Goal: Task Accomplishment & Management: Complete application form

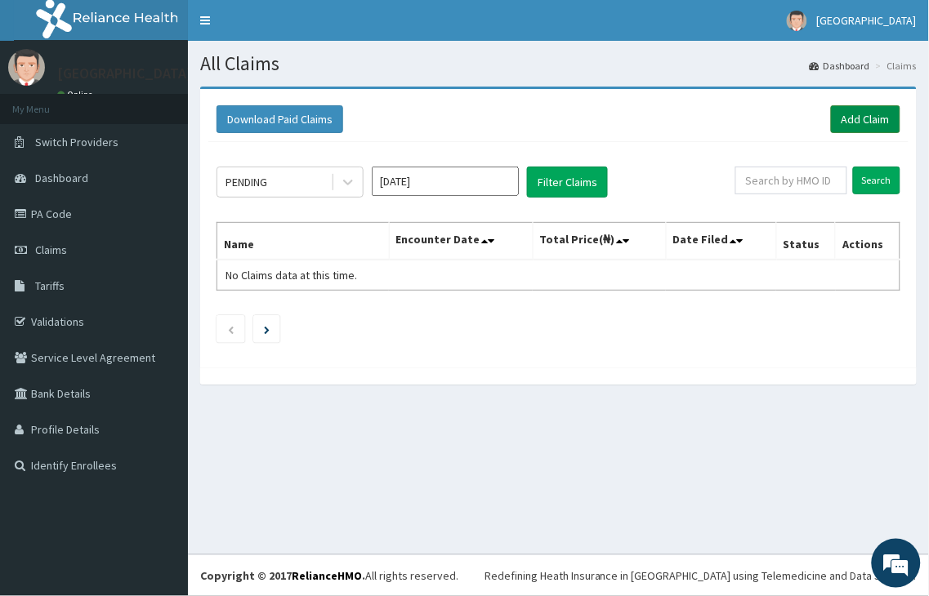
click at [863, 123] on link "Add Claim" at bounding box center [865, 119] width 69 height 28
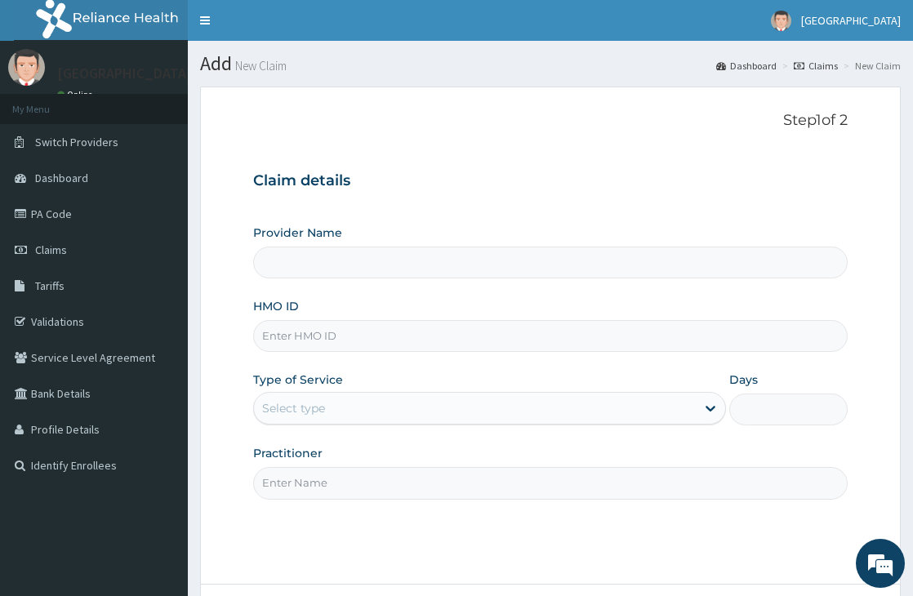
type input "[GEOGRAPHIC_DATA]"
type input "k"
type input "KSB/11103/A"
click at [376, 415] on div "Select type" at bounding box center [475, 408] width 442 height 26
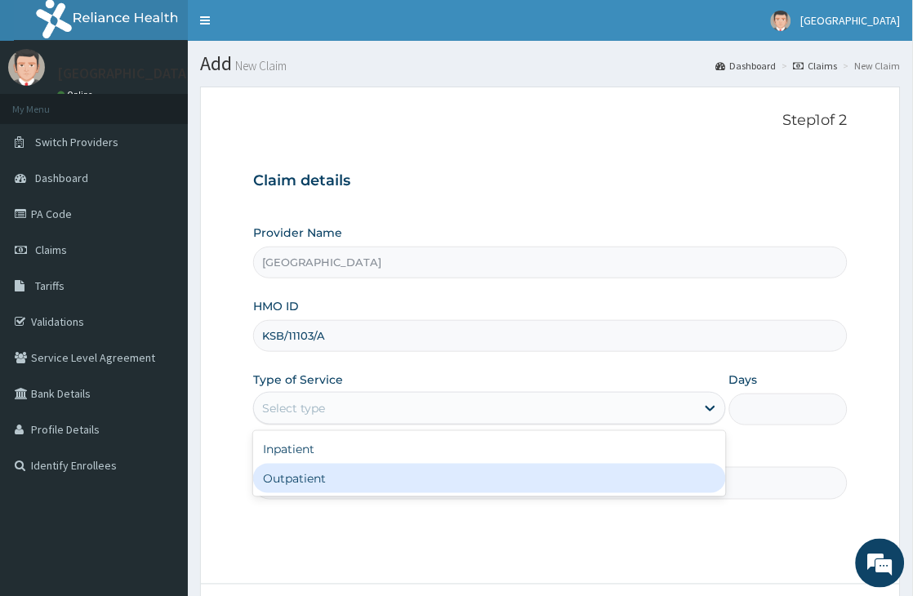
click at [320, 474] on div "Outpatient" at bounding box center [489, 478] width 473 height 29
type input "1"
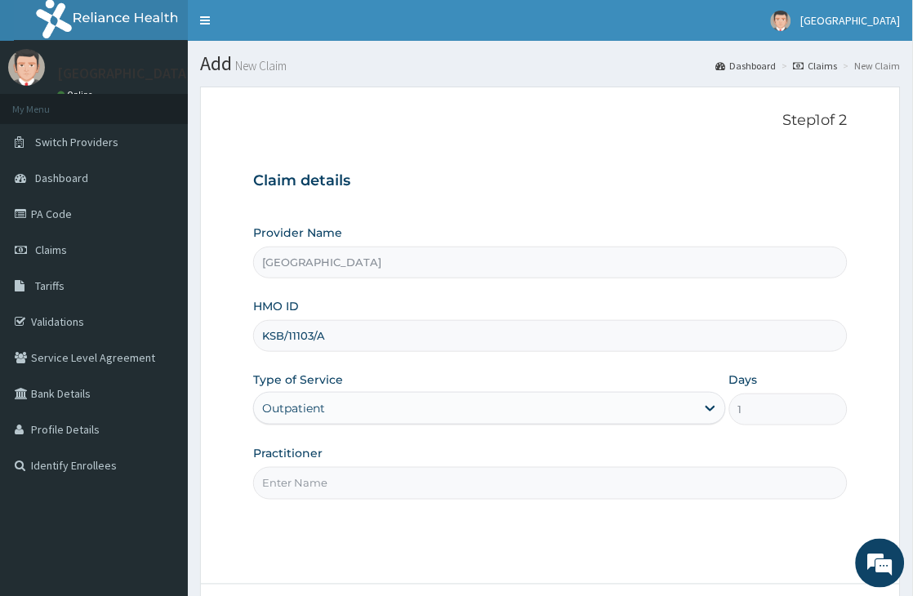
click at [329, 484] on input "Practitioner" at bounding box center [550, 483] width 595 height 32
type input "Dr Sadiku"
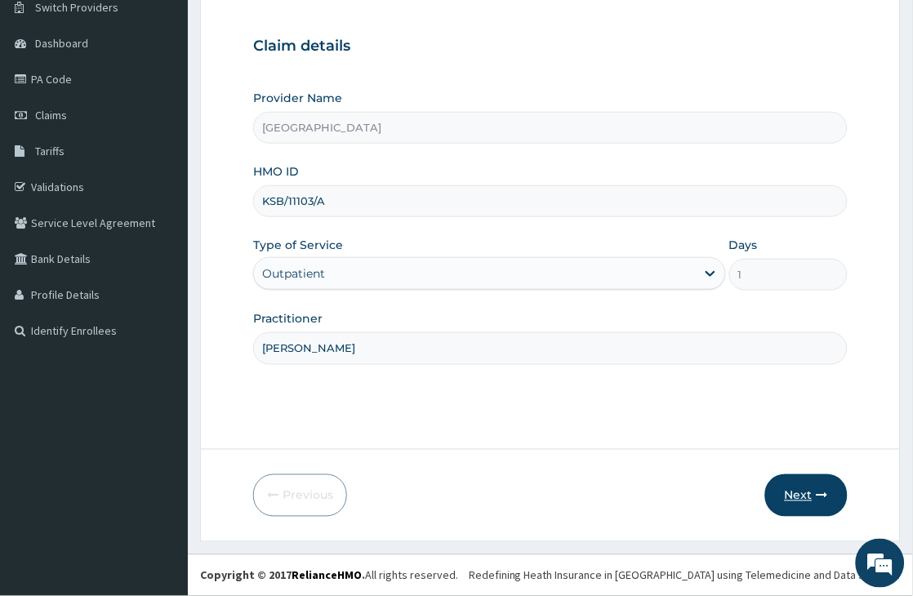
click at [805, 498] on button "Next" at bounding box center [807, 496] width 83 height 42
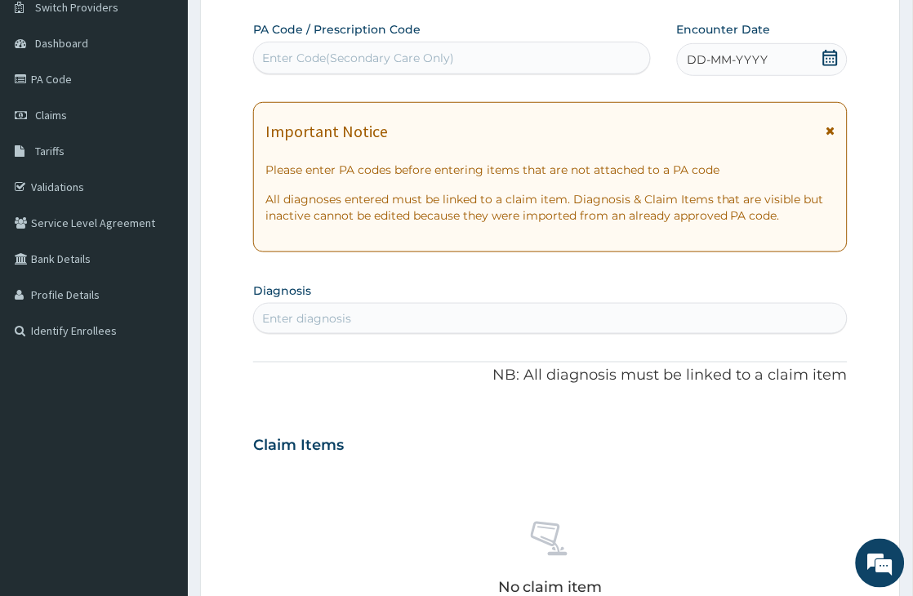
click at [838, 60] on icon at bounding box center [831, 58] width 16 height 16
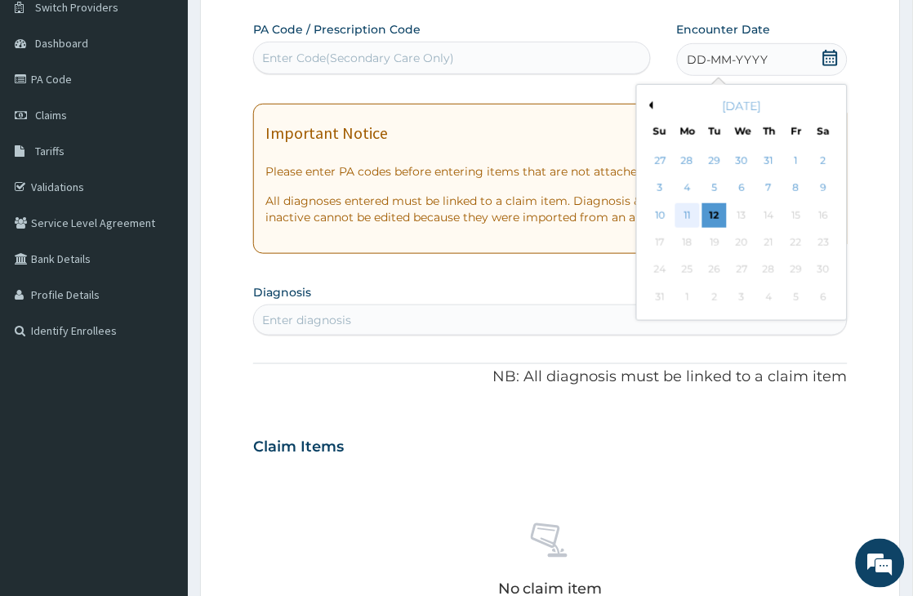
click at [690, 219] on div "11" at bounding box center [688, 215] width 25 height 25
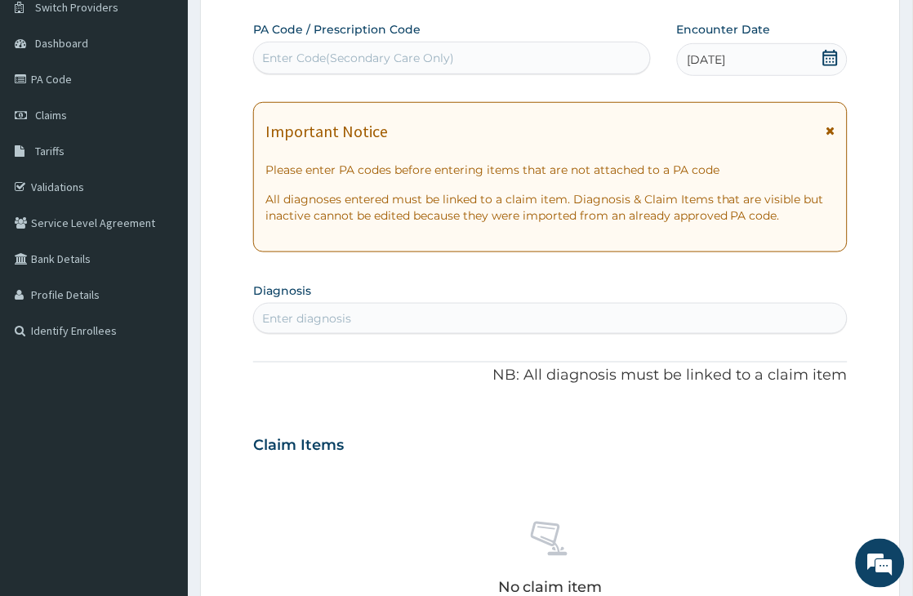
click at [394, 59] on div "Enter Code(Secondary Care Only)" at bounding box center [358, 58] width 192 height 16
paste input "PA/036782"
type input "PA/036782"
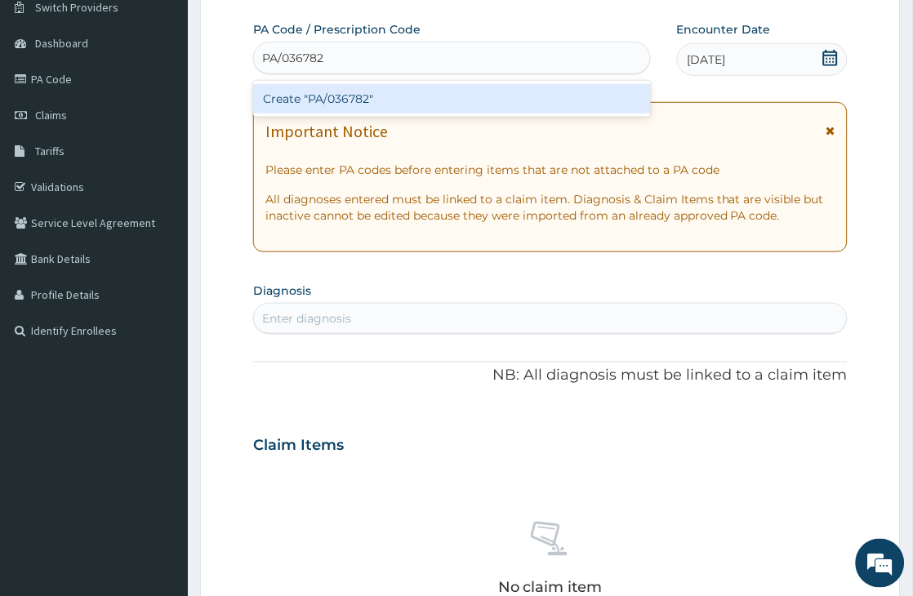
click at [346, 100] on div "Create "PA/036782"" at bounding box center [452, 98] width 398 height 29
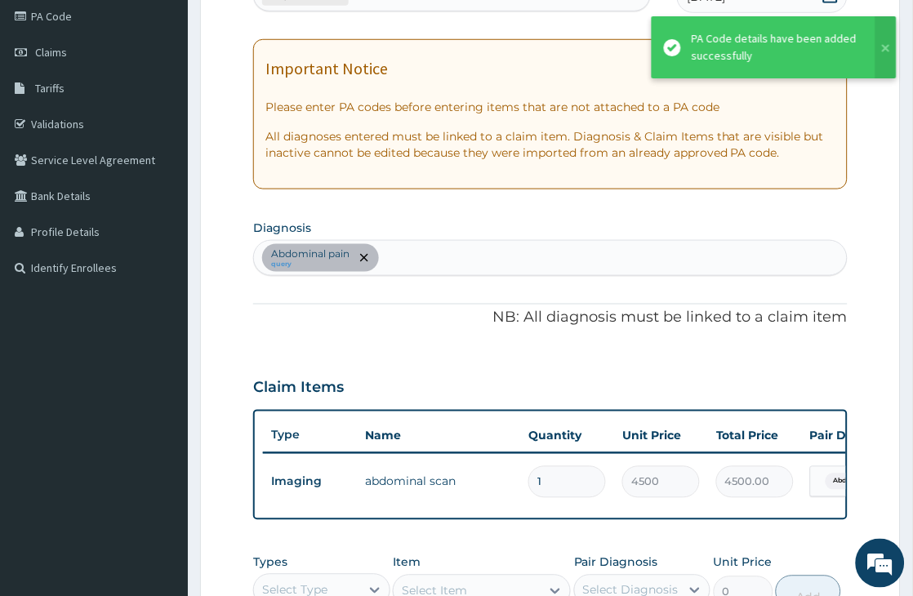
scroll to position [316, 0]
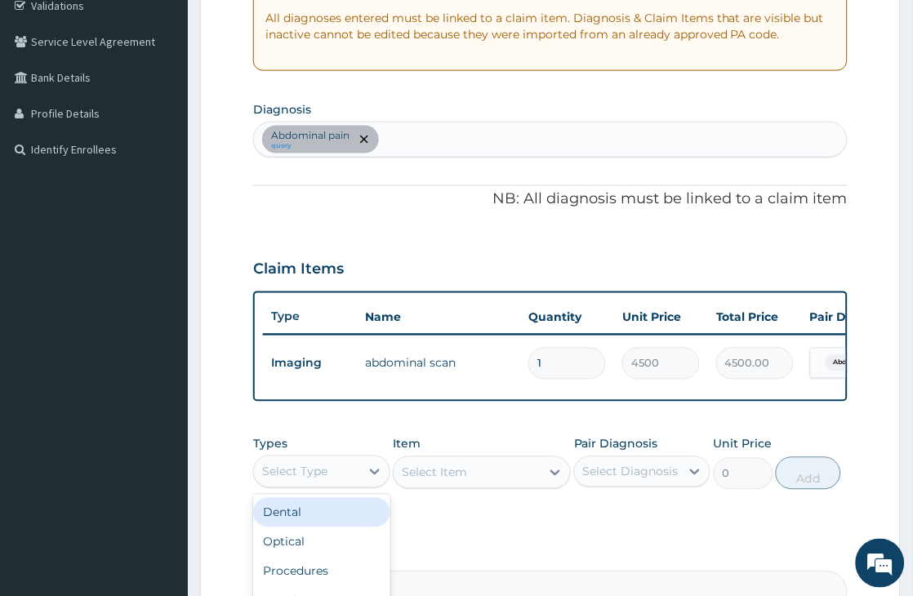
click at [325, 489] on div "Select Type" at bounding box center [321, 472] width 136 height 33
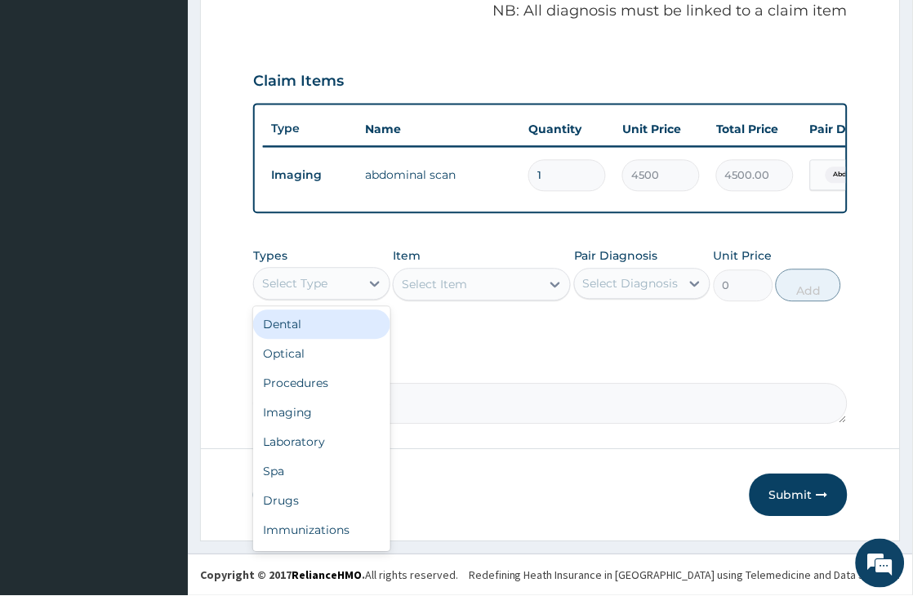
scroll to position [518, 0]
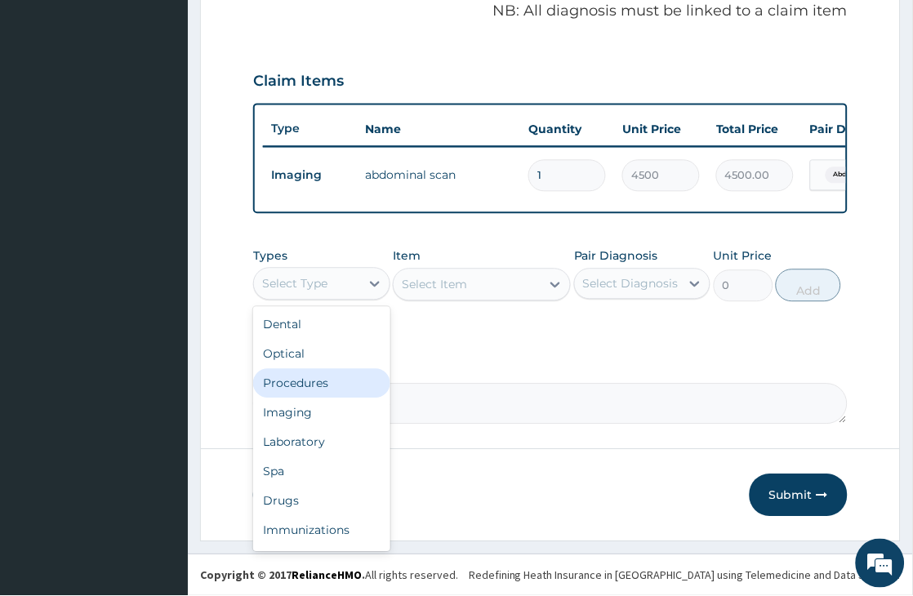
click at [283, 384] on div "Procedures" at bounding box center [321, 383] width 136 height 29
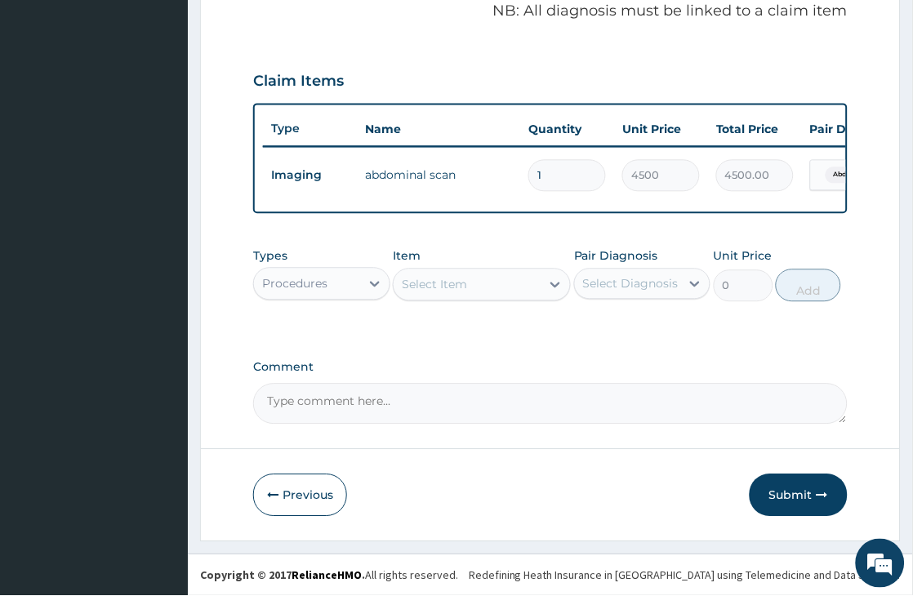
click at [498, 279] on div "Select Item" at bounding box center [467, 285] width 147 height 26
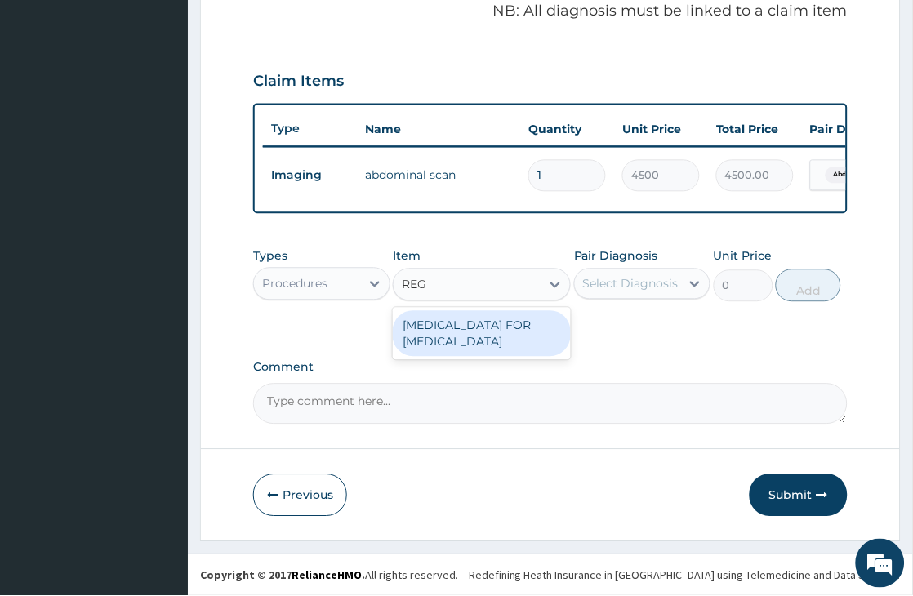
type input "REG"
click at [324, 271] on div "Procedures" at bounding box center [306, 284] width 105 height 26
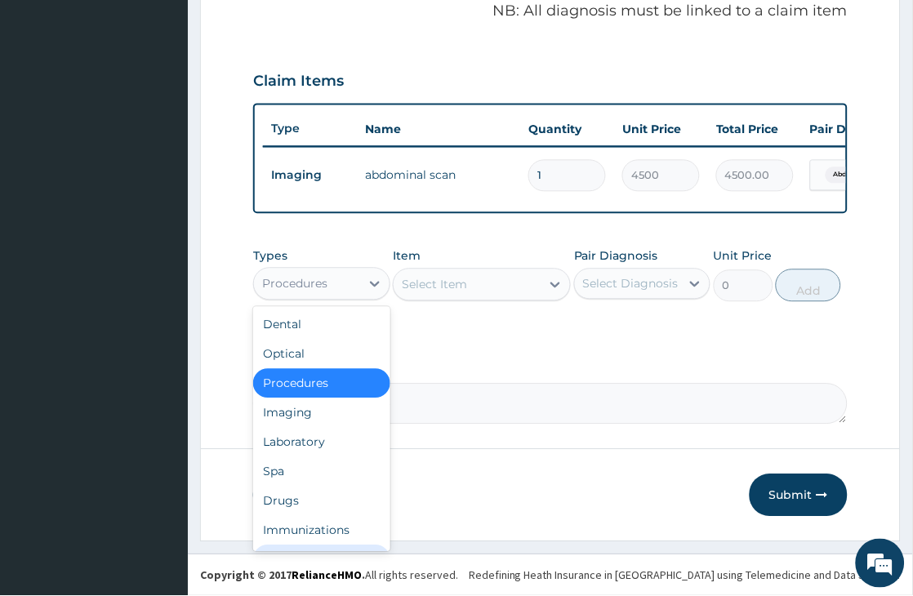
scroll to position [55, 0]
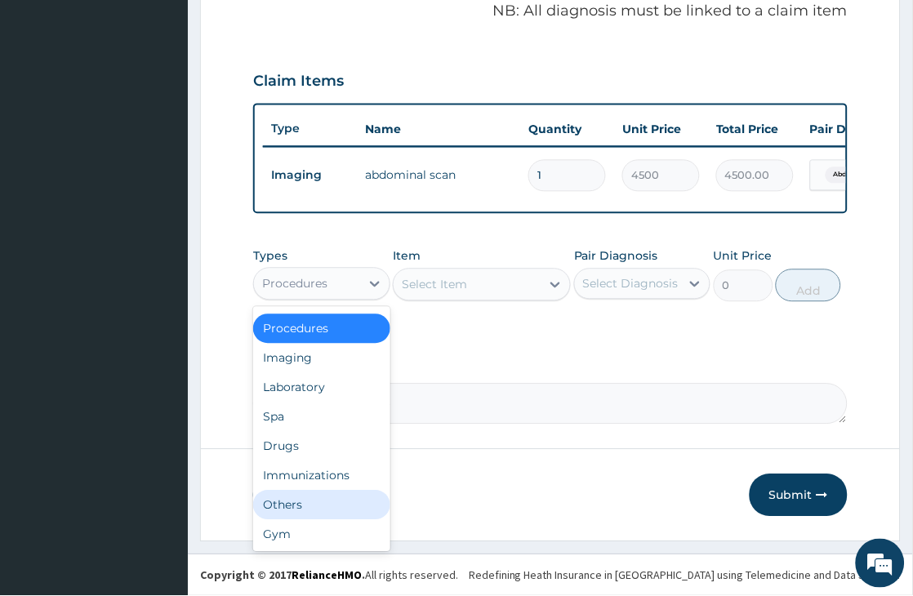
click at [298, 502] on div "Others" at bounding box center [321, 505] width 136 height 29
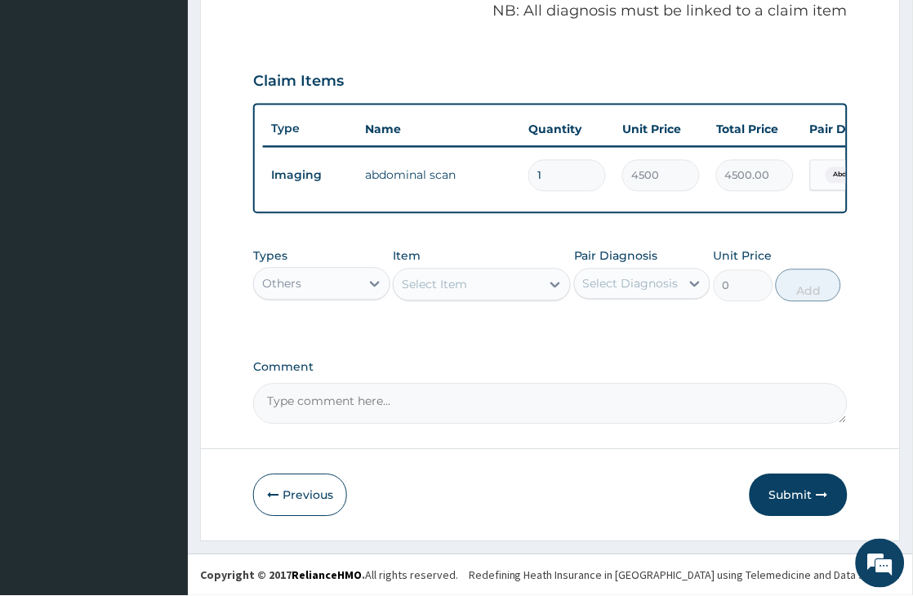
click at [484, 288] on div "Select Item" at bounding box center [467, 285] width 147 height 26
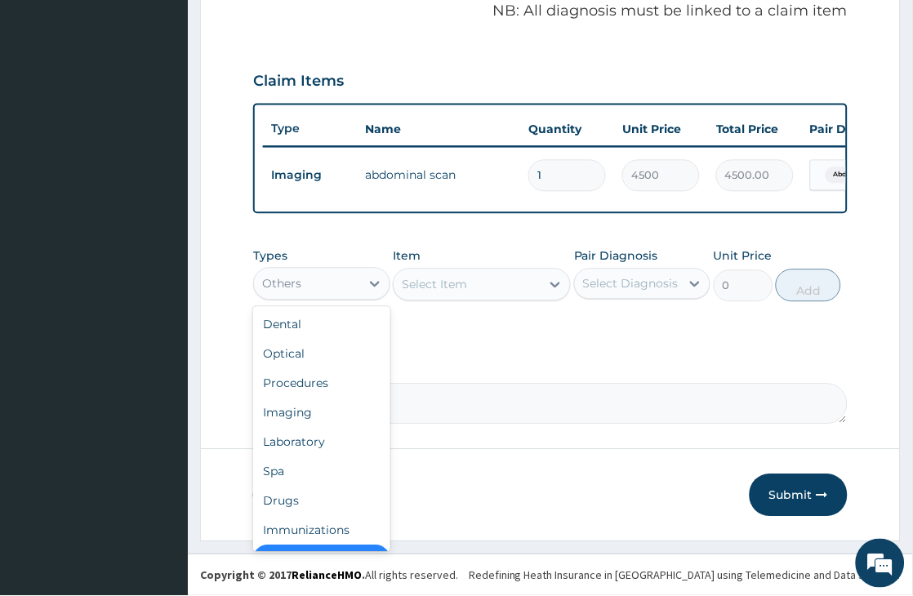
click at [341, 283] on div "Others" at bounding box center [306, 284] width 105 height 26
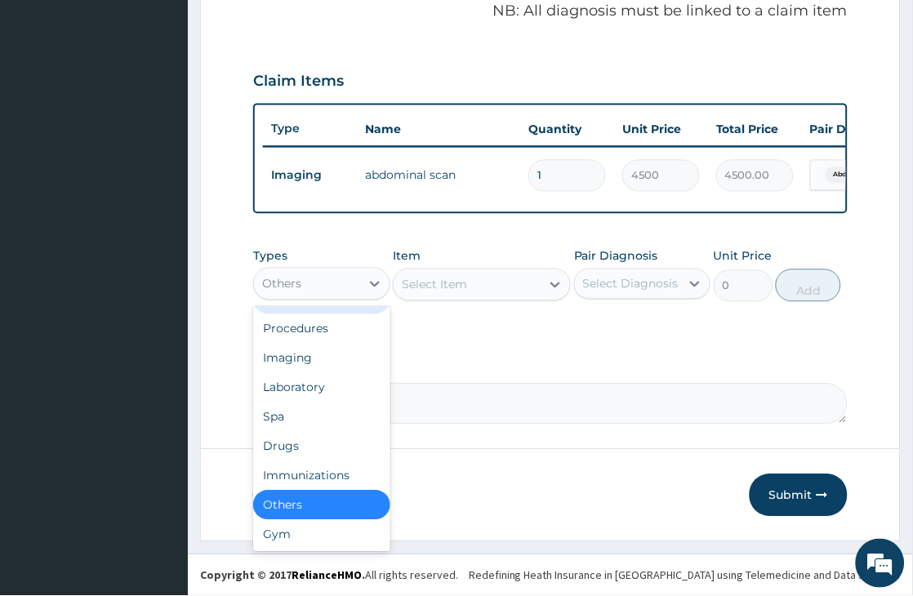
scroll to position [0, 0]
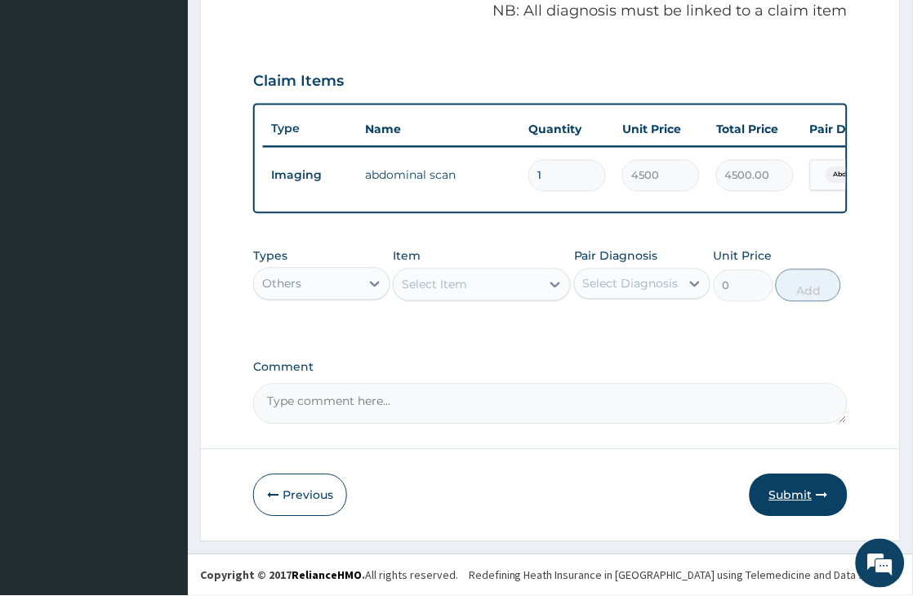
click at [787, 501] on button "Submit" at bounding box center [799, 496] width 98 height 42
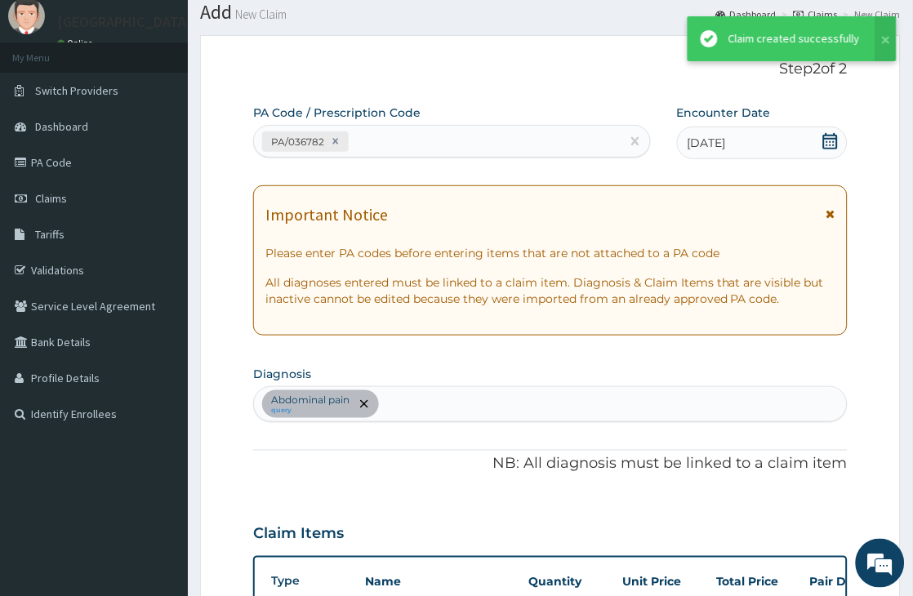
scroll to position [518, 0]
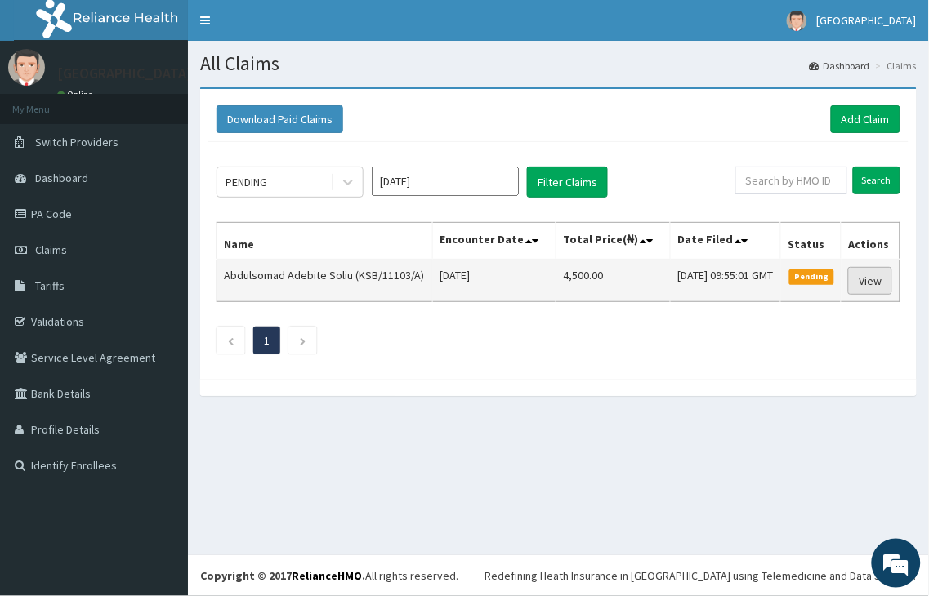
click at [868, 295] on link "View" at bounding box center [870, 281] width 44 height 28
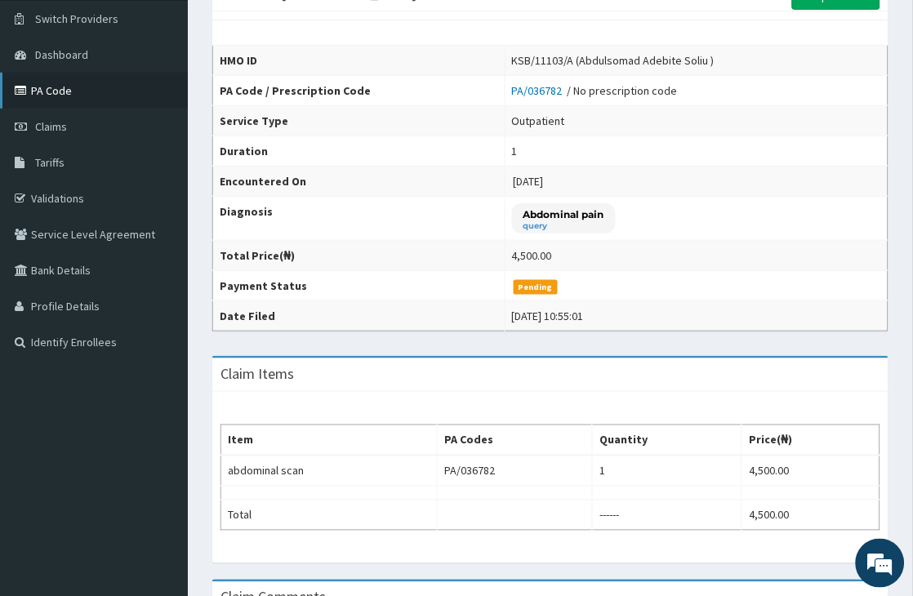
scroll to position [69, 0]
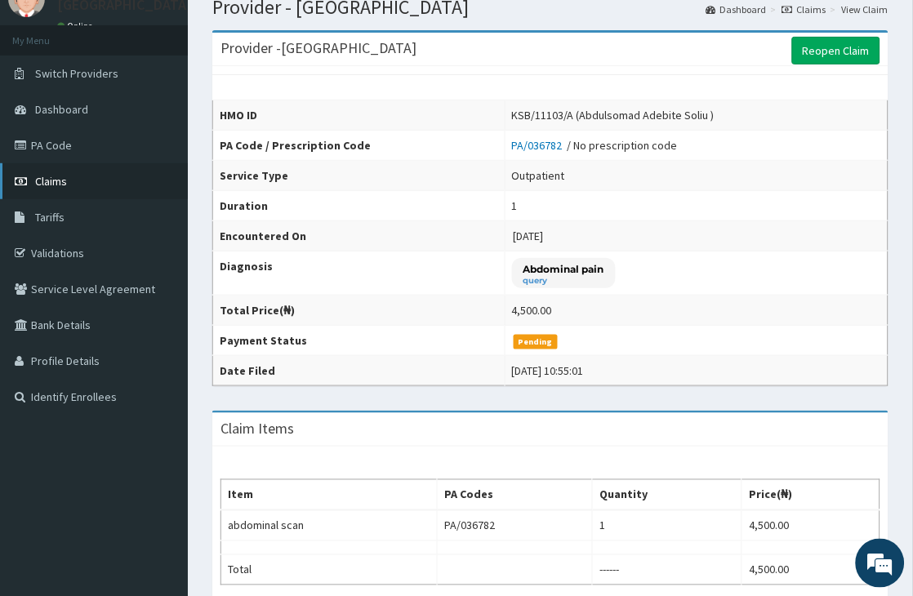
click at [47, 185] on span "Claims" at bounding box center [51, 181] width 32 height 15
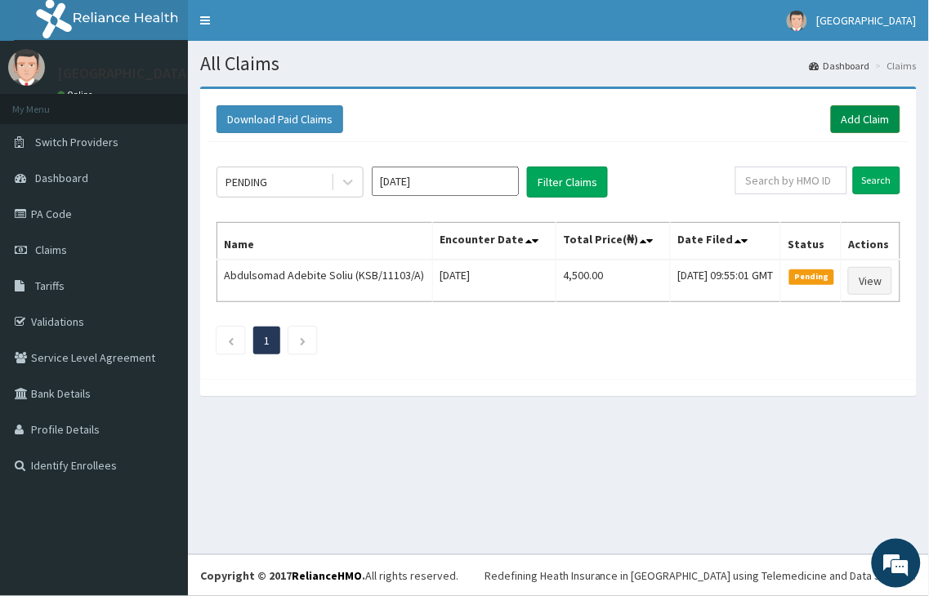
click at [879, 124] on link "Add Claim" at bounding box center [865, 119] width 69 height 28
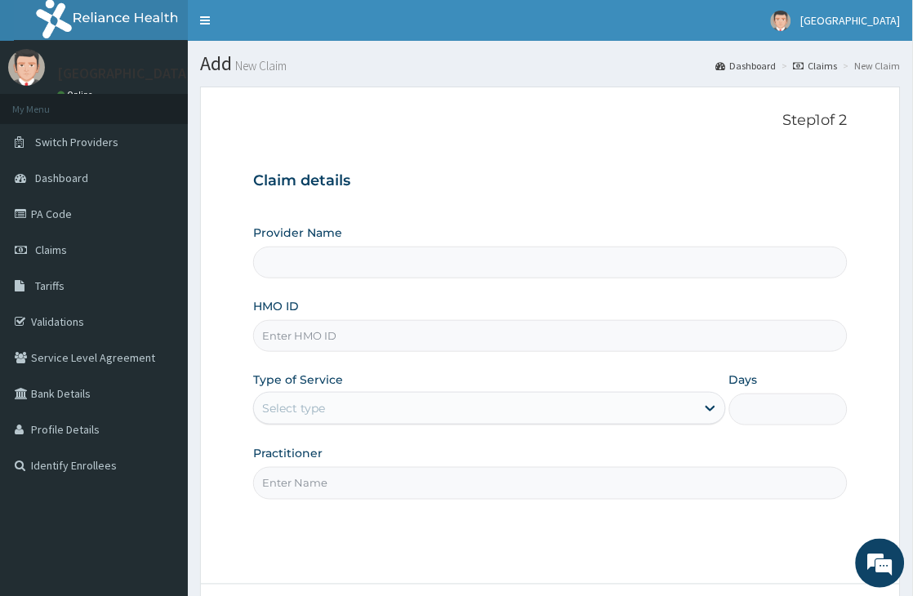
type input "[GEOGRAPHIC_DATA]"
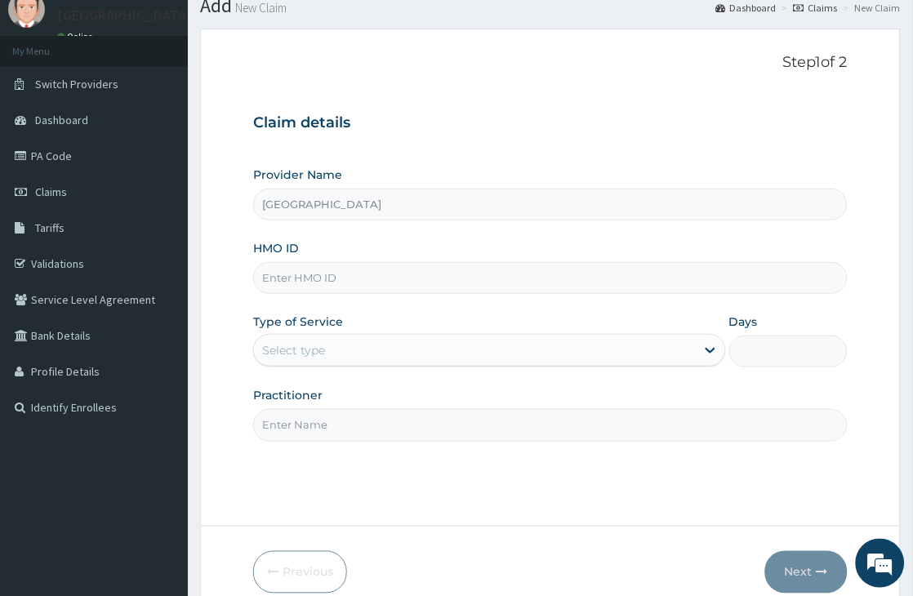
scroll to position [91, 0]
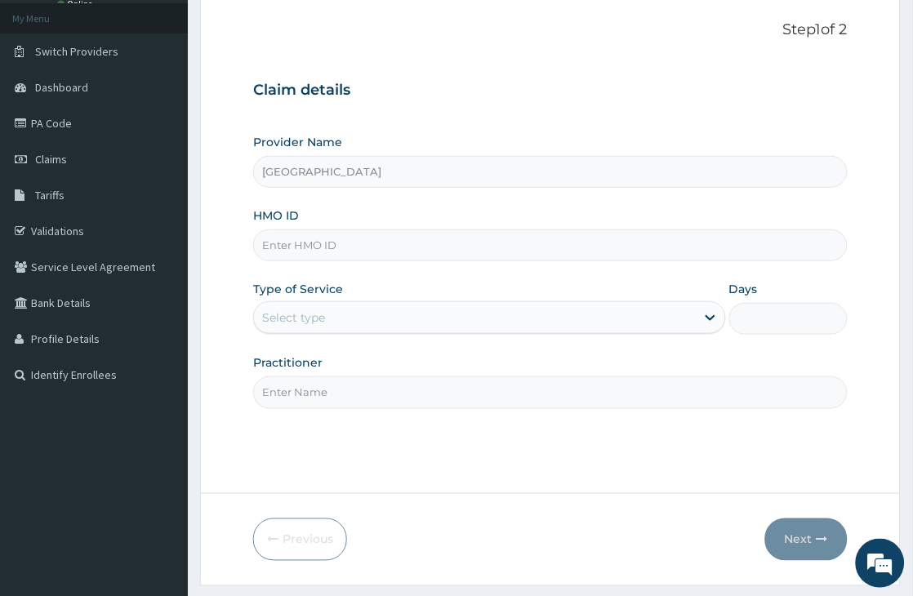
click at [352, 248] on input "HMO ID" at bounding box center [550, 246] width 595 height 32
type input "XIA/10633A/A"
click at [351, 315] on div "Select type" at bounding box center [475, 318] width 442 height 26
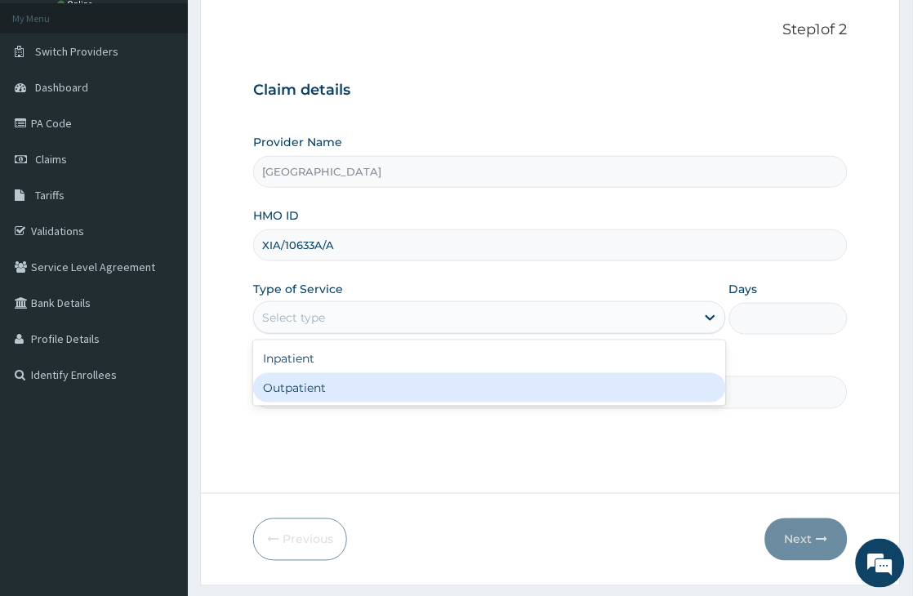
click at [320, 389] on div "Outpatient" at bounding box center [489, 387] width 473 height 29
type input "1"
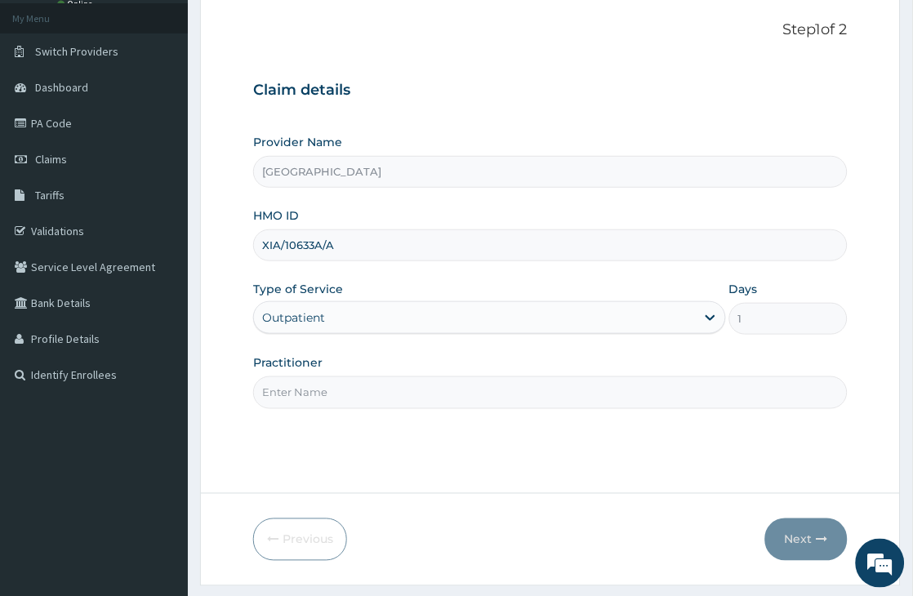
click at [336, 394] on input "Practitioner" at bounding box center [550, 393] width 595 height 32
type input "Dr Olaoye"
click at [760, 531] on div "Previous Next" at bounding box center [550, 540] width 595 height 42
click at [806, 547] on button "Next" at bounding box center [807, 540] width 83 height 42
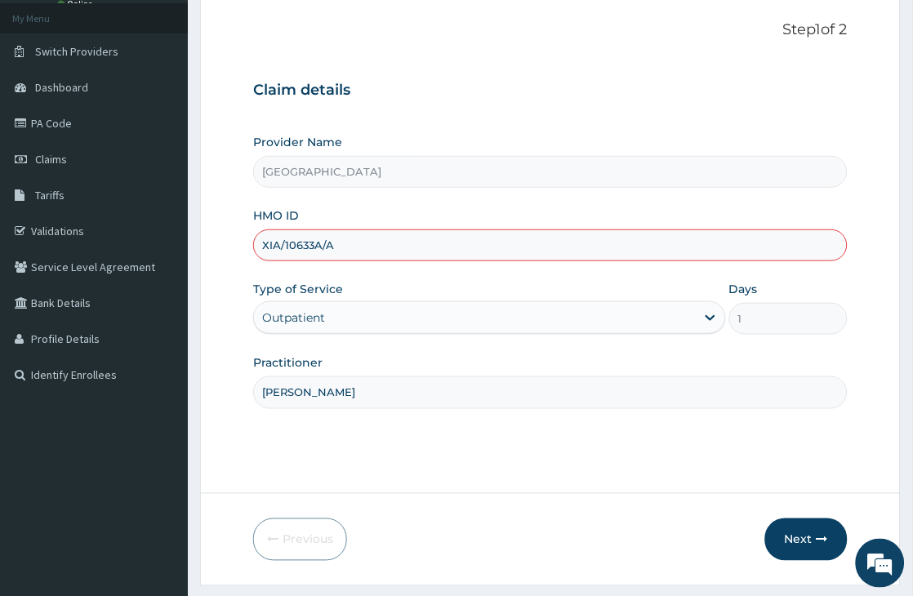
drag, startPoint x: 344, startPoint y: 245, endPoint x: 233, endPoint y: 243, distance: 111.1
click at [233, 243] on form "Step 1 of 2 Claim details Provider Name SADIKU HOSPITAL HMO ID XIA/10633A/A Typ…" at bounding box center [550, 291] width 701 height 591
click at [431, 256] on input "XIA/10633A/A" at bounding box center [550, 246] width 595 height 32
click at [801, 538] on button "Next" at bounding box center [807, 540] width 83 height 42
click at [320, 243] on input "XIA/10633A/A" at bounding box center [550, 246] width 595 height 32
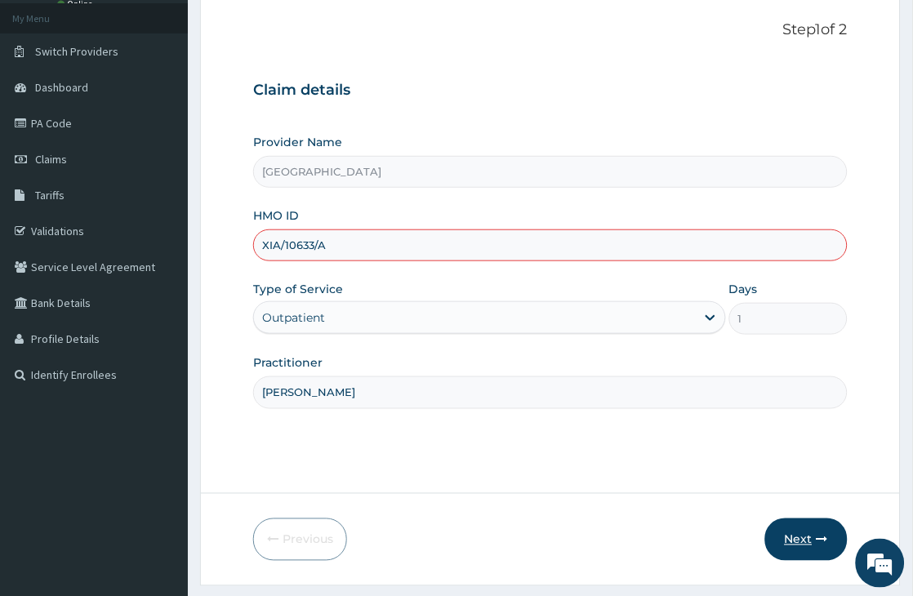
type input "XIA/10633/A"
click at [799, 546] on button "Next" at bounding box center [807, 540] width 83 height 42
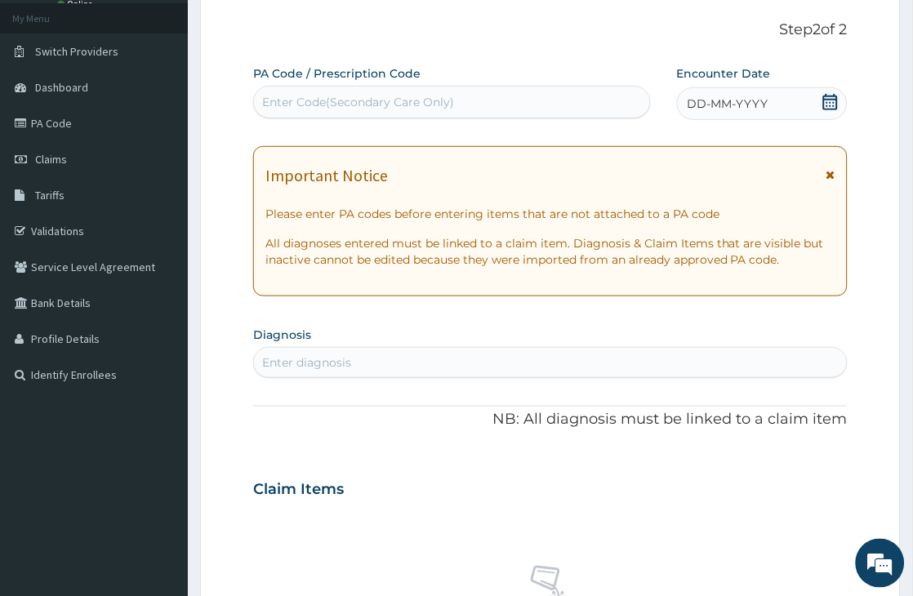
click at [835, 101] on icon at bounding box center [831, 102] width 16 height 16
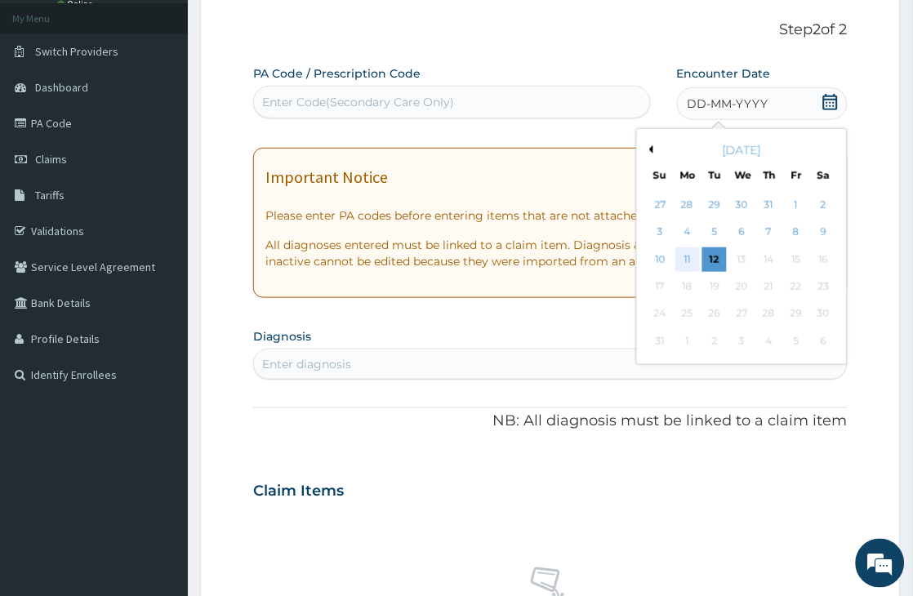
click at [689, 257] on div "11" at bounding box center [688, 260] width 25 height 25
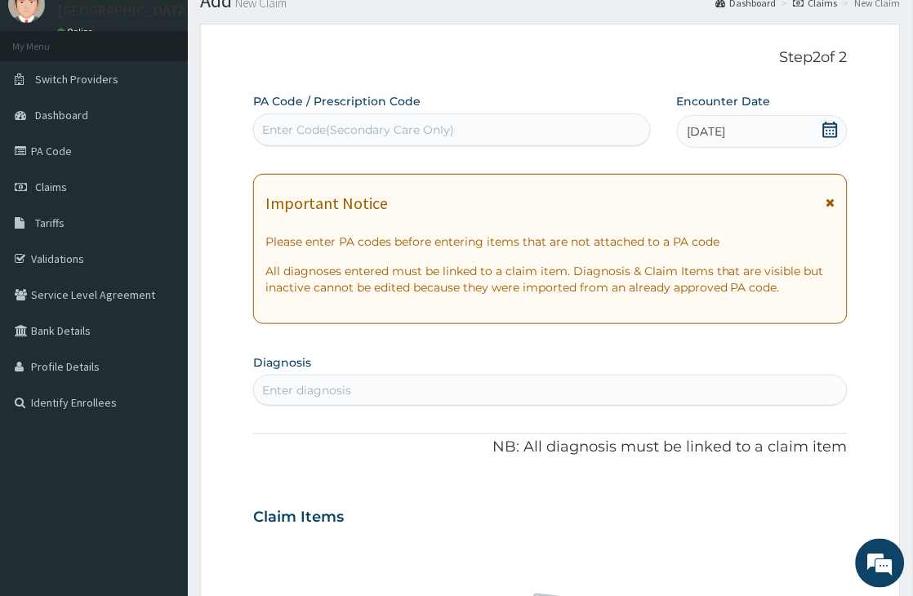
scroll to position [181, 0]
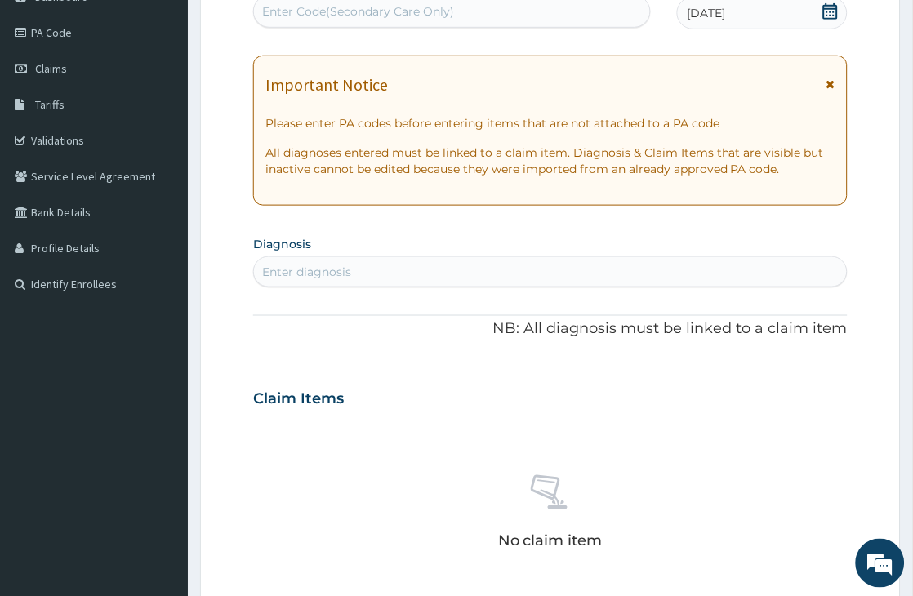
click at [377, 263] on div "Enter diagnosis" at bounding box center [550, 272] width 593 height 26
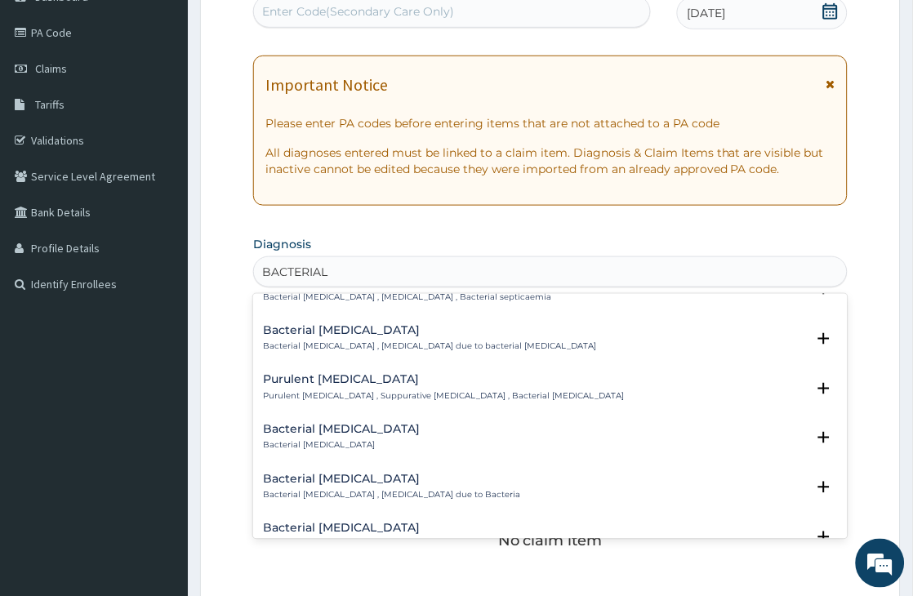
scroll to position [91, 0]
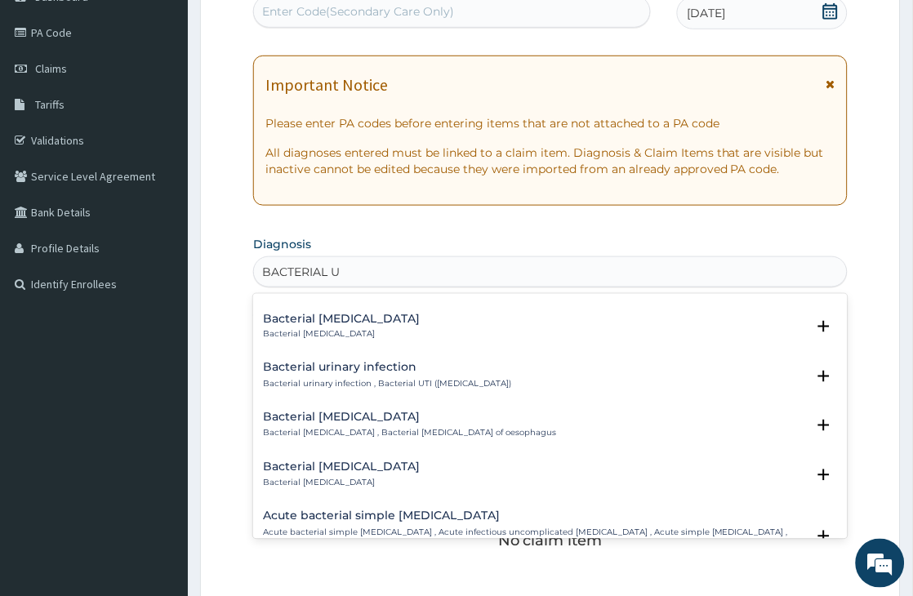
type input "BACTERIAL UP"
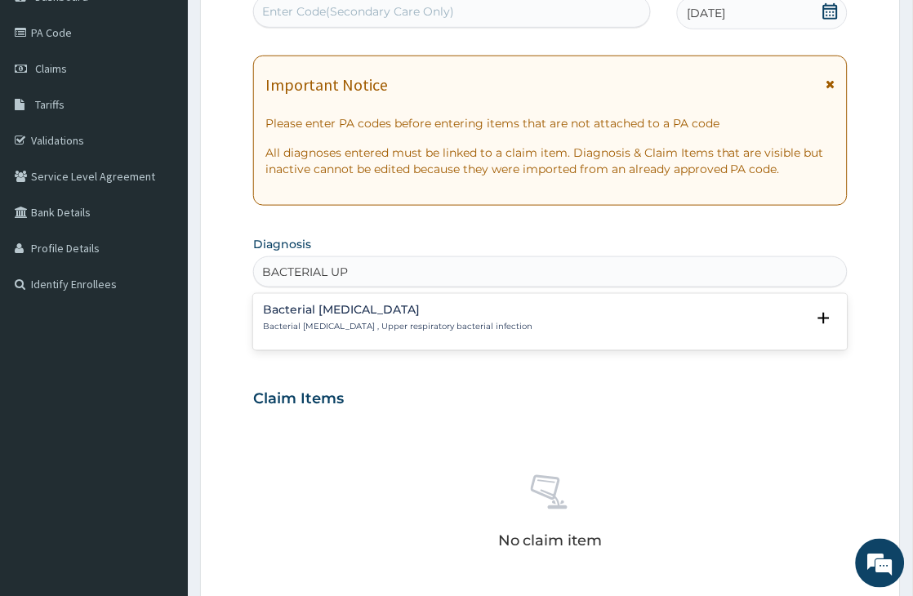
click at [329, 312] on h4 "Bacterial upper respiratory infection" at bounding box center [398, 310] width 270 height 12
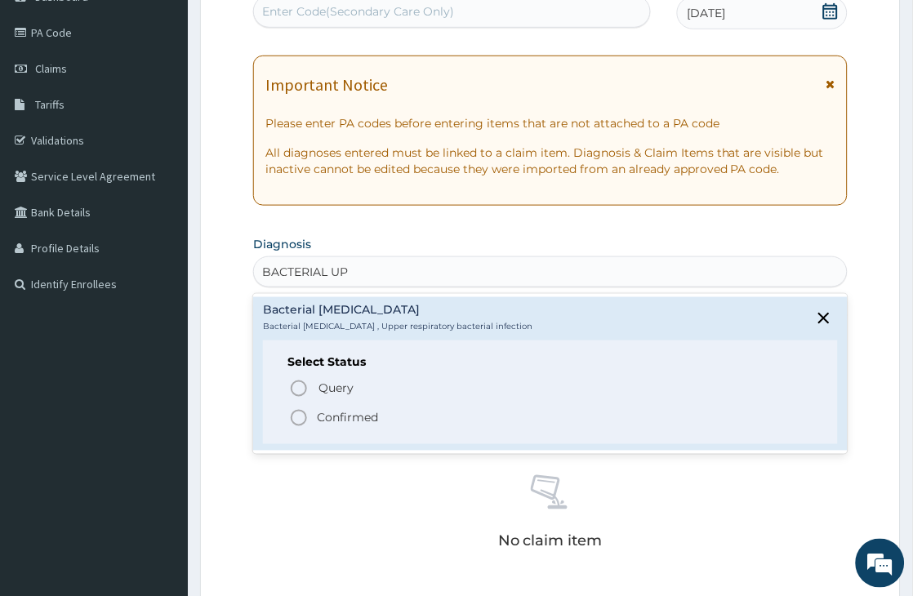
click at [328, 414] on p "Confirmed" at bounding box center [347, 418] width 61 height 16
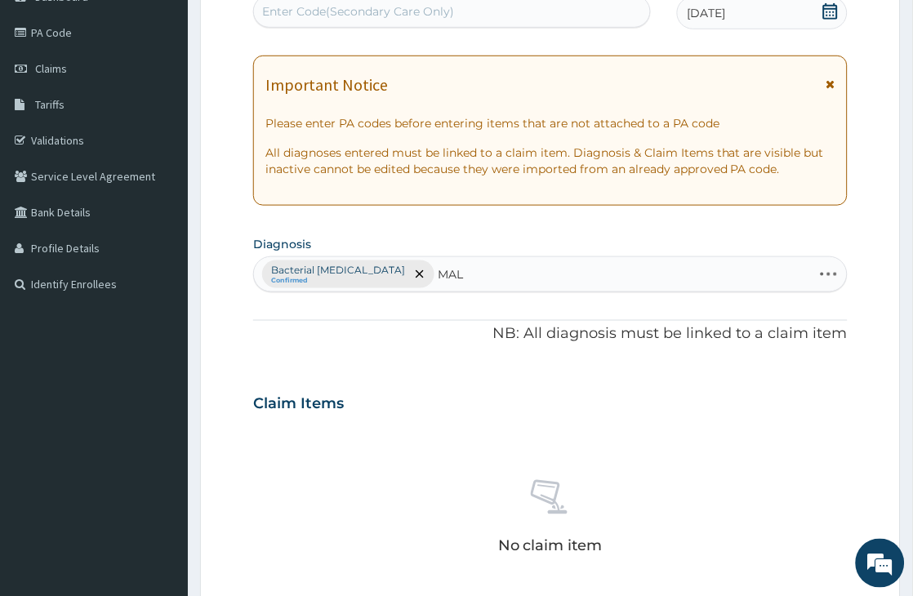
type input "MALA"
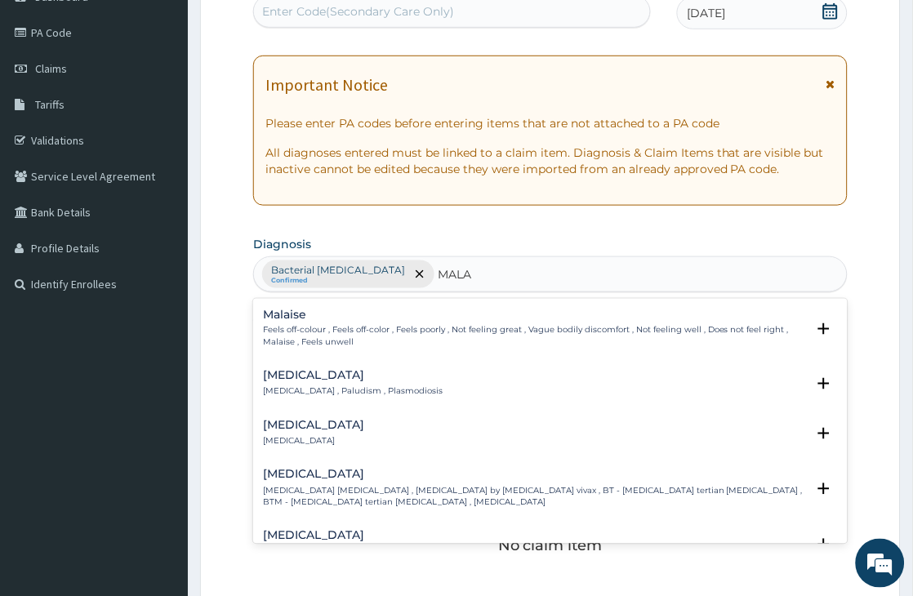
click at [296, 387] on p "Malaria , Paludism , Plasmodiosis" at bounding box center [353, 391] width 180 height 11
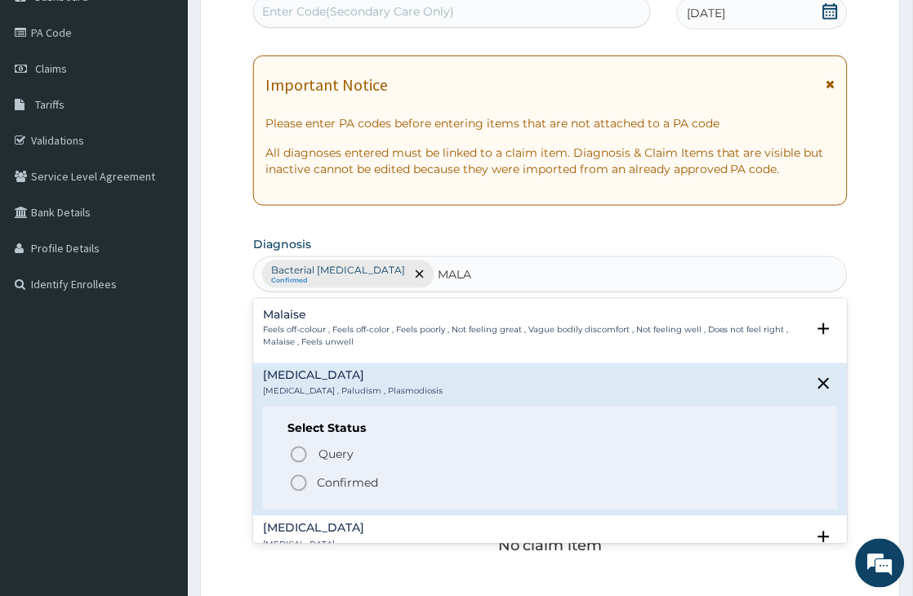
scroll to position [91, 0]
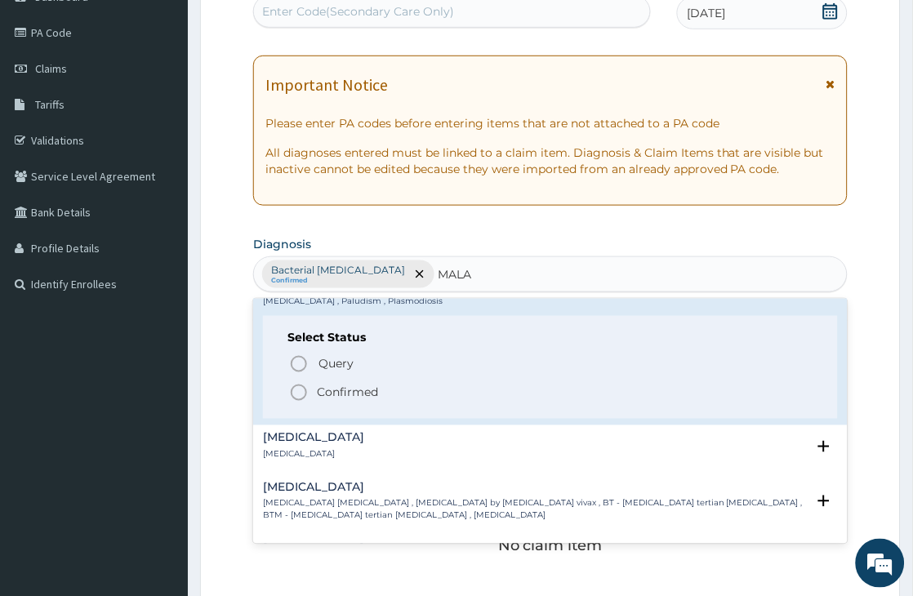
click at [335, 386] on p "Confirmed" at bounding box center [347, 393] width 61 height 16
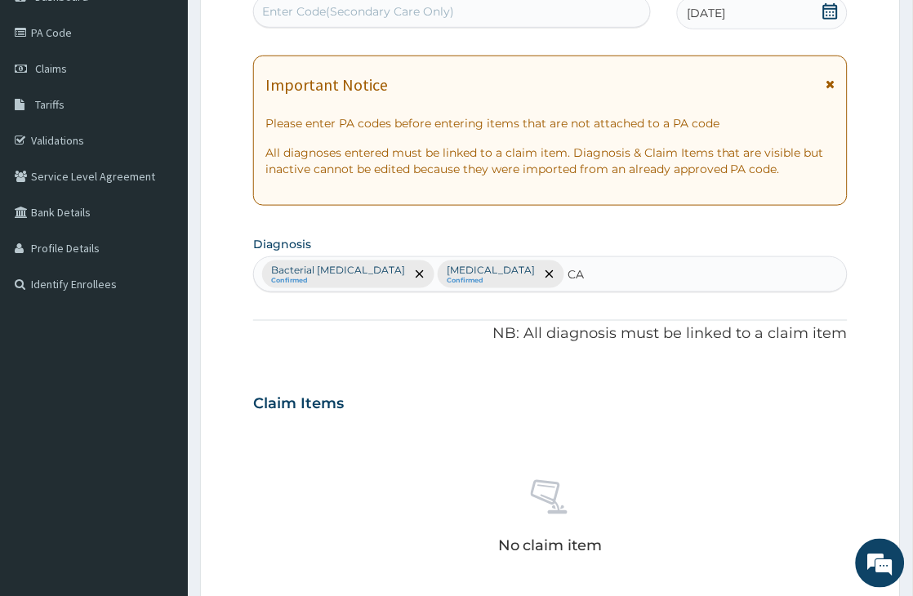
type input "CAT"
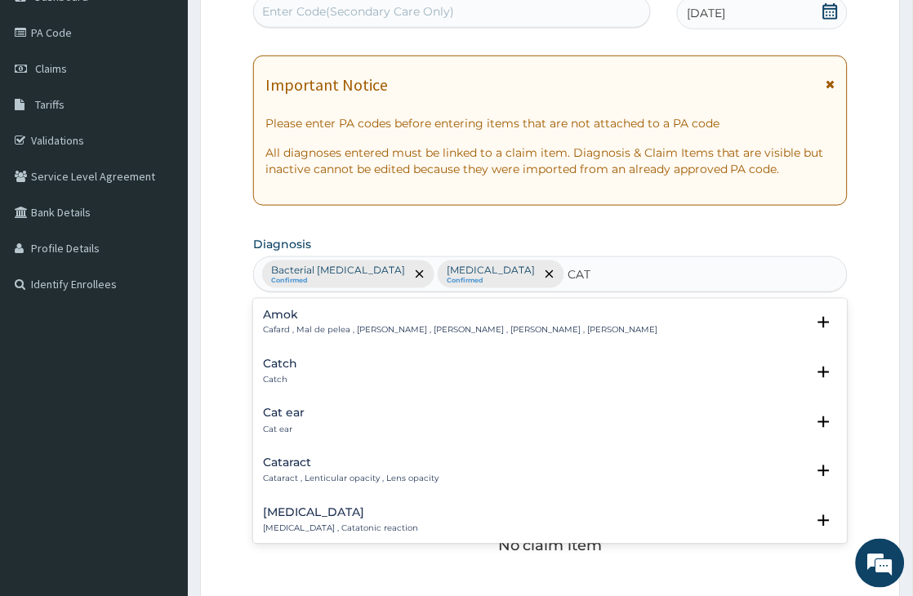
click at [280, 368] on h4 "Catch" at bounding box center [280, 365] width 34 height 12
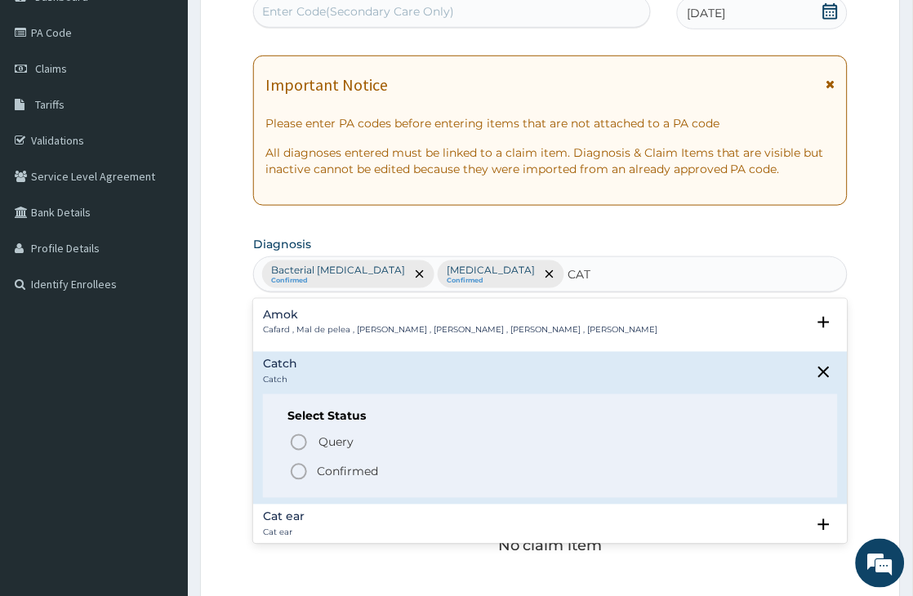
click at [329, 469] on p "Confirmed" at bounding box center [347, 472] width 61 height 16
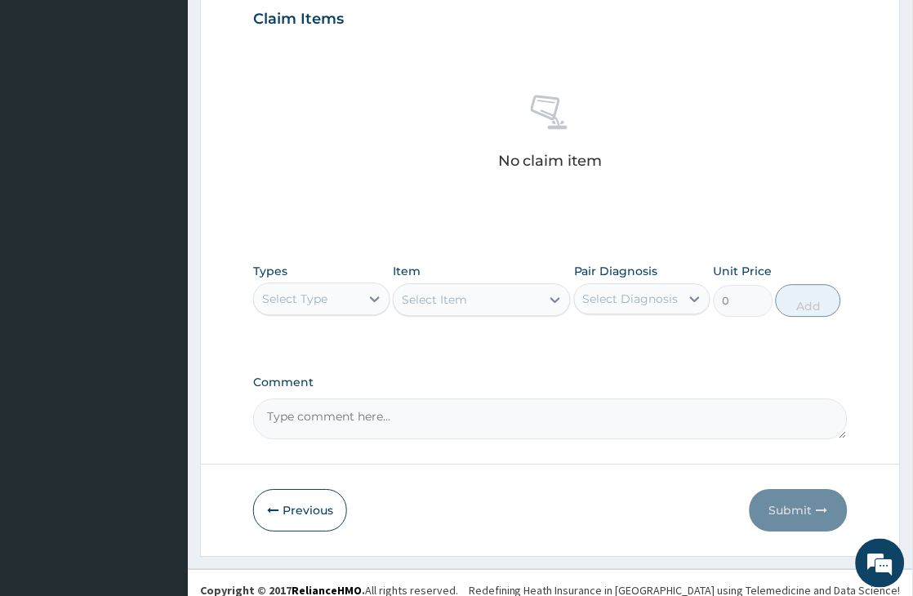
scroll to position [582, 0]
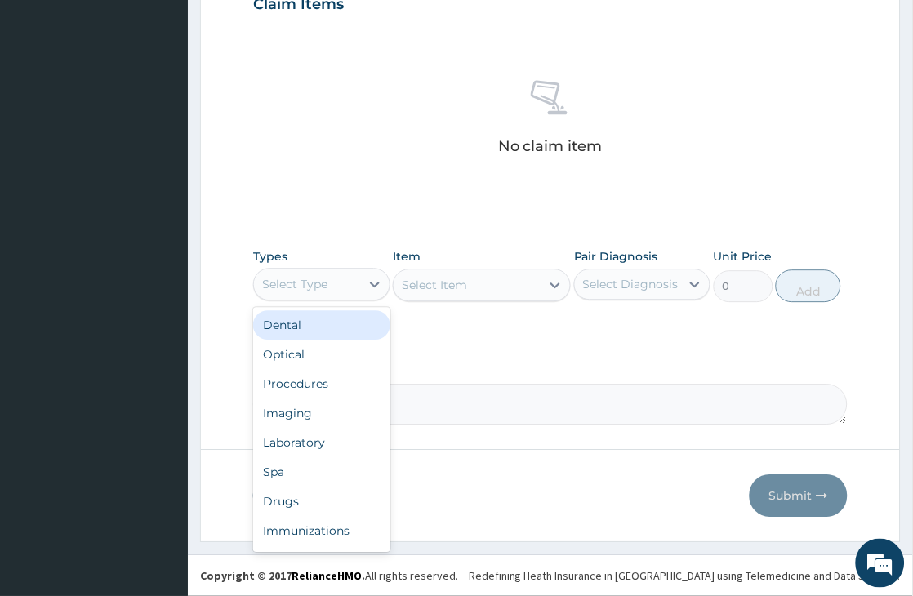
click at [299, 284] on div "Select Type" at bounding box center [294, 284] width 65 height 16
click at [309, 388] on div "Procedures" at bounding box center [321, 383] width 136 height 29
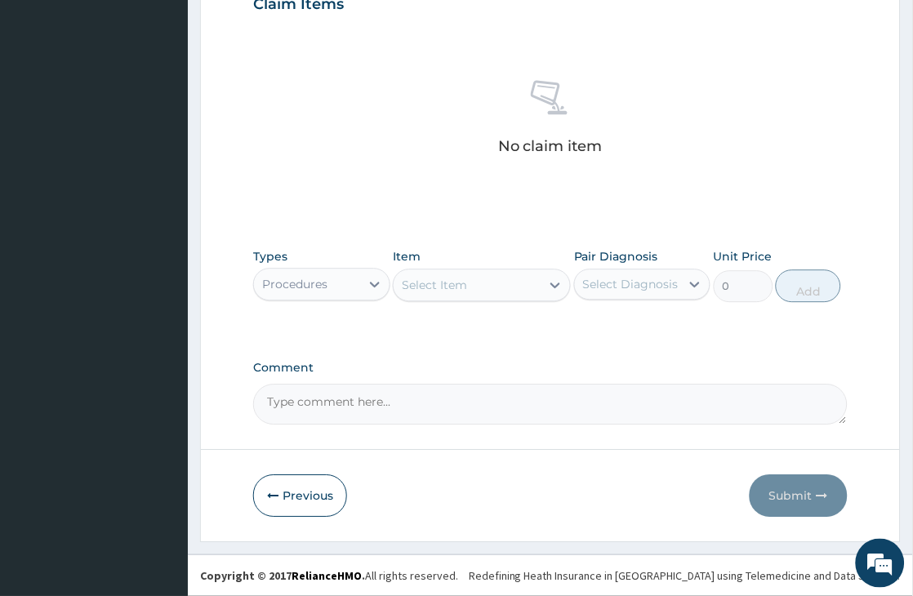
click at [502, 279] on div "Select Item" at bounding box center [467, 285] width 147 height 26
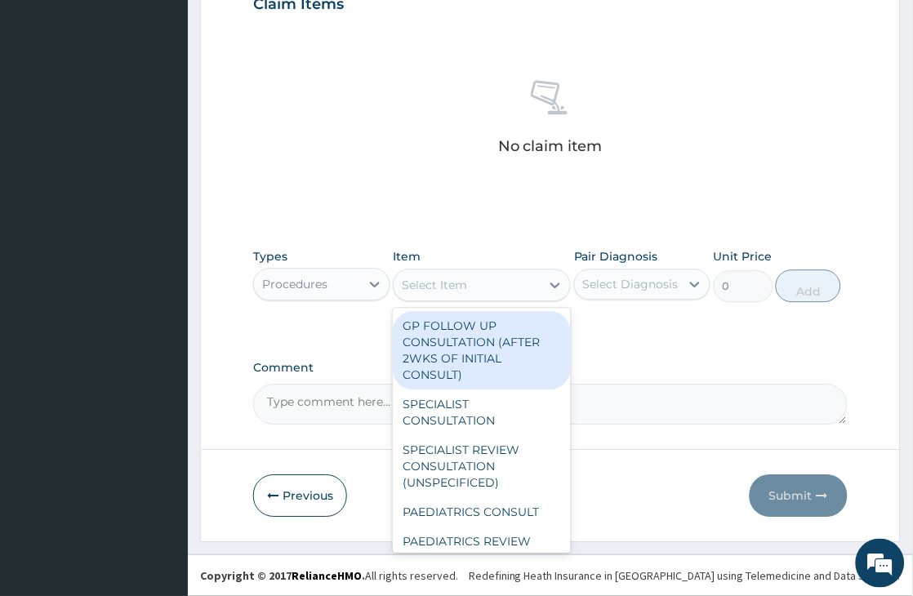
click at [455, 341] on div "GP FOLLOW UP CONSULTATION (AFTER 2WKS OF INITIAL CONSULT)" at bounding box center [482, 350] width 178 height 78
type input "1500"
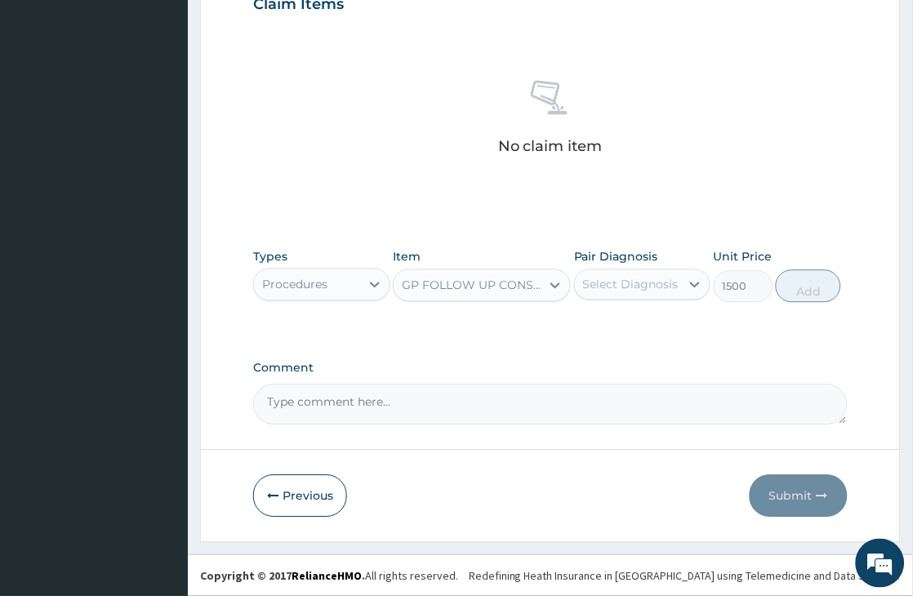
click at [630, 283] on div "Select Diagnosis" at bounding box center [631, 284] width 96 height 16
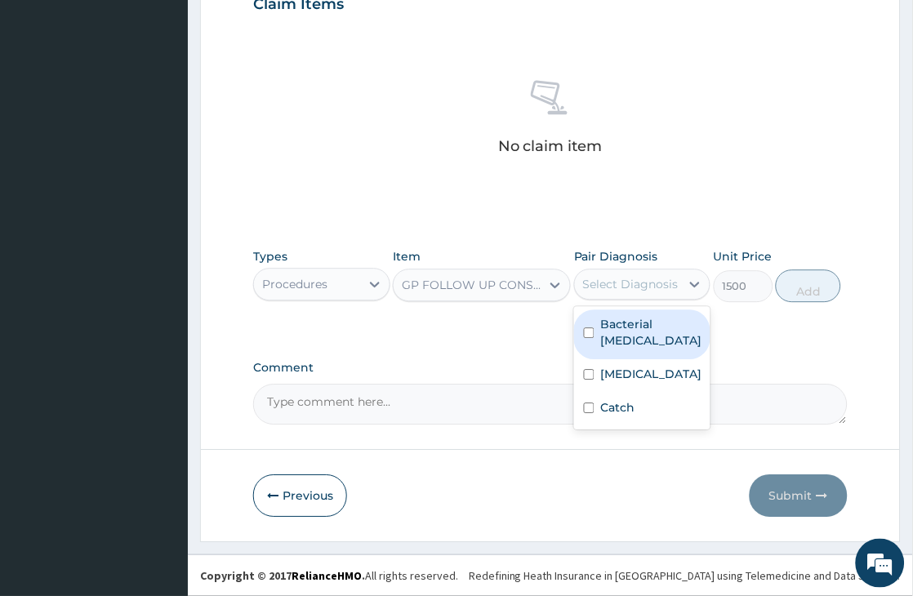
click at [587, 337] on input "checkbox" at bounding box center [589, 333] width 11 height 11
checkbox input "true"
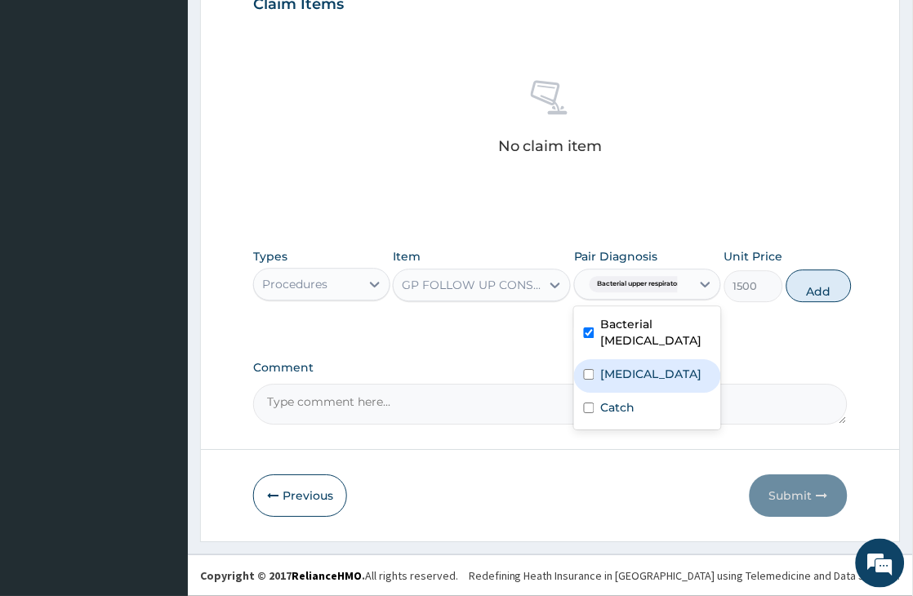
click at [584, 380] on input "checkbox" at bounding box center [589, 374] width 11 height 11
checkbox input "true"
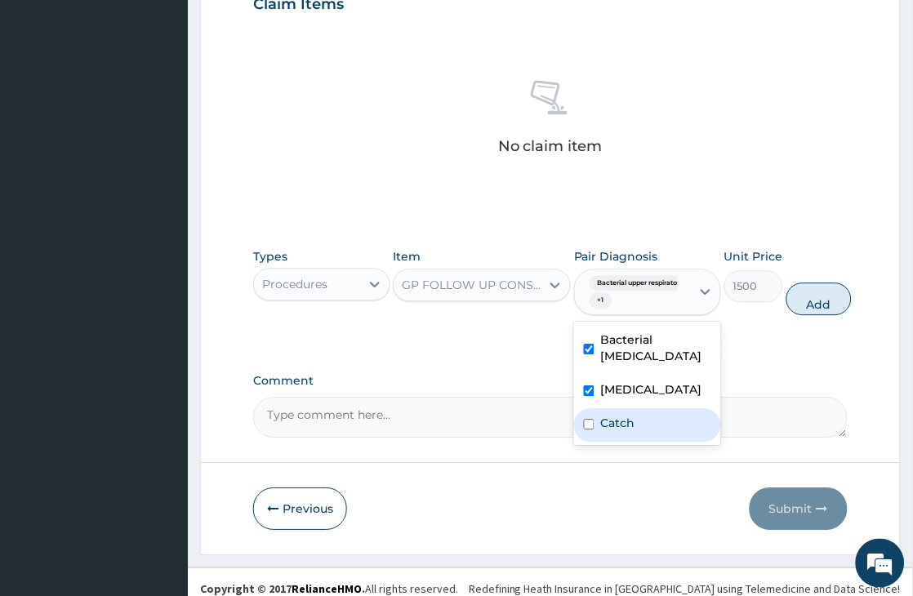
click at [622, 431] on label "Catch" at bounding box center [618, 423] width 34 height 16
checkbox input "true"
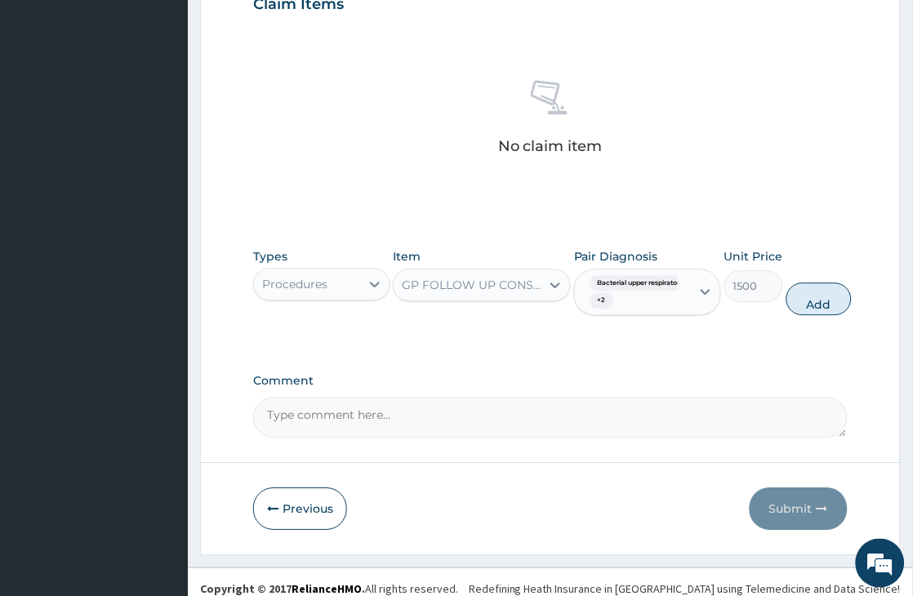
click at [761, 291] on input "1500" at bounding box center [755, 286] width 60 height 32
click at [815, 301] on button "Add" at bounding box center [819, 299] width 65 height 33
type input "0"
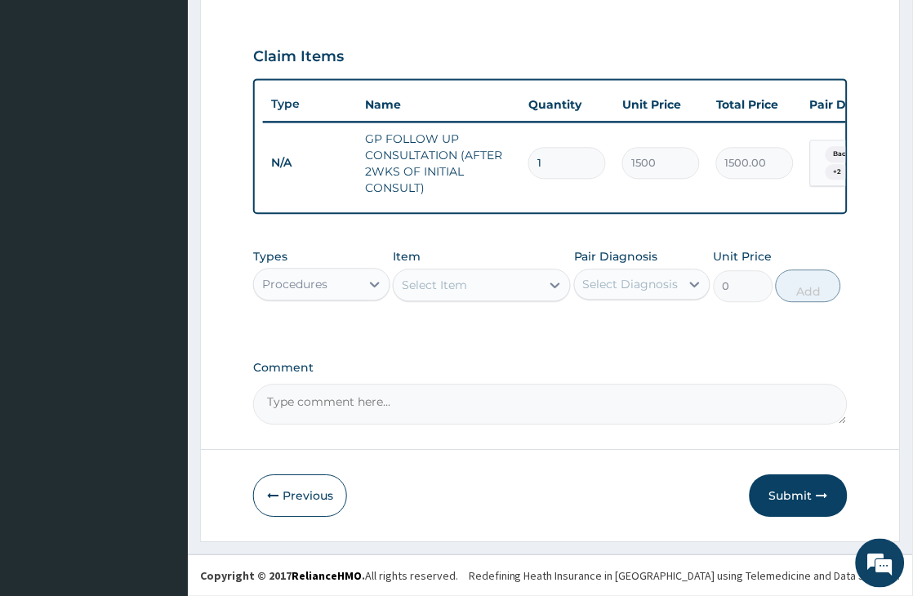
scroll to position [542, 0]
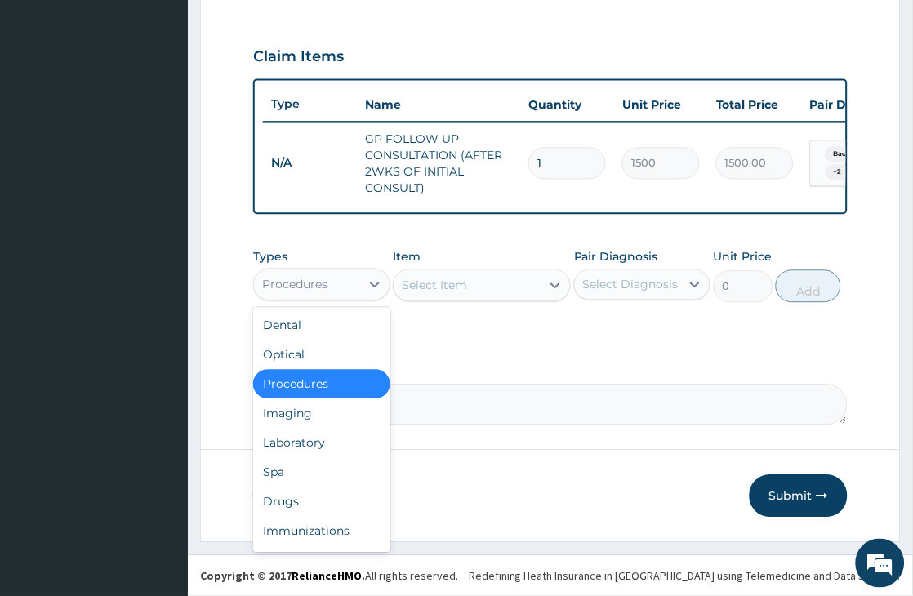
click at [305, 281] on div "Procedures" at bounding box center [294, 284] width 65 height 16
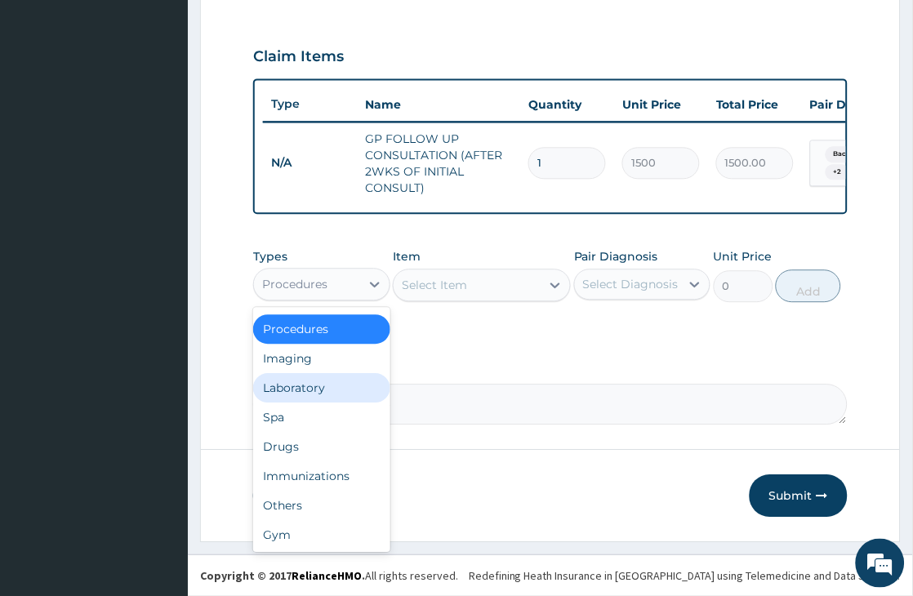
click at [307, 388] on div "Laboratory" at bounding box center [321, 387] width 136 height 29
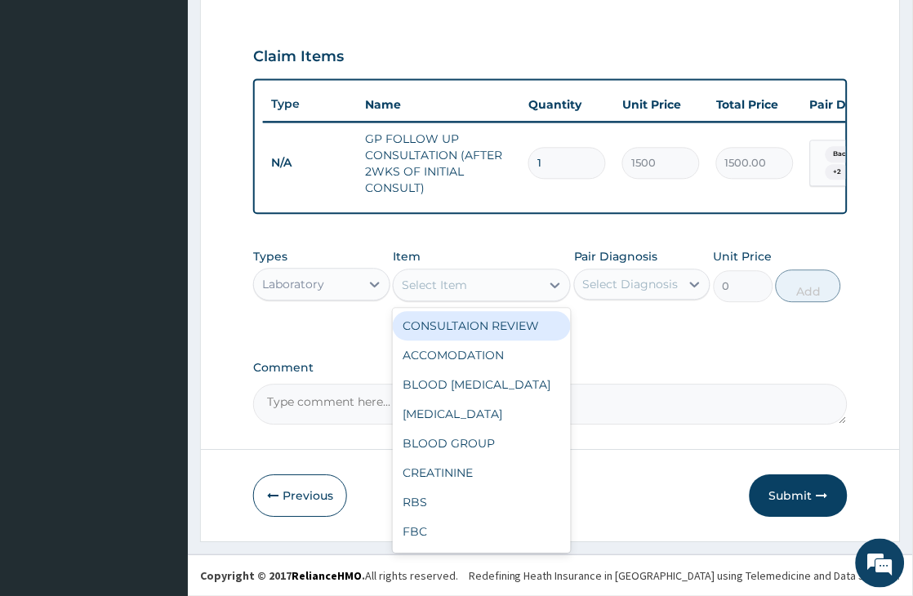
click at [475, 289] on div "Select Item" at bounding box center [467, 285] width 147 height 26
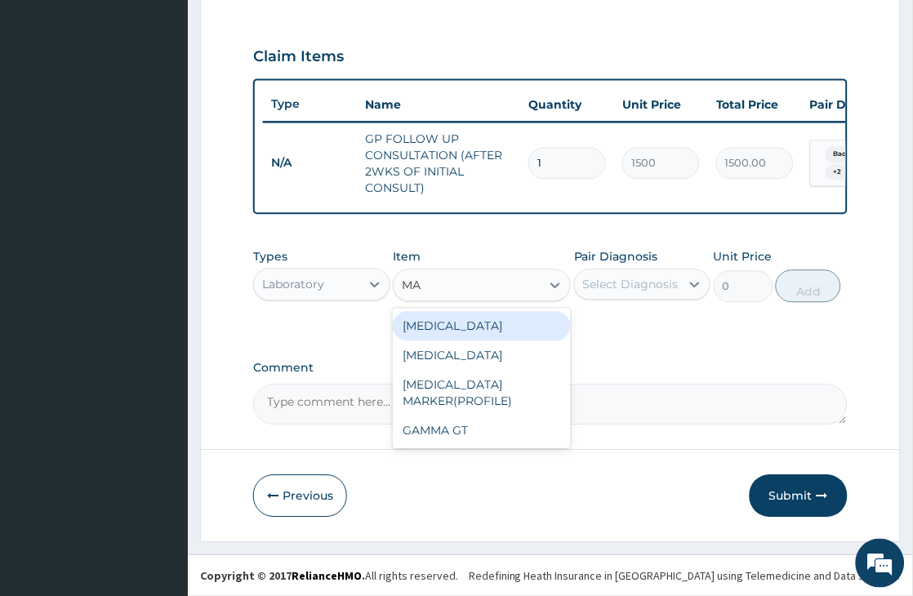
type input "M"
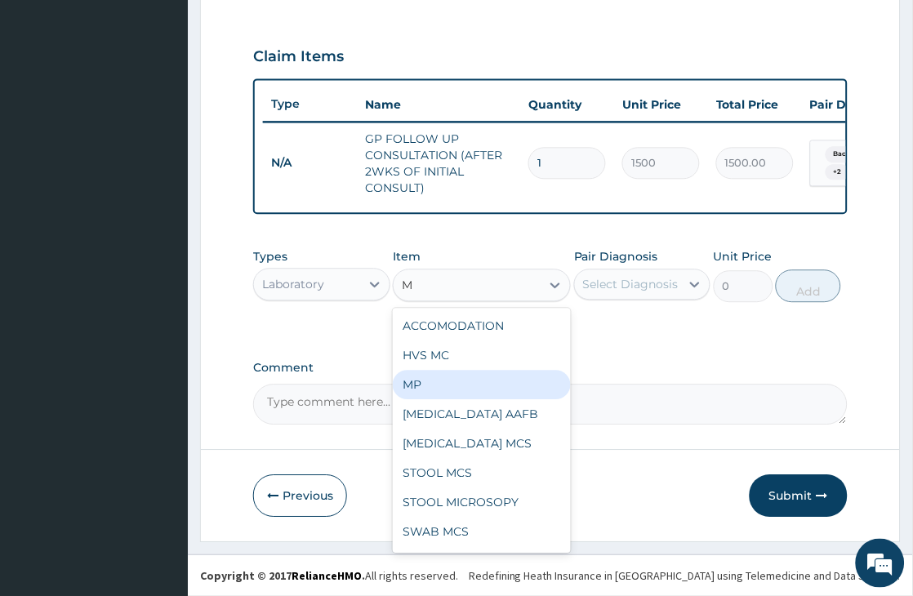
click at [422, 386] on div "MP" at bounding box center [482, 384] width 178 height 29
type input "1500"
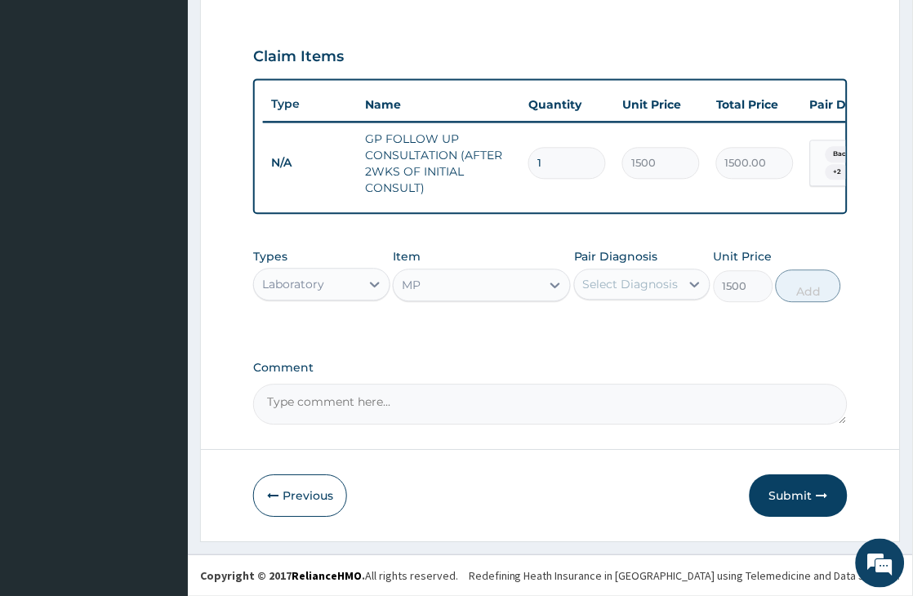
click at [617, 276] on div "Select Diagnosis" at bounding box center [631, 284] width 96 height 16
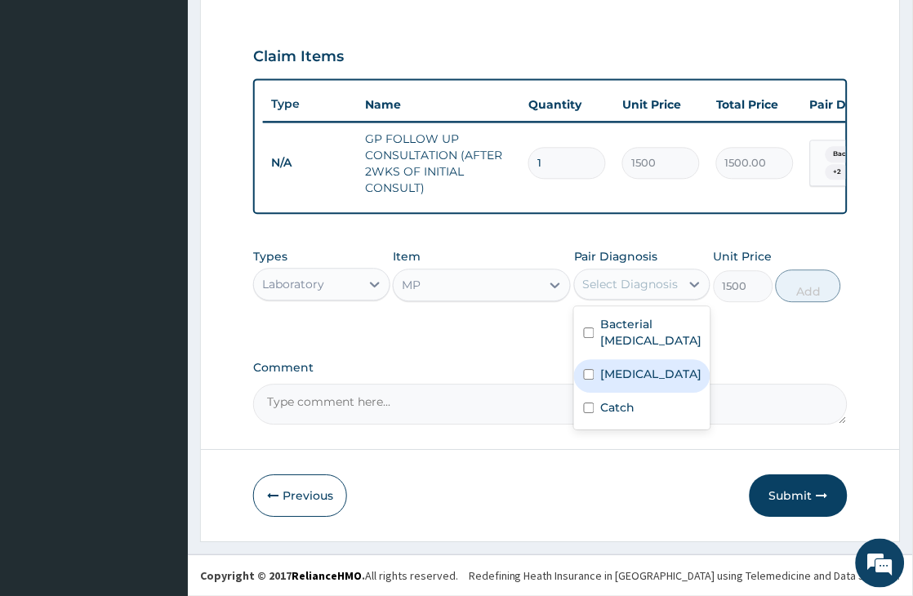
click at [636, 382] on label "Malaria" at bounding box center [651, 374] width 101 height 16
checkbox input "true"
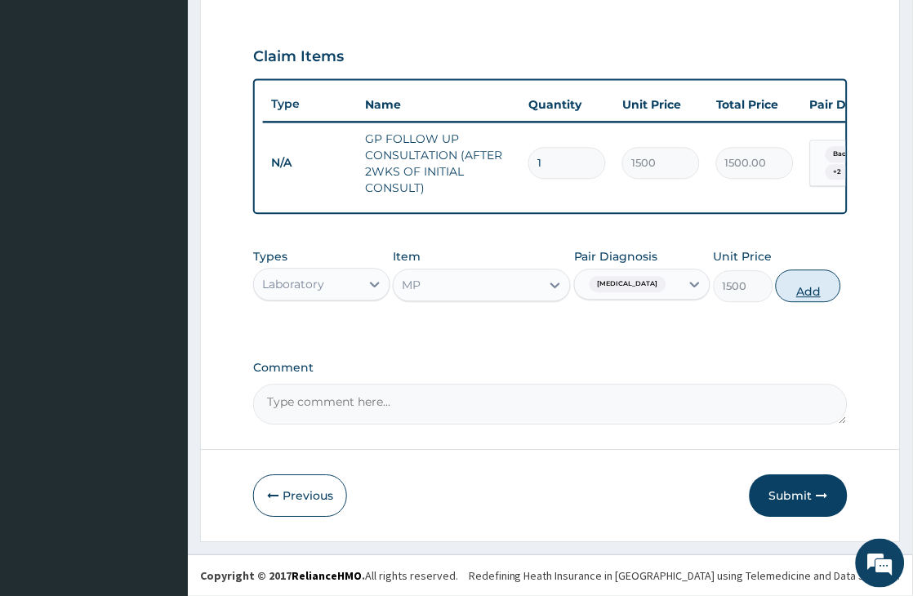
click at [815, 292] on button "Add" at bounding box center [808, 286] width 65 height 33
type input "0"
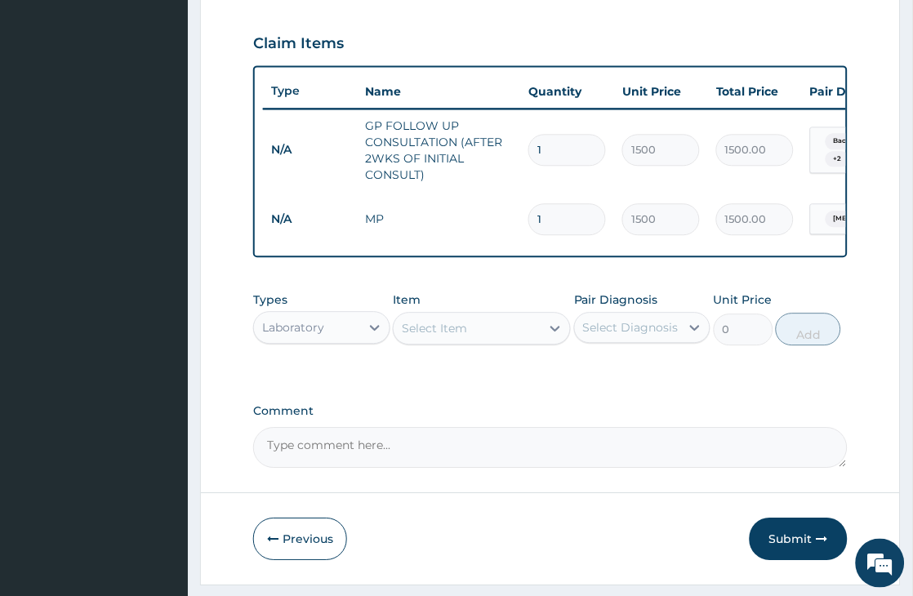
click at [331, 341] on div "Laboratory" at bounding box center [306, 328] width 105 height 26
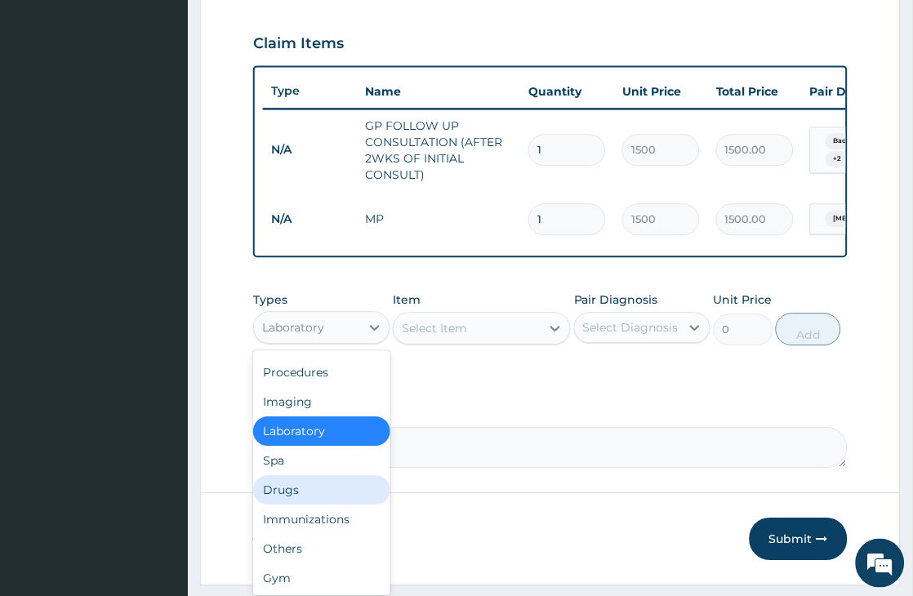
click at [296, 505] on div "Drugs" at bounding box center [321, 489] width 136 height 29
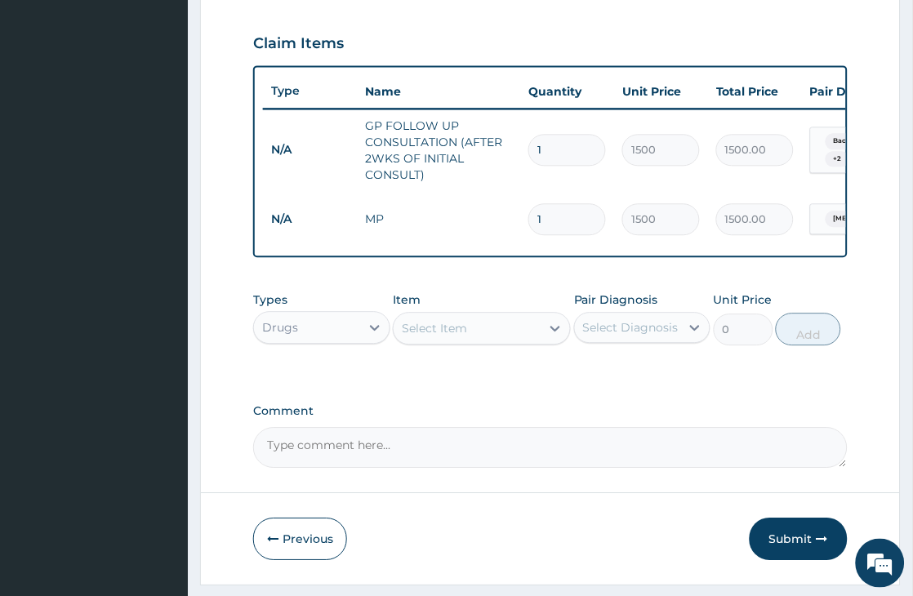
click at [504, 329] on div "Select Item" at bounding box center [467, 328] width 147 height 26
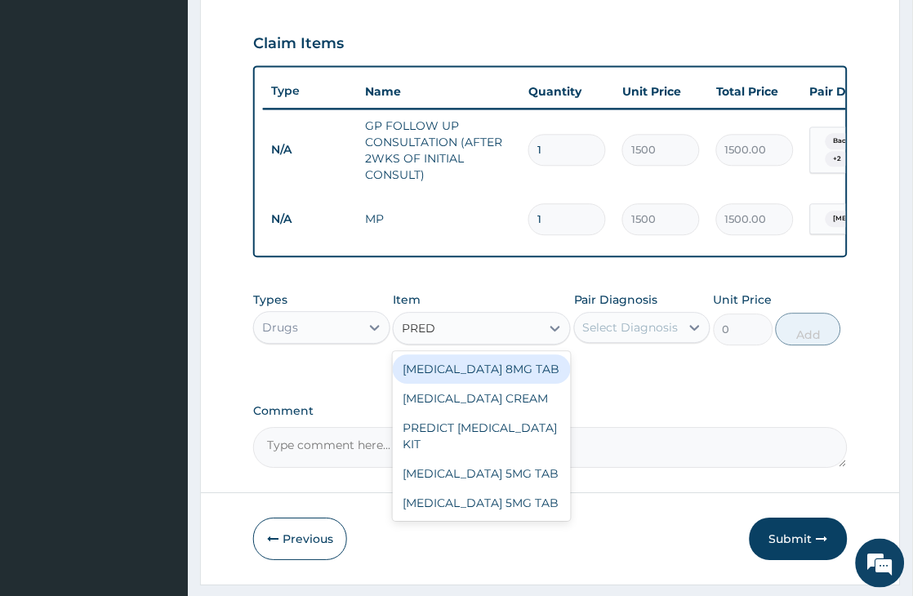
type input "PREDN"
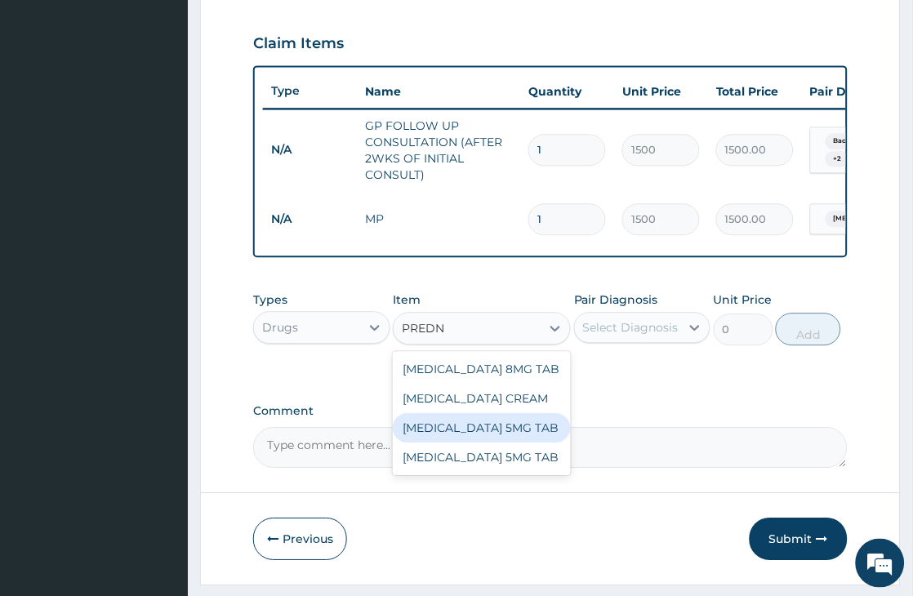
click at [494, 443] on div "PREDNISOLONE 5MG TAB" at bounding box center [482, 427] width 178 height 29
type input "100"
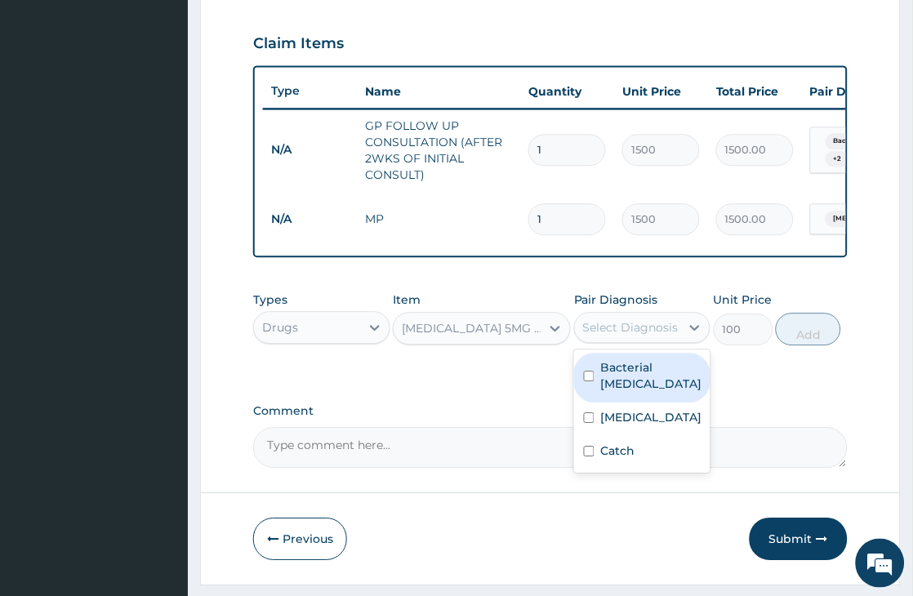
click at [635, 336] on div "Select Diagnosis" at bounding box center [631, 327] width 96 height 16
click at [658, 392] on label "Bacterial upper respiratory infection" at bounding box center [651, 375] width 101 height 33
checkbox input "true"
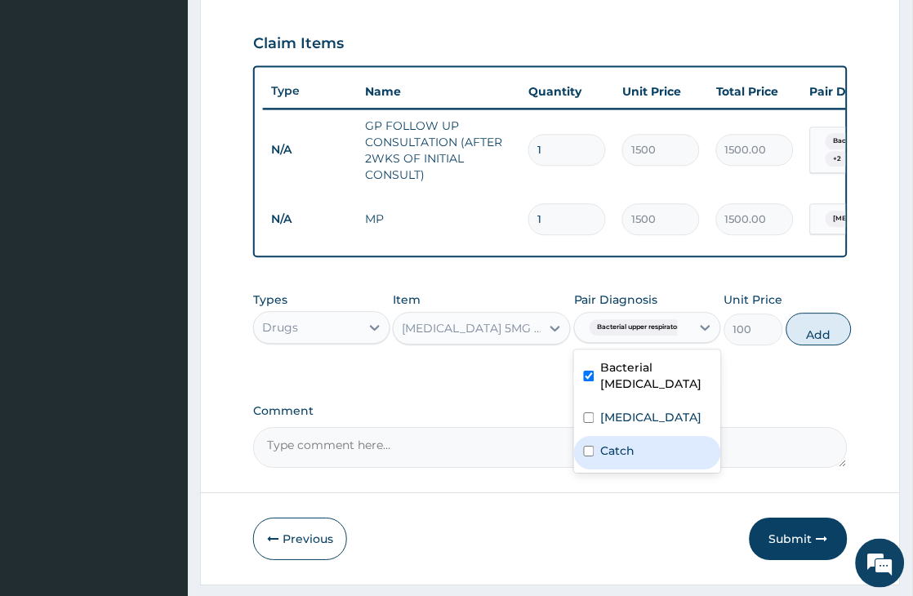
click at [603, 459] on label "Catch" at bounding box center [618, 451] width 34 height 16
checkbox input "true"
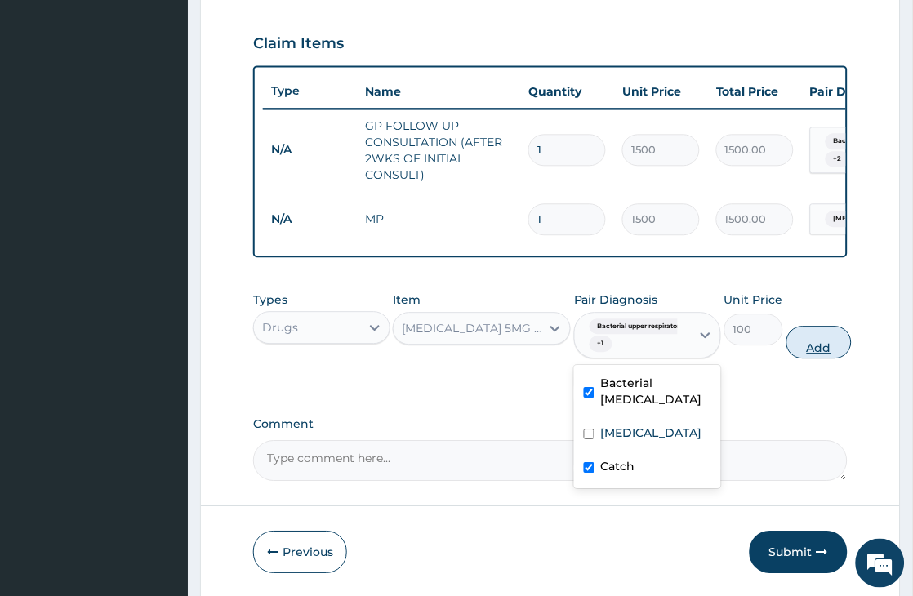
click at [818, 359] on button "Add" at bounding box center [819, 342] width 65 height 33
type input "0"
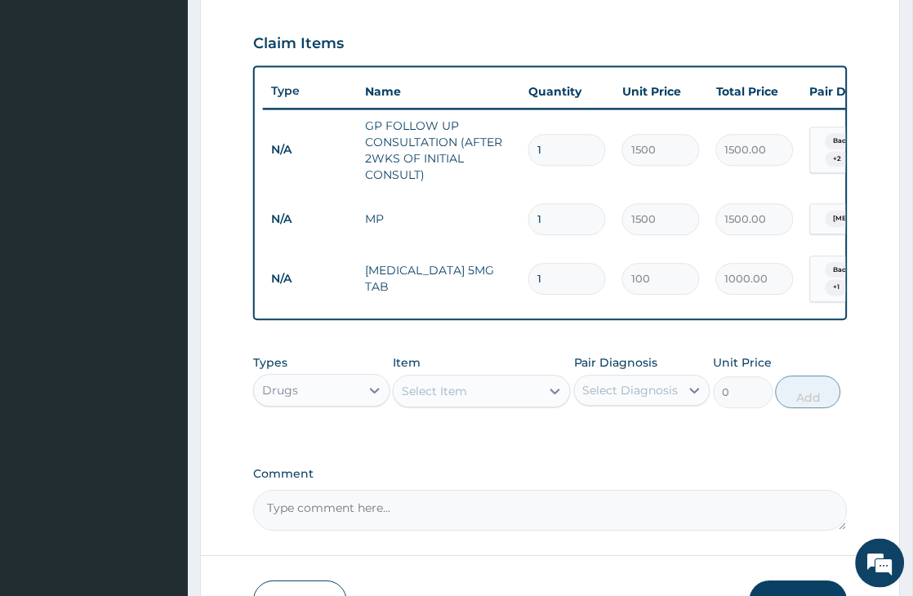
type input "10"
type input "1000.00"
type input "10"
click at [448, 400] on div "Select Item" at bounding box center [434, 391] width 65 height 16
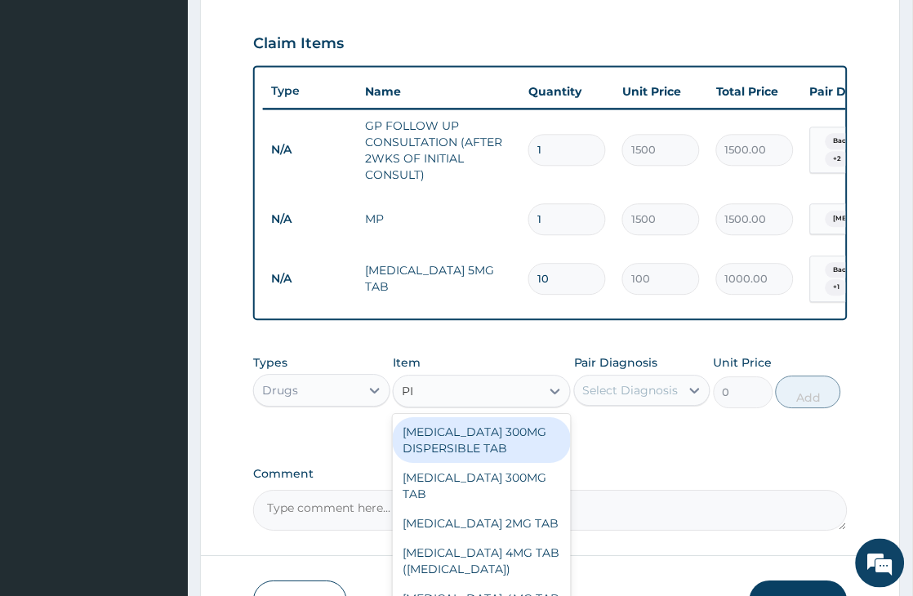
type input "P"
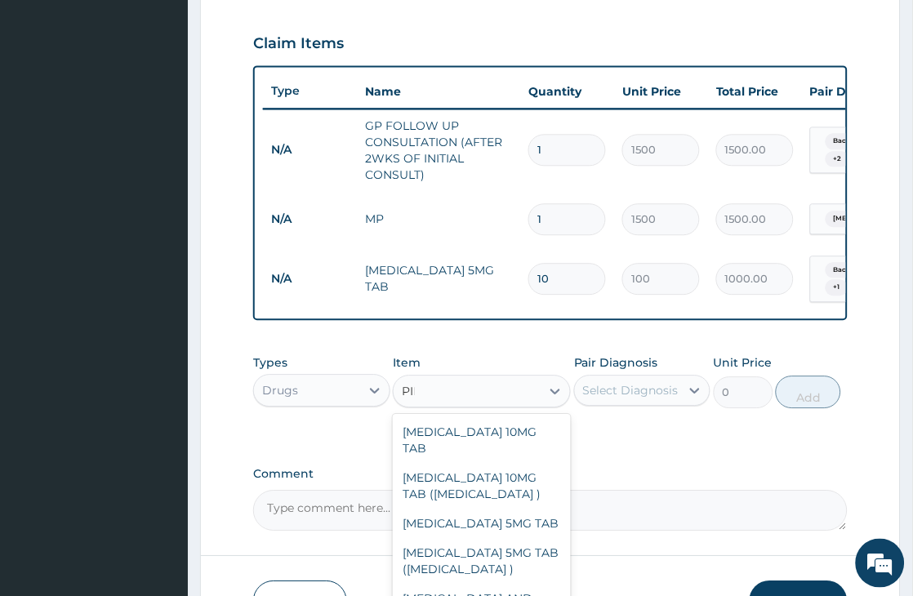
type input "PIRI"
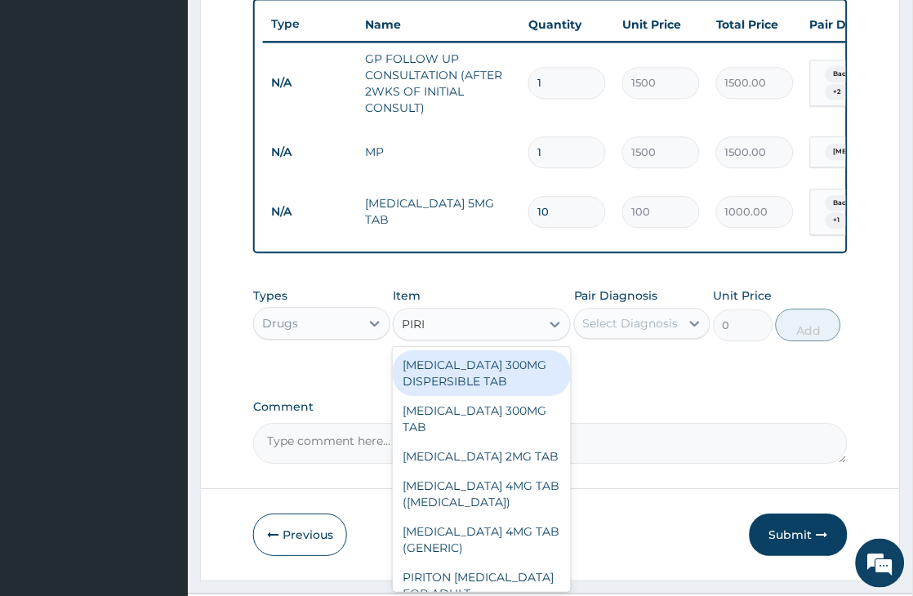
scroll to position [663, 0]
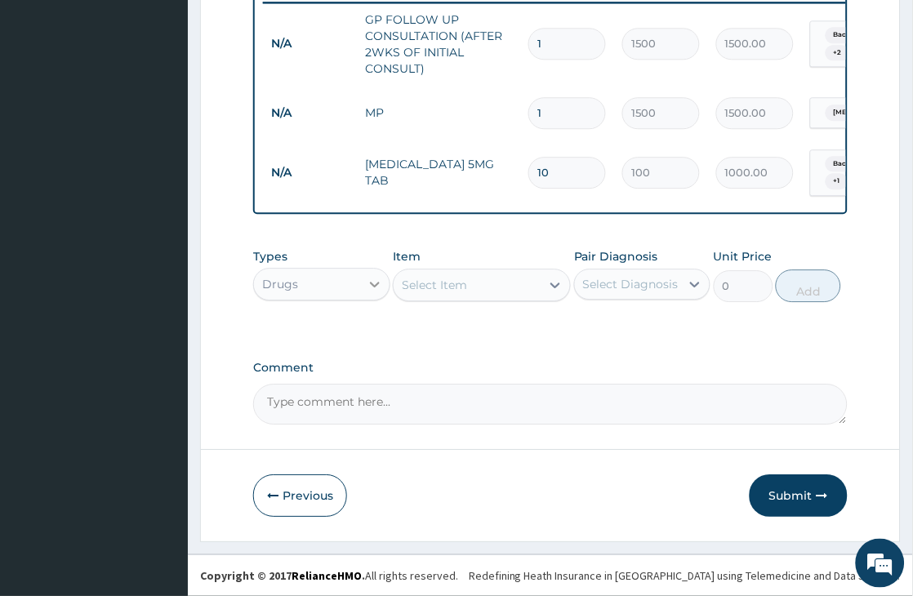
drag, startPoint x: 433, startPoint y: 275, endPoint x: 372, endPoint y: 275, distance: 61.3
click at [372, 275] on div "Types Drugs Item option PREDNISOLONE 5MG TAB, selected. Select is focused ,type…" at bounding box center [550, 275] width 595 height 70
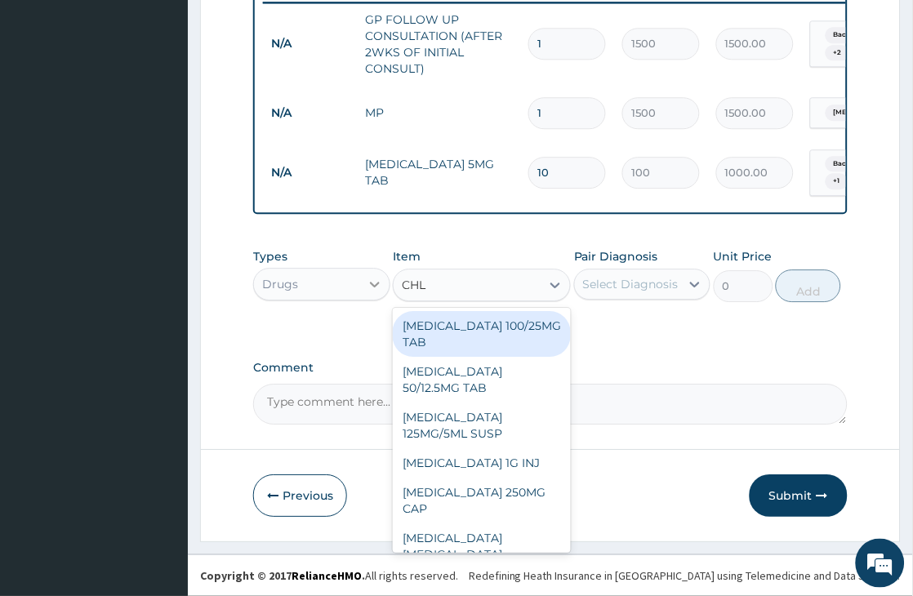
type input "CHLO"
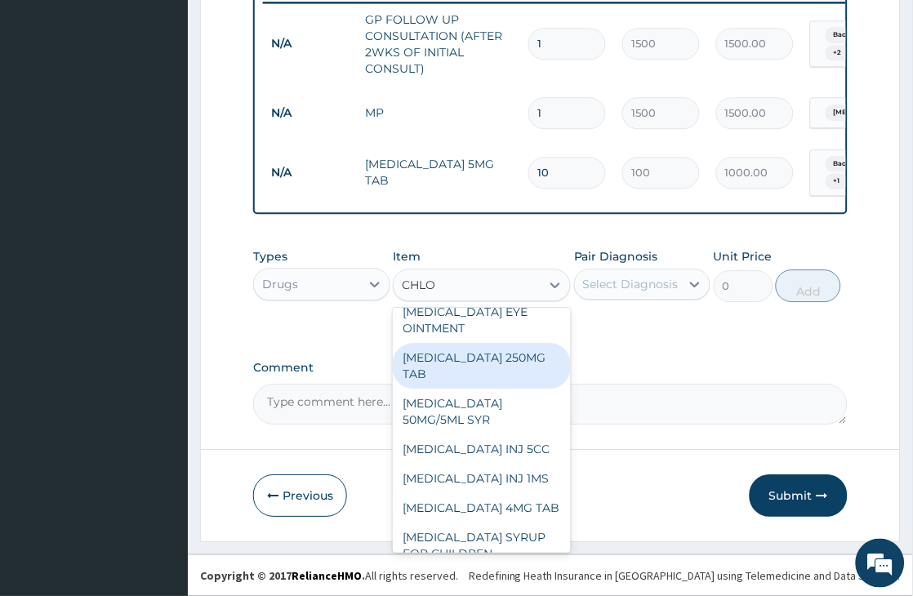
scroll to position [363, 0]
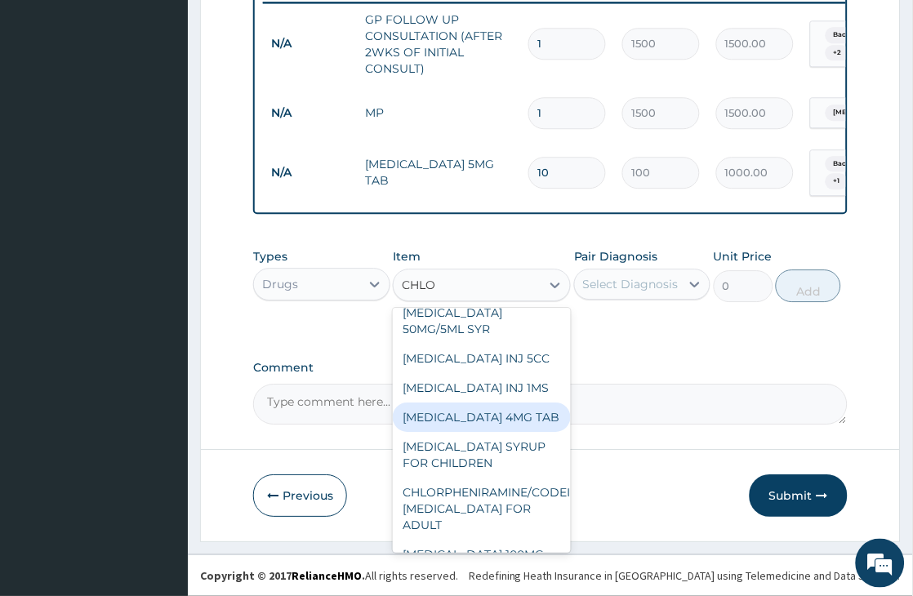
click at [444, 432] on div "CHLORPHENIRAMINE 4MG TAB" at bounding box center [482, 417] width 178 height 29
type input "100"
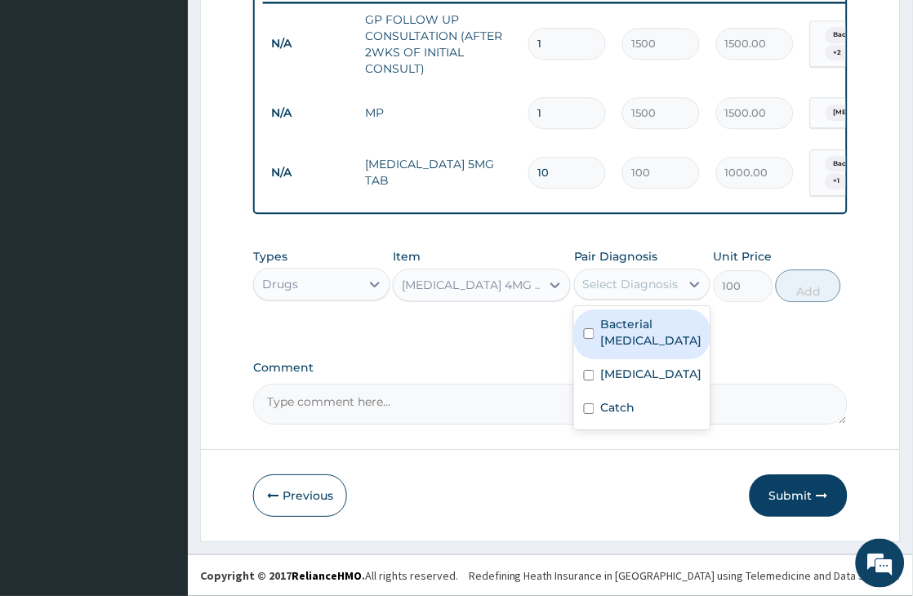
click at [650, 276] on div "Select Diagnosis" at bounding box center [631, 284] width 96 height 16
click at [629, 337] on label "Bacterial upper respiratory infection" at bounding box center [651, 332] width 101 height 33
checkbox input "true"
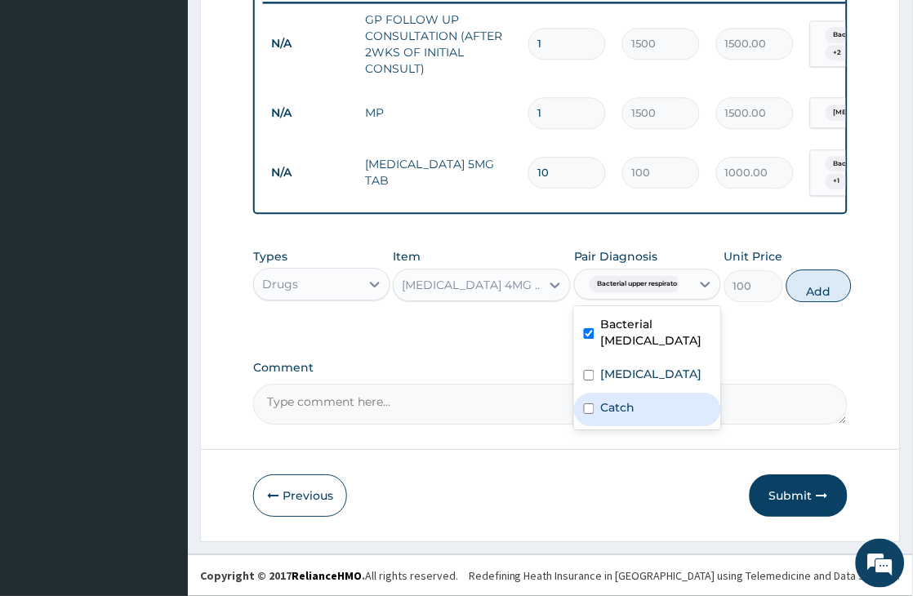
click at [630, 416] on label "Catch" at bounding box center [618, 408] width 34 height 16
checkbox input "true"
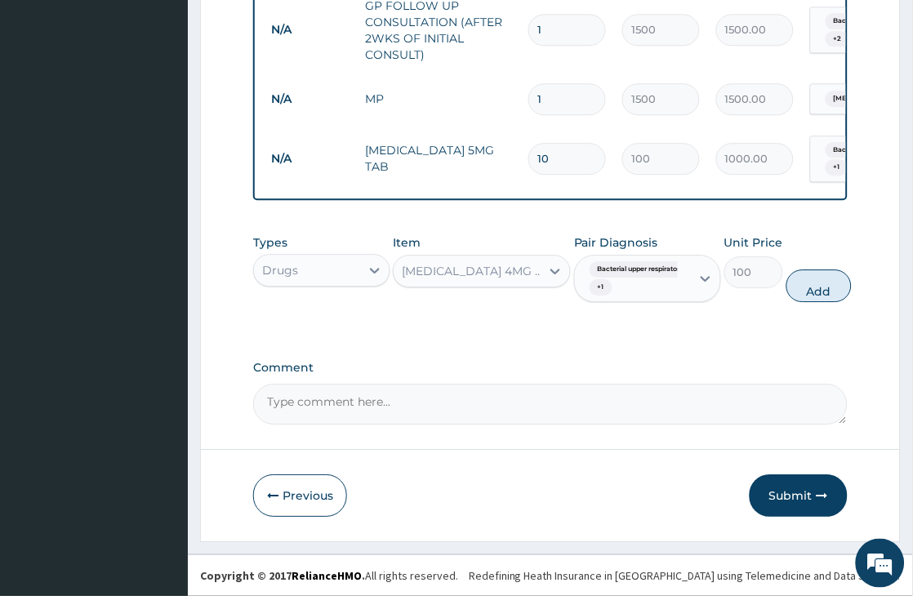
drag, startPoint x: 819, startPoint y: 307, endPoint x: 728, endPoint y: 267, distance: 99.1
click at [819, 302] on button "Add" at bounding box center [819, 286] width 65 height 33
type input "0"
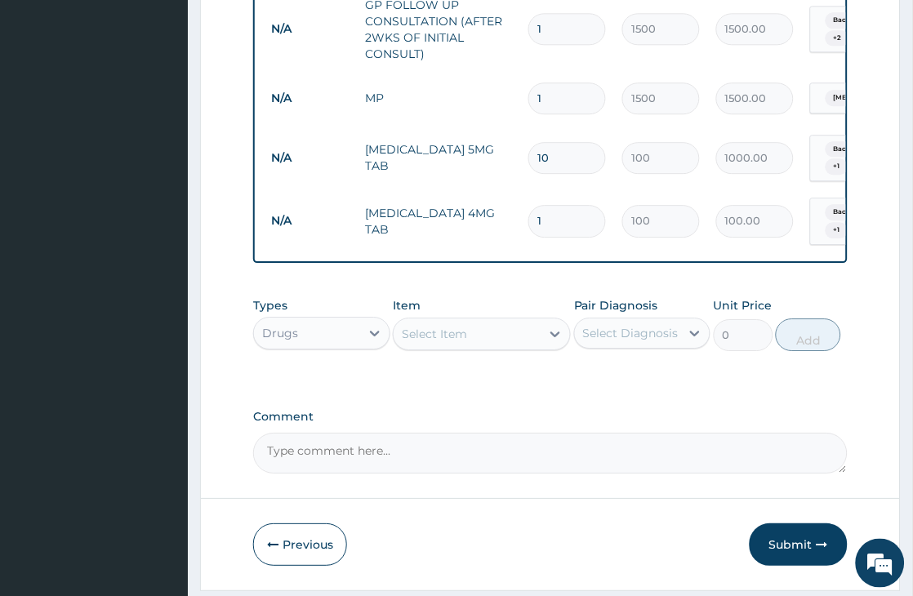
type input "10"
type input "1000.00"
type input "10"
click at [467, 342] on div "Select Item" at bounding box center [434, 334] width 65 height 16
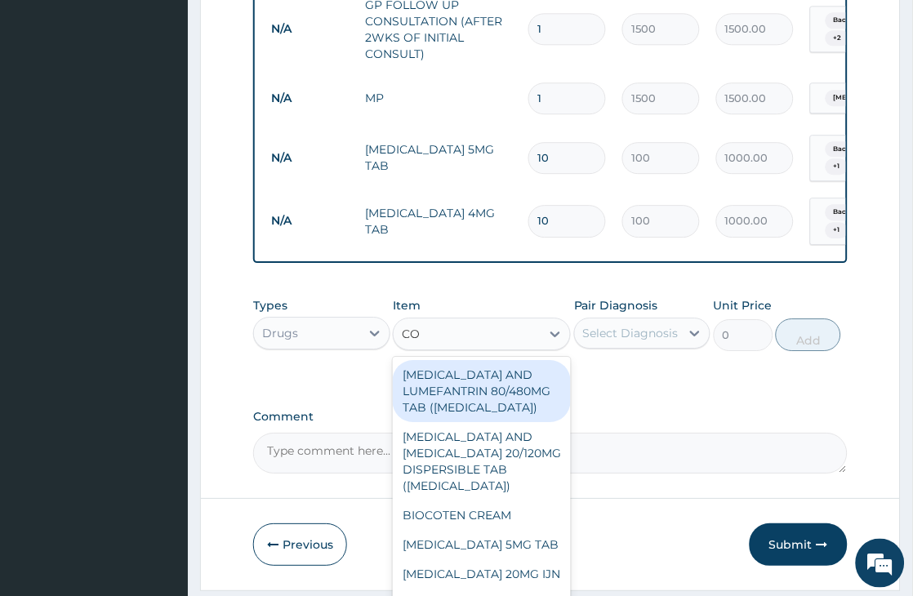
type input "COU"
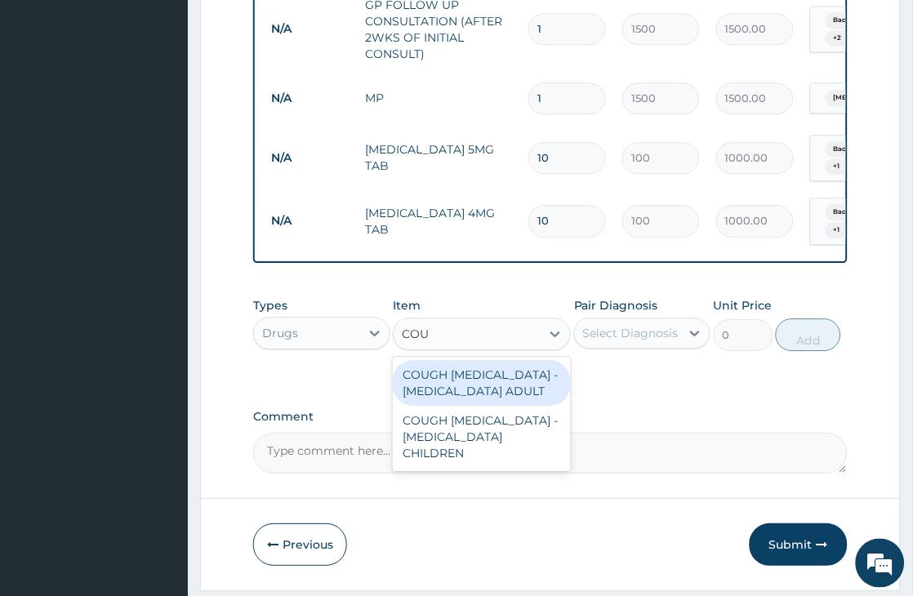
click at [461, 389] on div "COUGH EXPECTORANT - BENYLIN ADULT" at bounding box center [482, 383] width 178 height 46
type input "1600"
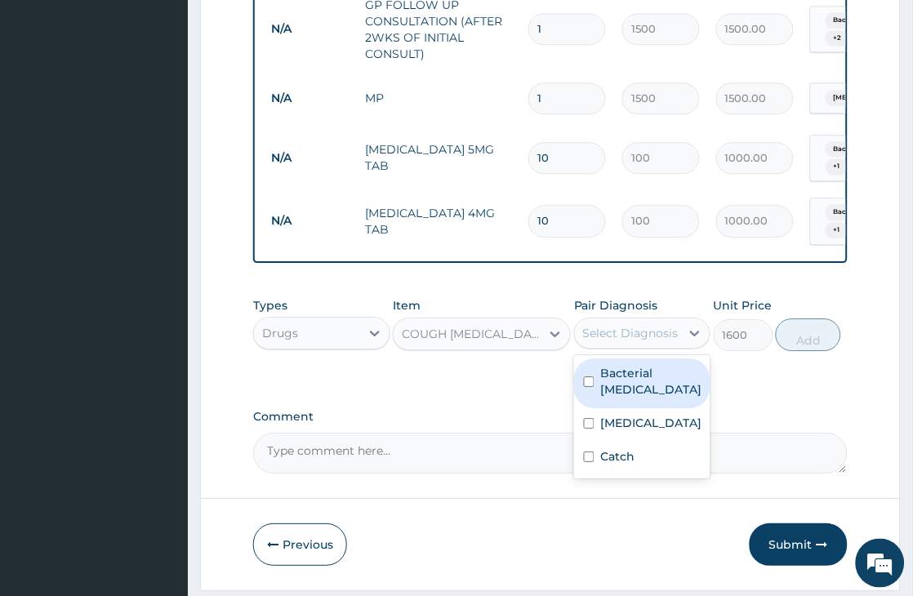
click at [623, 341] on div "Select Diagnosis" at bounding box center [631, 333] width 96 height 16
click at [613, 398] on label "Bacterial upper respiratory infection" at bounding box center [651, 381] width 101 height 33
checkbox input "true"
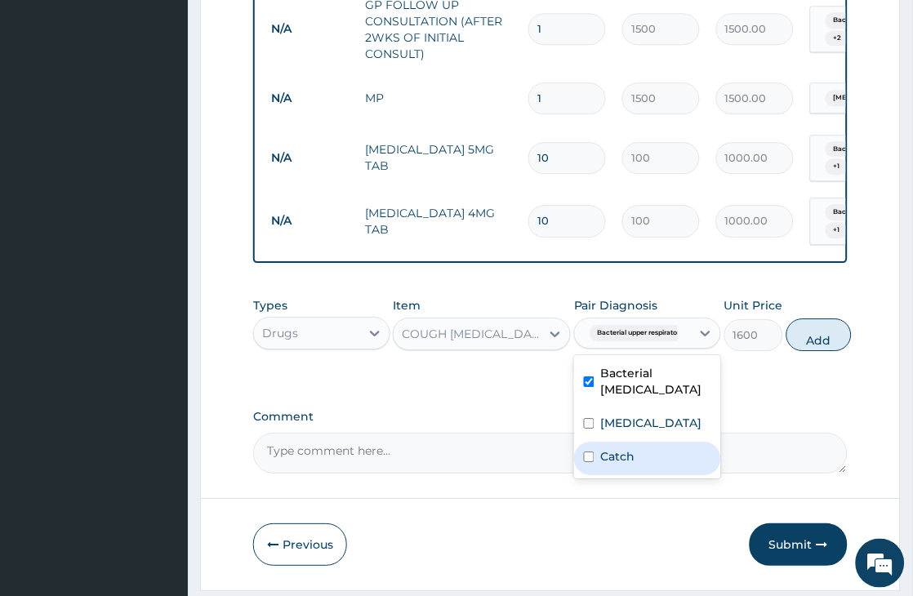
click at [603, 465] on label "Catch" at bounding box center [618, 457] width 34 height 16
checkbox input "true"
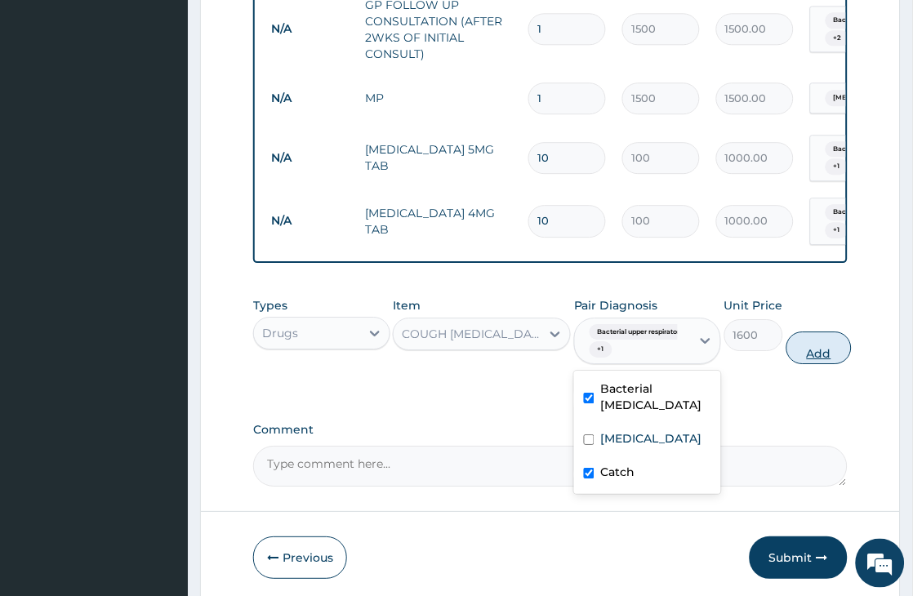
click at [829, 364] on button "Add" at bounding box center [819, 348] width 65 height 33
type input "0"
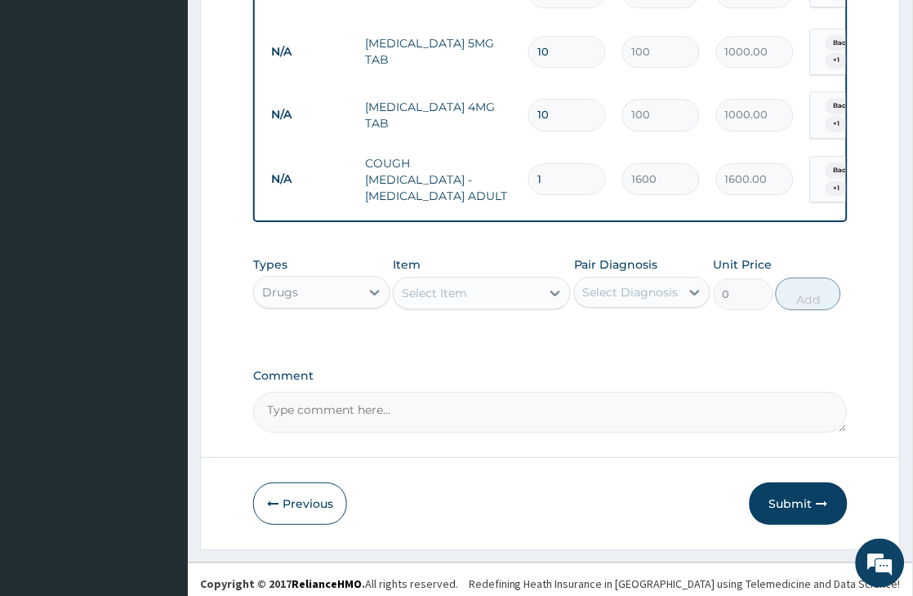
scroll to position [790, 0]
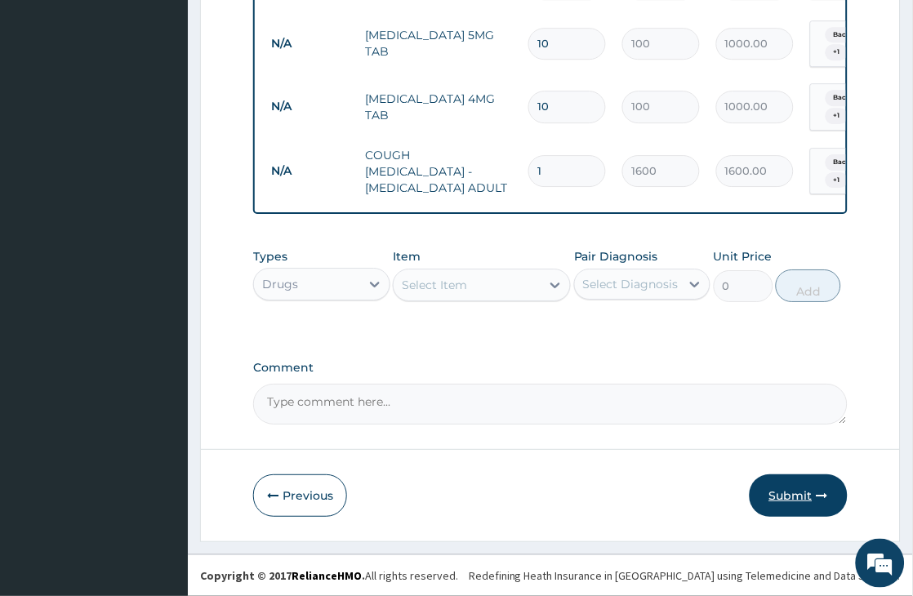
click at [783, 496] on button "Submit" at bounding box center [799, 496] width 98 height 42
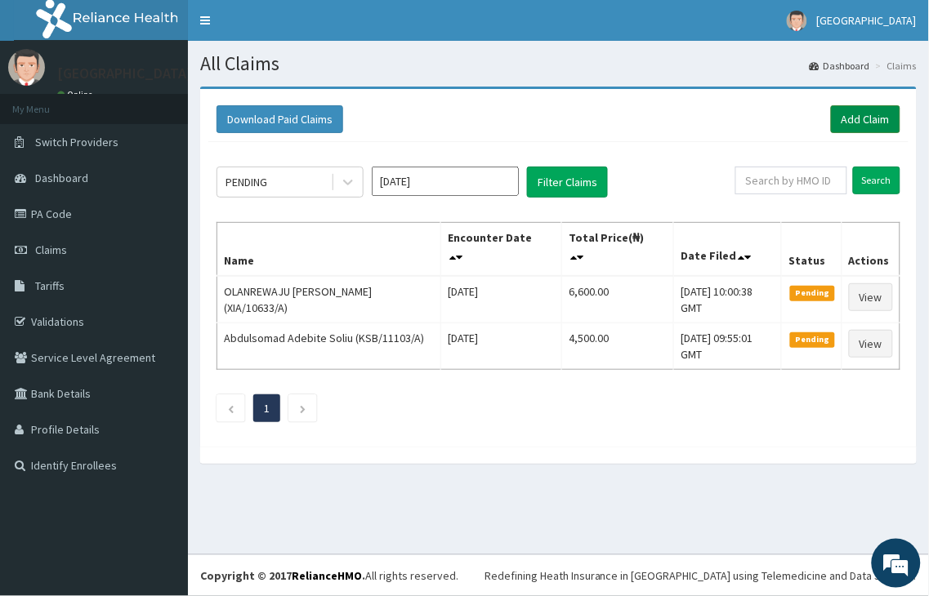
click at [869, 123] on link "Add Claim" at bounding box center [865, 119] width 69 height 28
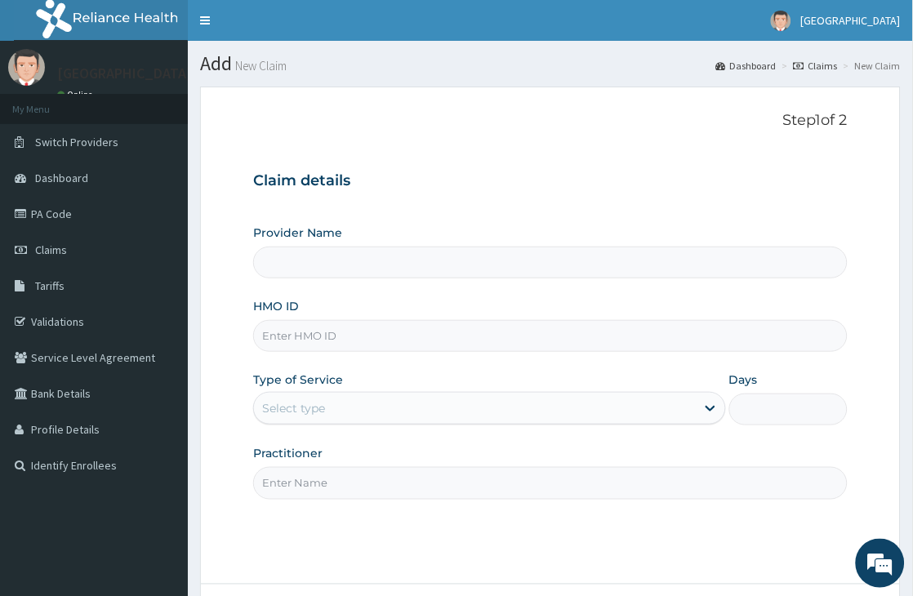
type input "[GEOGRAPHIC_DATA]"
click at [355, 340] on input "HMO ID" at bounding box center [550, 336] width 595 height 32
type input "SFA/10462/A"
click at [363, 413] on div "Select type" at bounding box center [475, 408] width 442 height 26
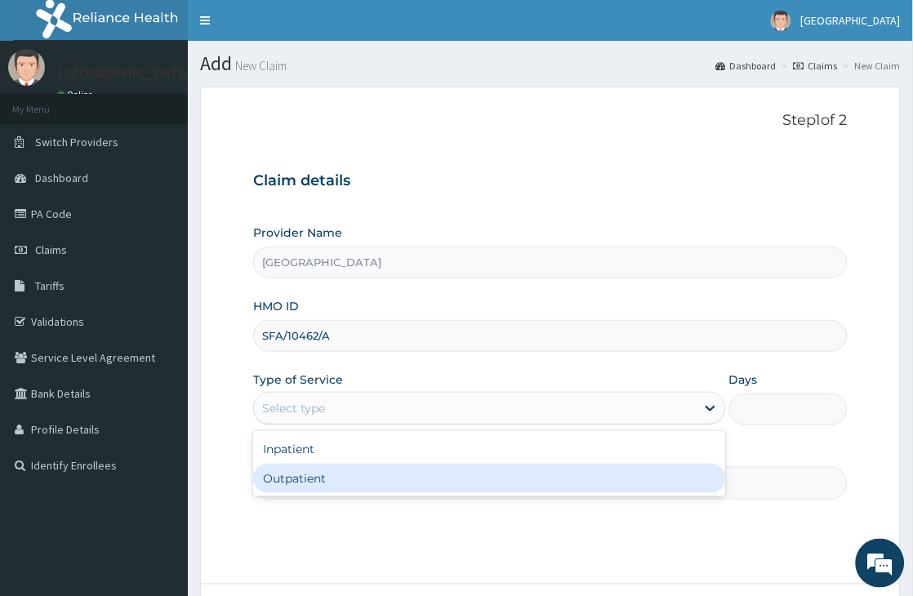
click at [338, 471] on div "Outpatient" at bounding box center [489, 478] width 473 height 29
type input "1"
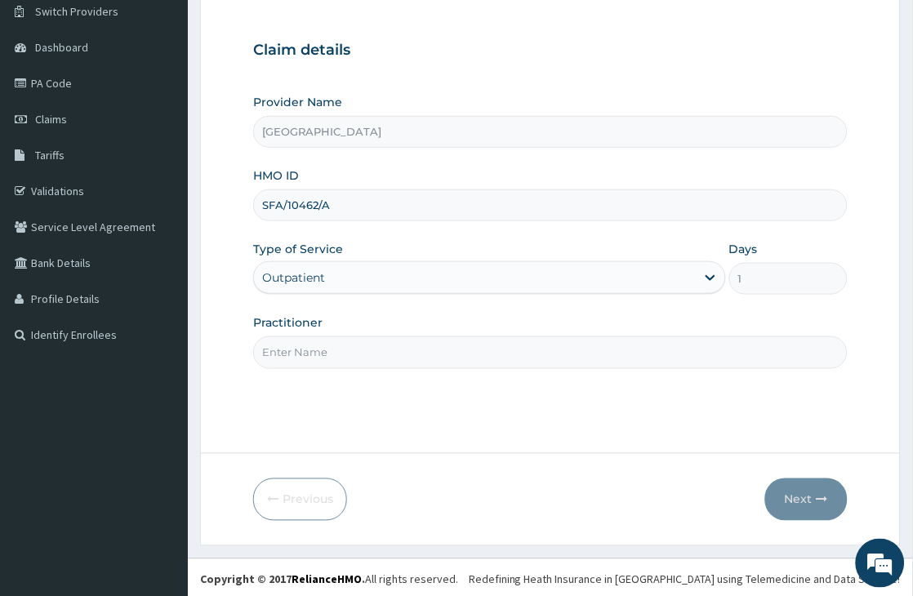
scroll to position [135, 0]
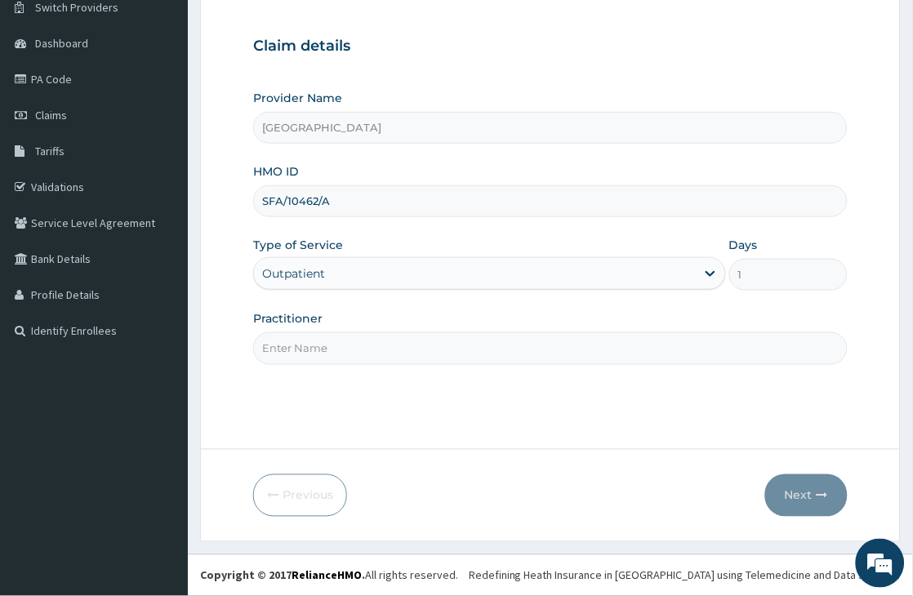
click at [377, 333] on input "Practitioner" at bounding box center [550, 349] width 595 height 32
type input "[PERSON_NAME]"
click at [795, 501] on button "Next" at bounding box center [807, 496] width 83 height 42
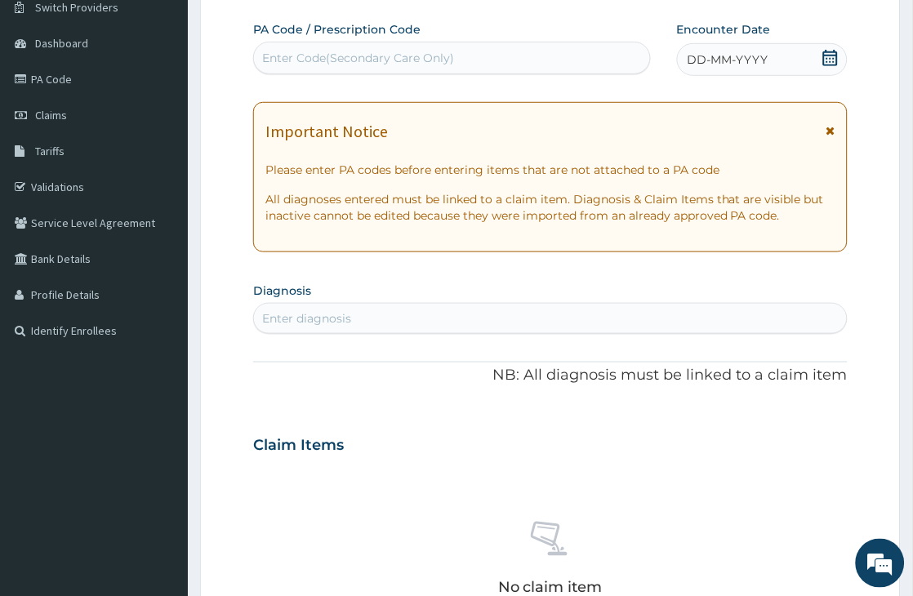
click at [835, 62] on icon at bounding box center [831, 58] width 16 height 16
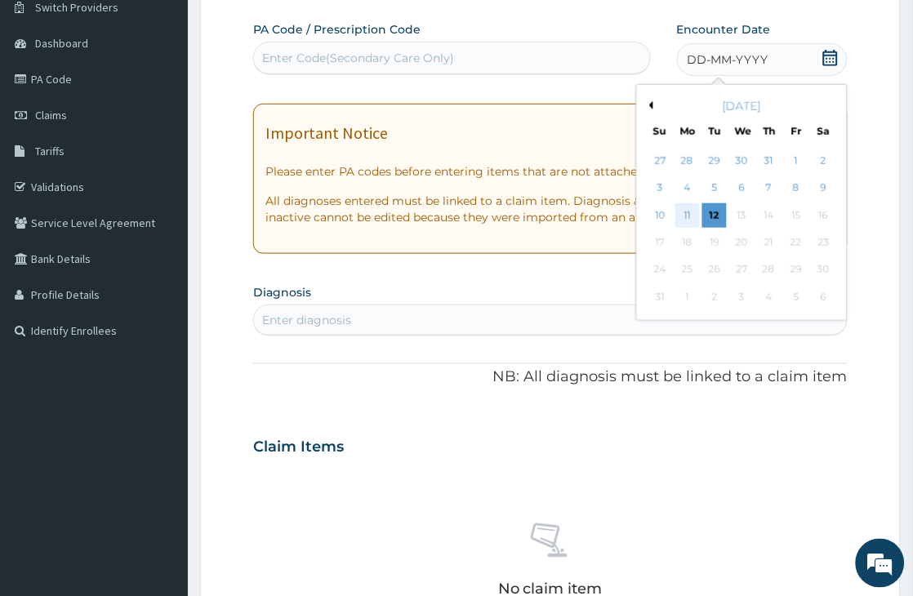
click at [686, 219] on div "11" at bounding box center [688, 215] width 25 height 25
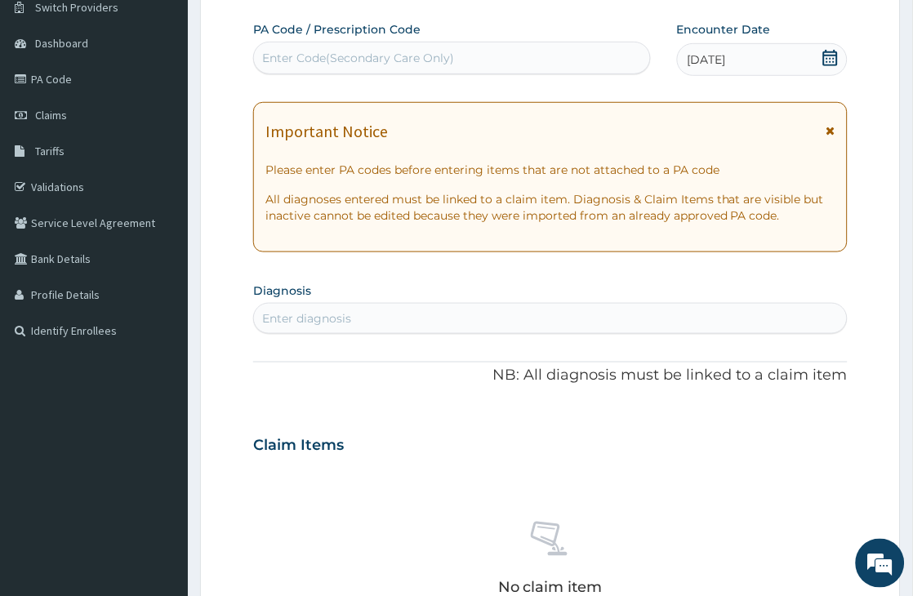
click at [339, 316] on div "Enter diagnosis" at bounding box center [306, 318] width 89 height 16
type input "SEPSIS"
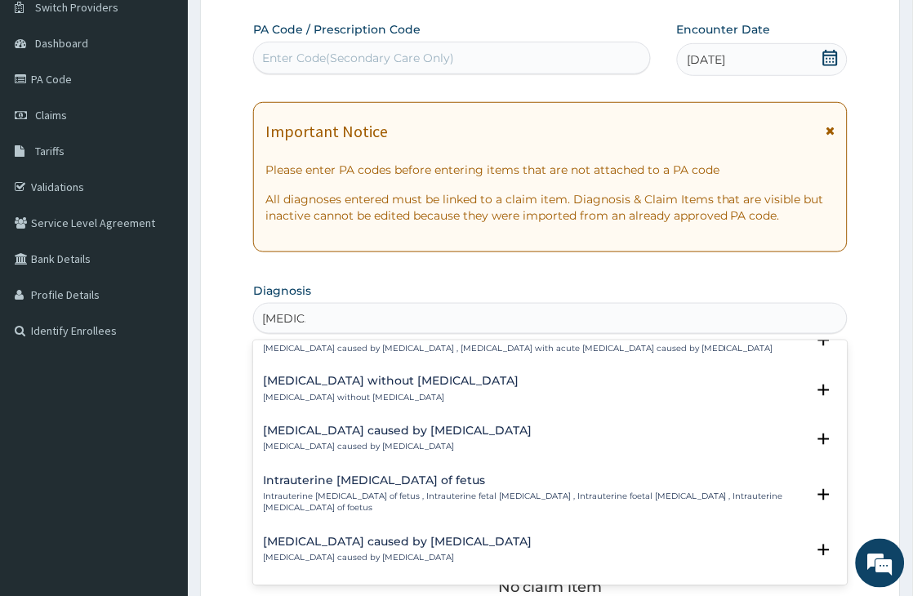
scroll to position [1614, 0]
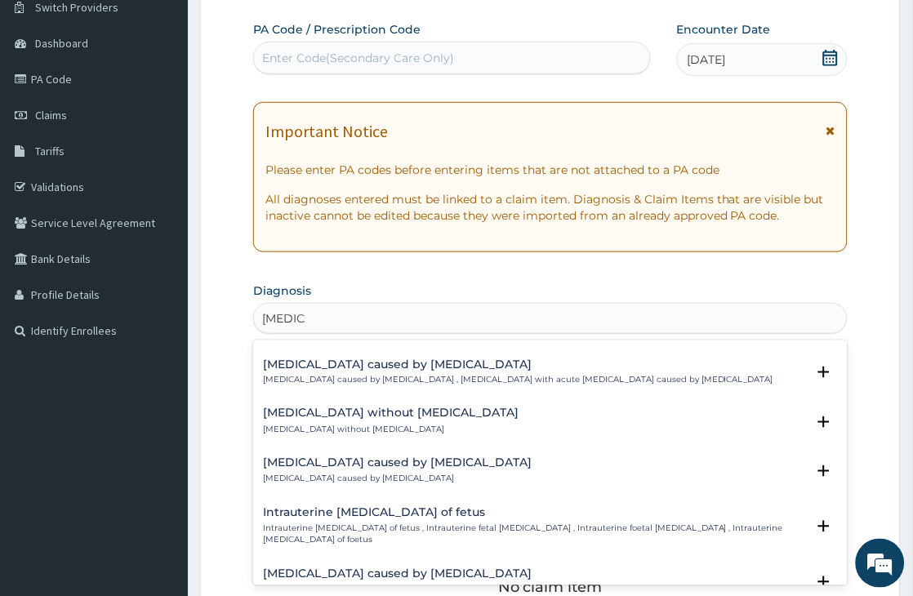
click at [379, 408] on h4 "Sepsis without septic shock" at bounding box center [391, 414] width 256 height 12
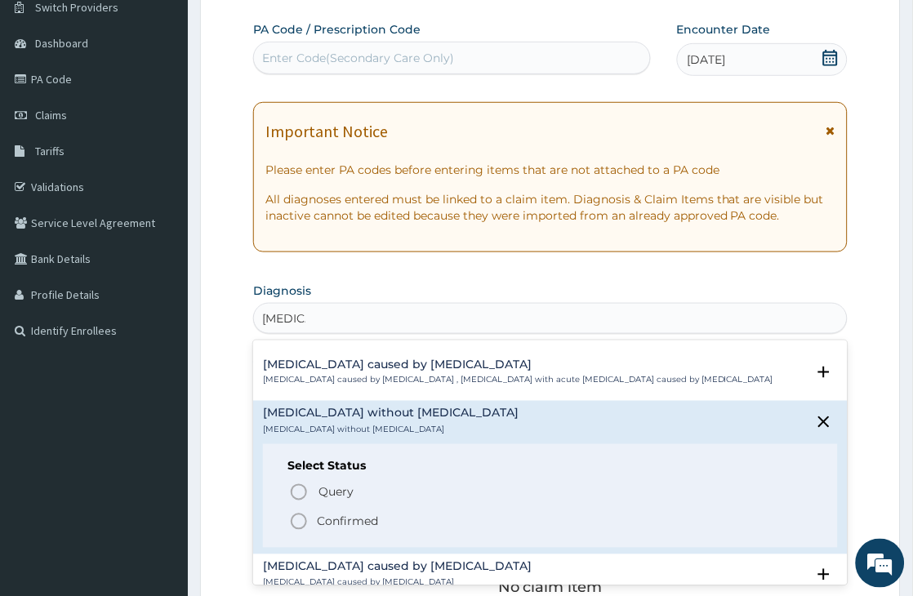
click at [341, 514] on p "Confirmed" at bounding box center [347, 522] width 61 height 16
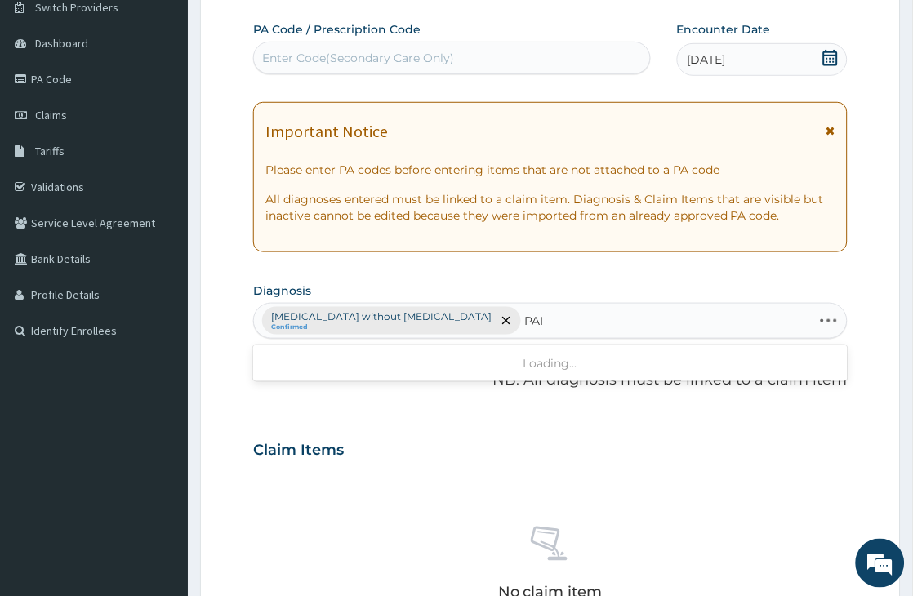
type input "PAIN"
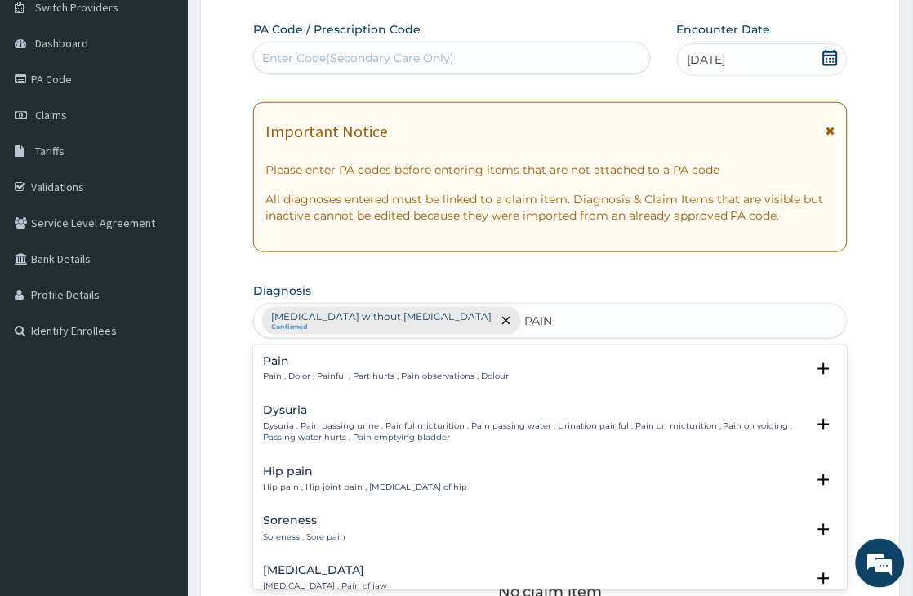
click at [332, 378] on p "Pain , Dolor , Painful , Part hurts , Pain observations , Dolour" at bounding box center [386, 377] width 246 height 11
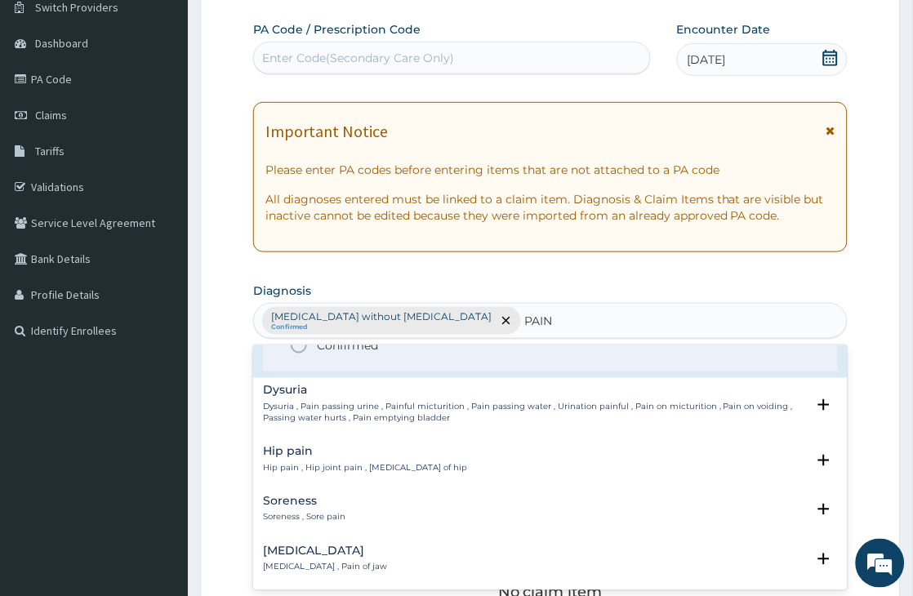
scroll to position [0, 0]
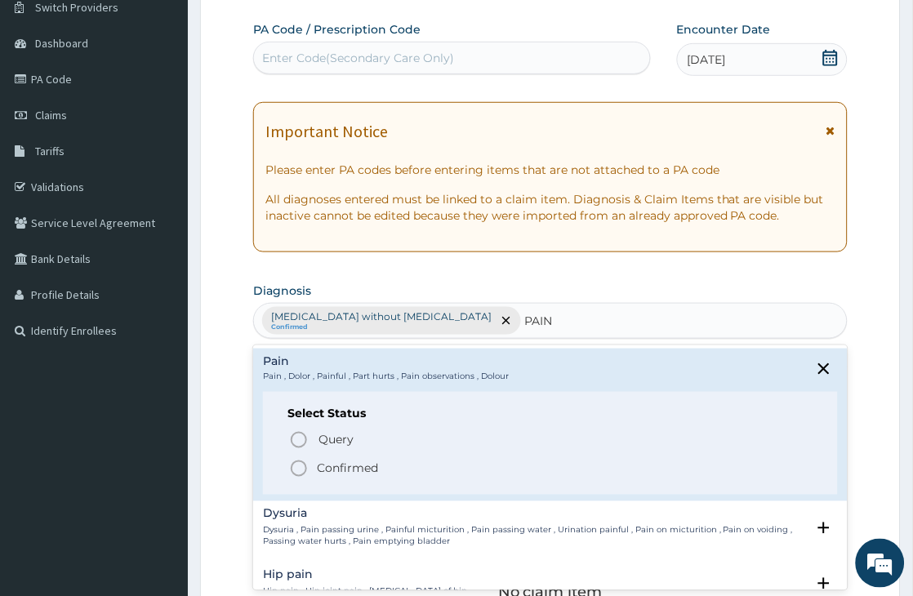
click at [328, 470] on p "Confirmed" at bounding box center [347, 469] width 61 height 16
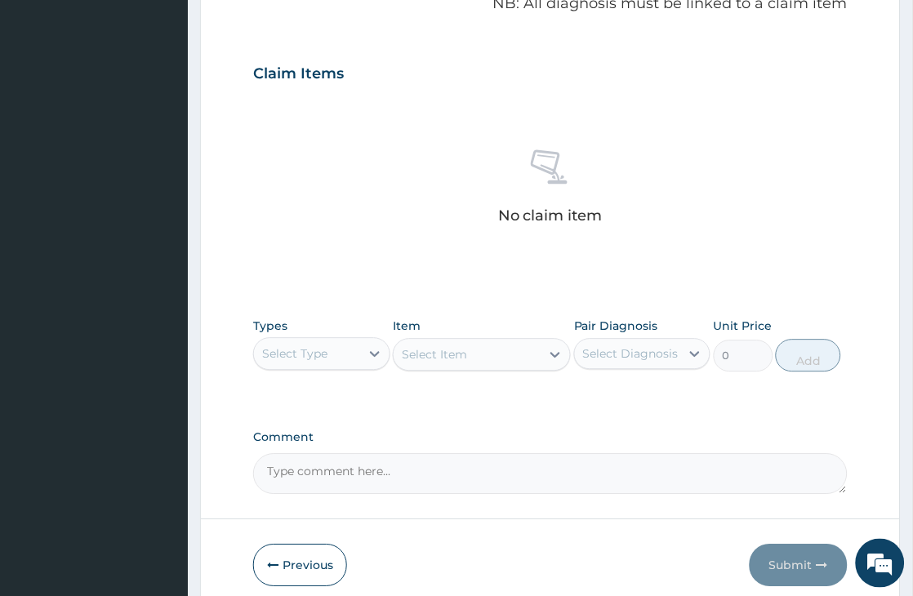
scroll to position [582, 0]
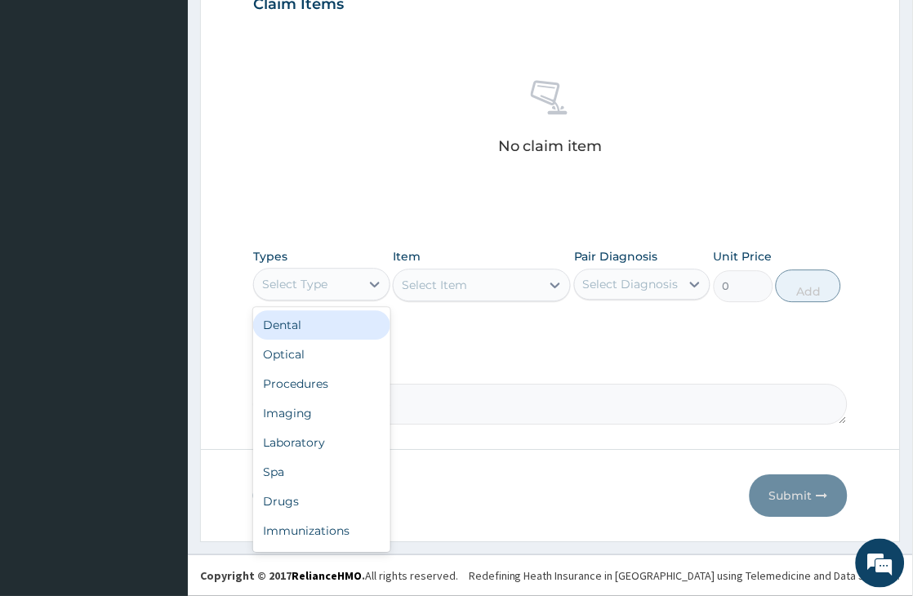
click at [335, 286] on div "Select Type" at bounding box center [306, 284] width 105 height 26
click at [298, 377] on div "Procedures" at bounding box center [321, 383] width 136 height 29
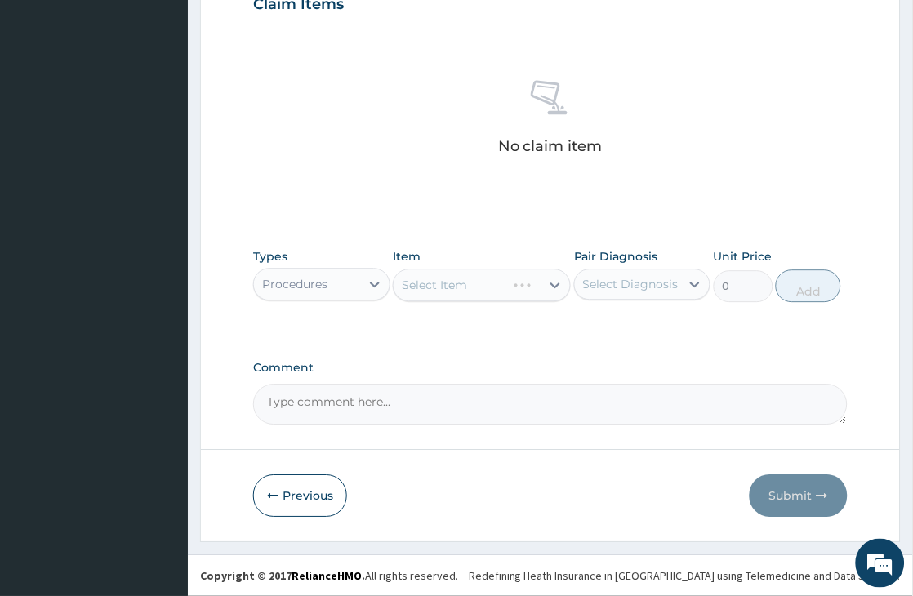
click at [495, 297] on div "Select Item" at bounding box center [482, 285] width 178 height 33
click at [497, 287] on div "Select Item" at bounding box center [467, 285] width 147 height 26
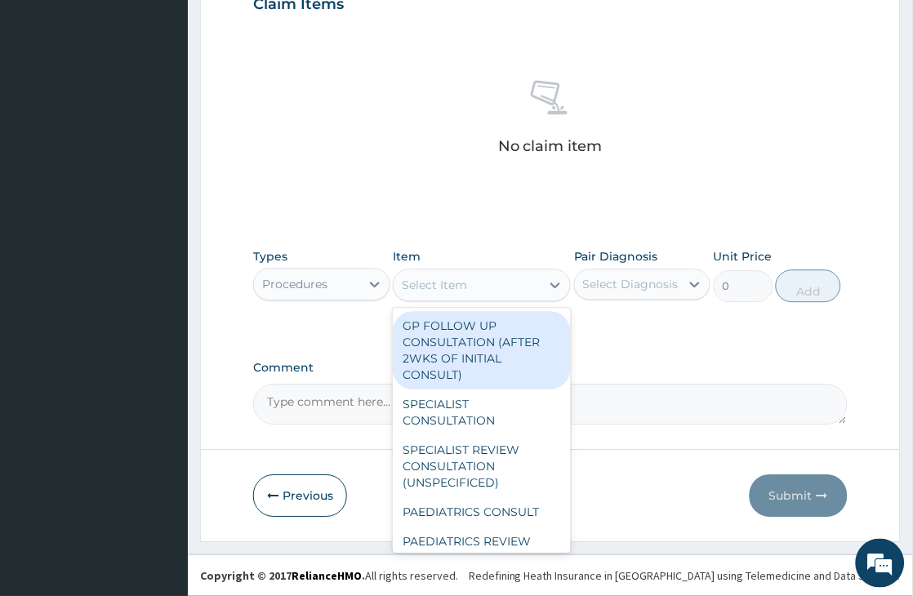
click at [463, 349] on div "GP FOLLOW UP CONSULTATION (AFTER 2WKS OF INITIAL CONSULT)" at bounding box center [482, 350] width 178 height 78
type input "1500"
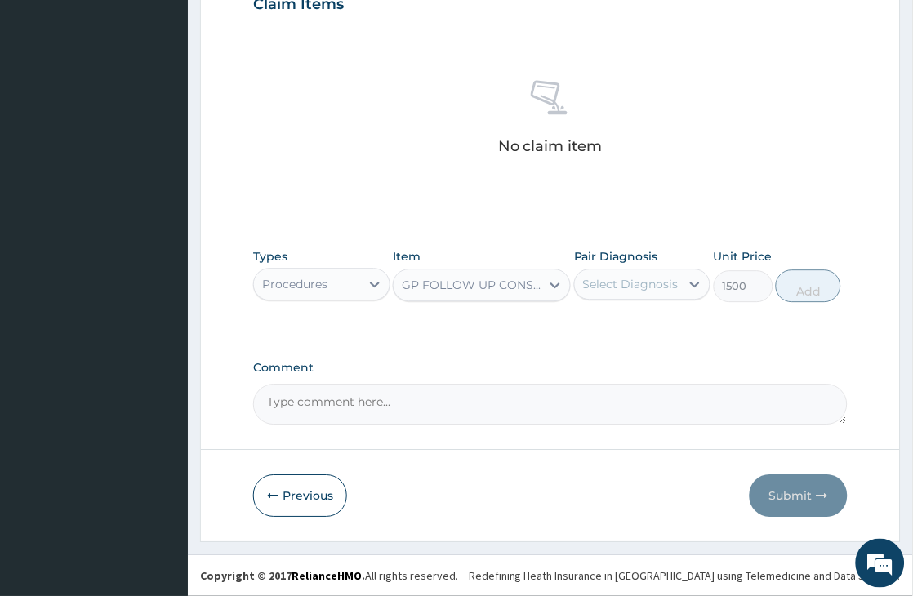
click at [640, 292] on div "Select Diagnosis" at bounding box center [631, 284] width 96 height 16
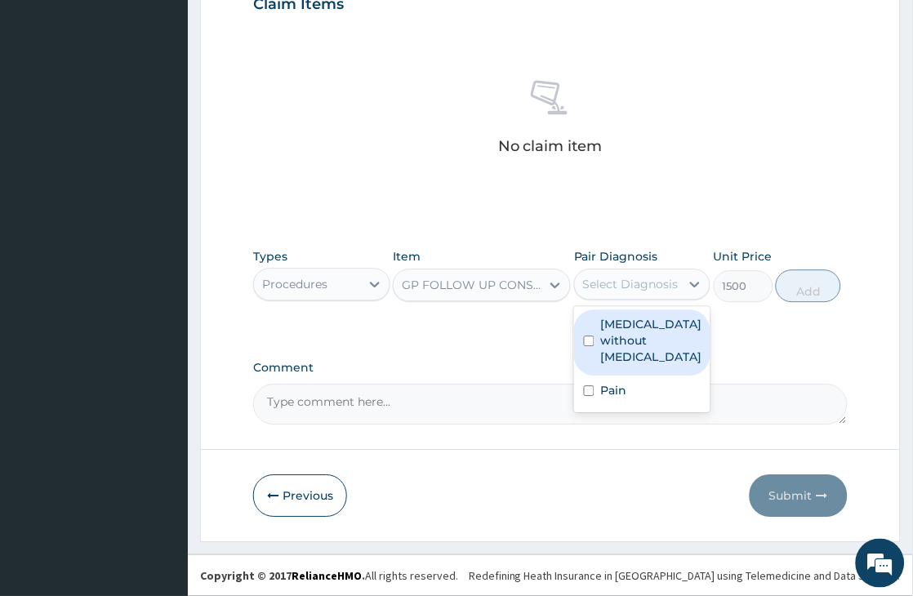
click at [638, 335] on label "Sepsis without septic shock" at bounding box center [651, 340] width 101 height 49
checkbox input "true"
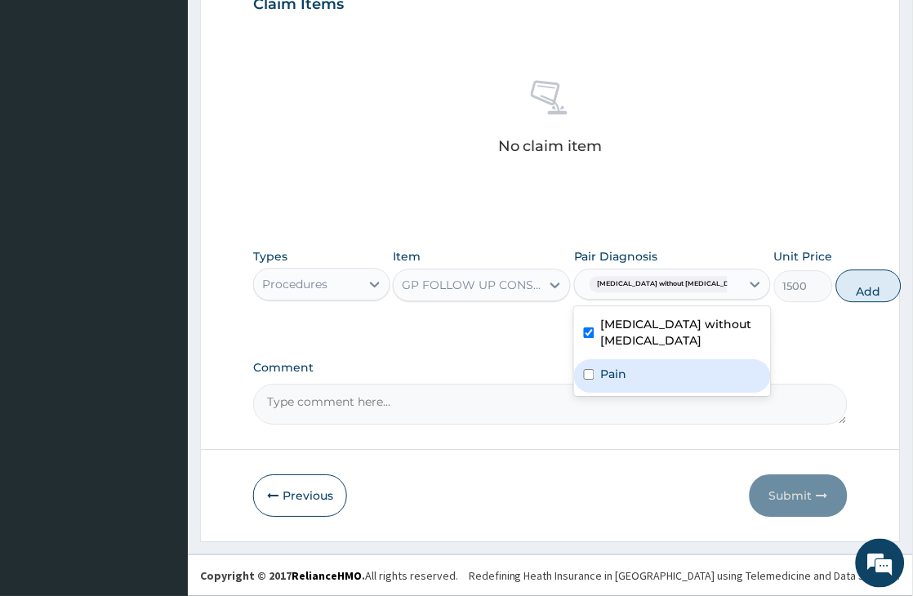
click at [624, 382] on div "Pain" at bounding box center [672, 375] width 197 height 33
checkbox input "true"
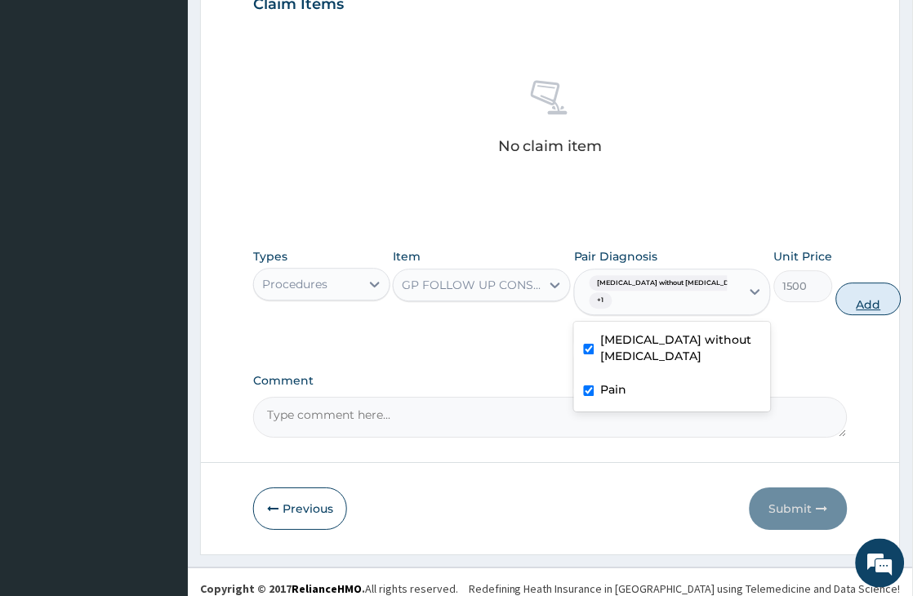
click at [837, 304] on button "Add" at bounding box center [869, 299] width 65 height 33
type input "0"
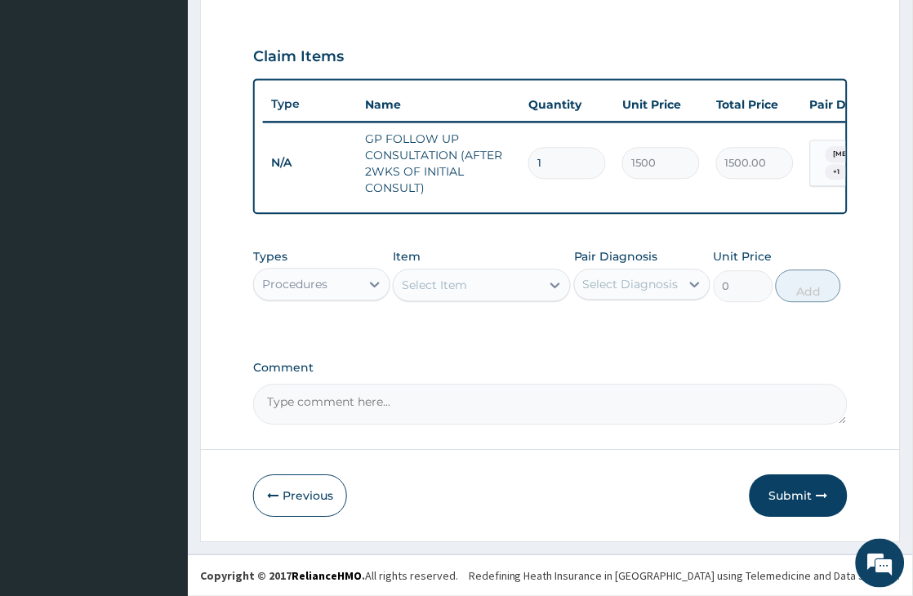
scroll to position [542, 0]
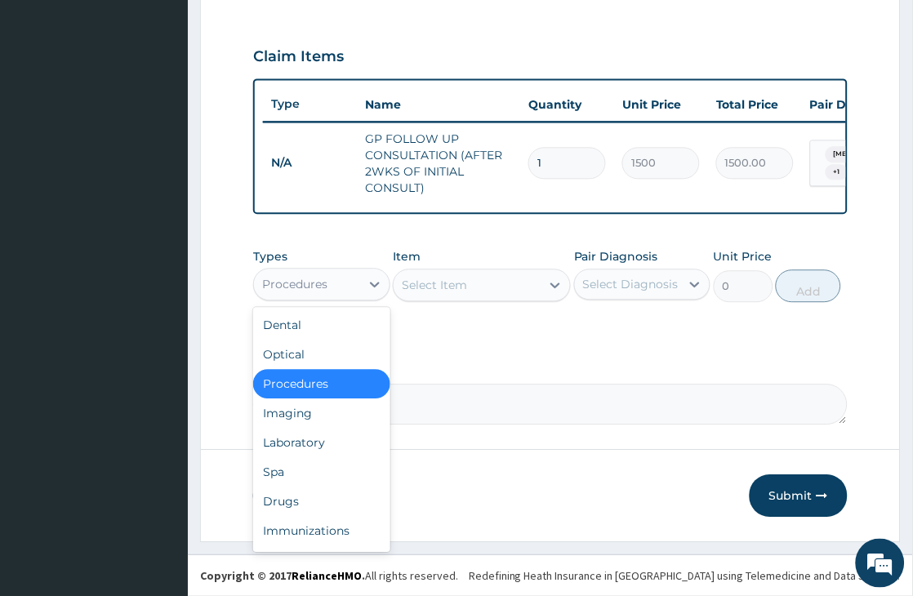
click at [356, 281] on div "Procedures" at bounding box center [306, 284] width 105 height 26
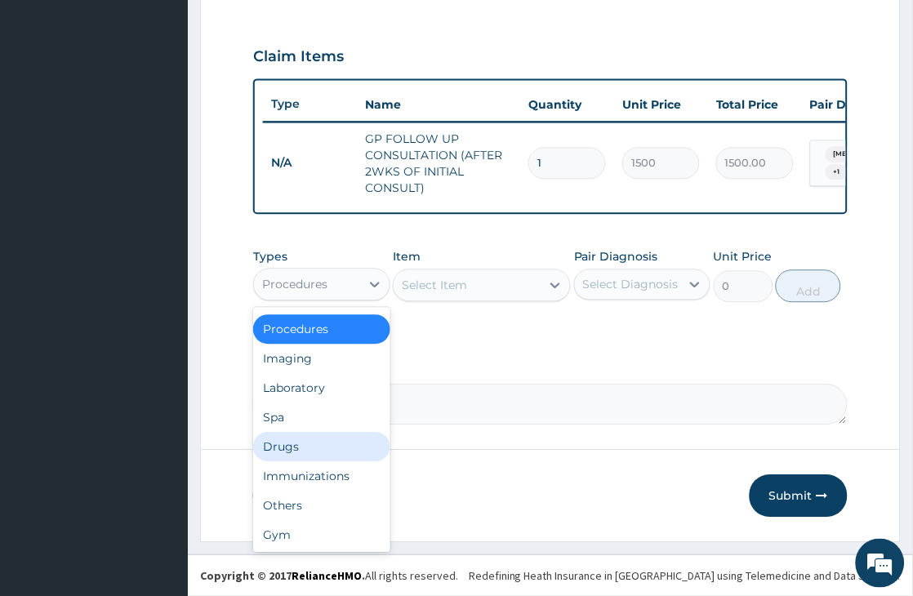
click at [298, 445] on div "Drugs" at bounding box center [321, 446] width 136 height 29
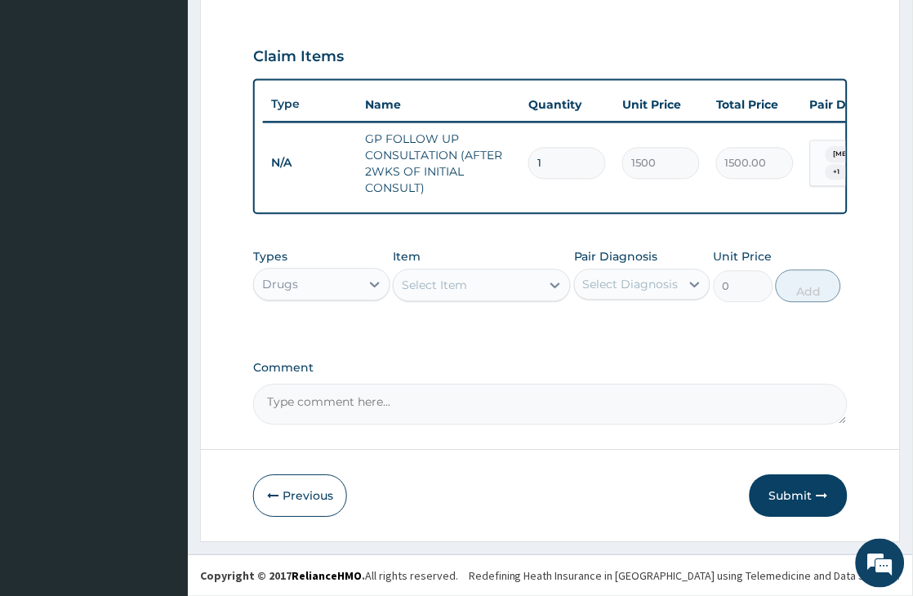
click at [504, 291] on div "Select Item" at bounding box center [467, 285] width 147 height 26
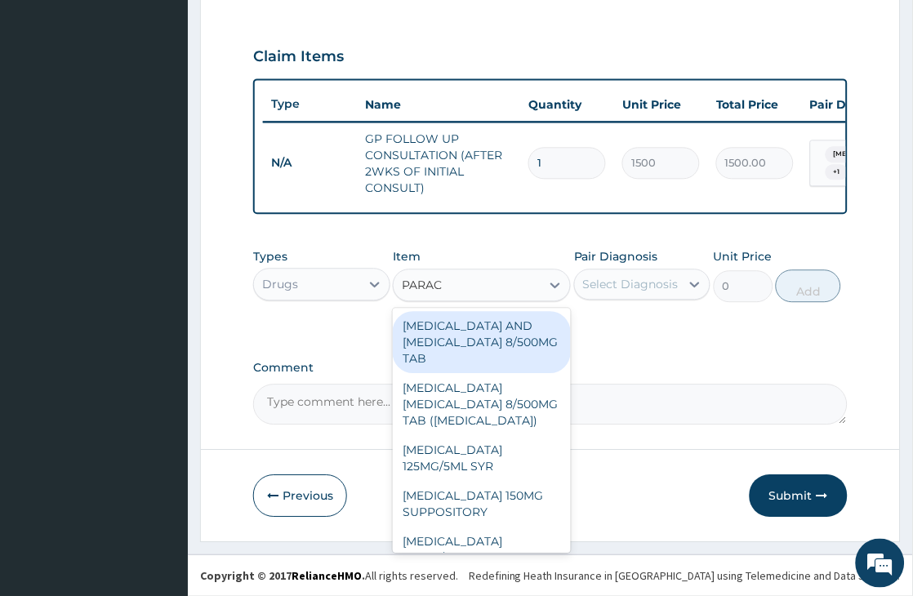
type input "PARACE"
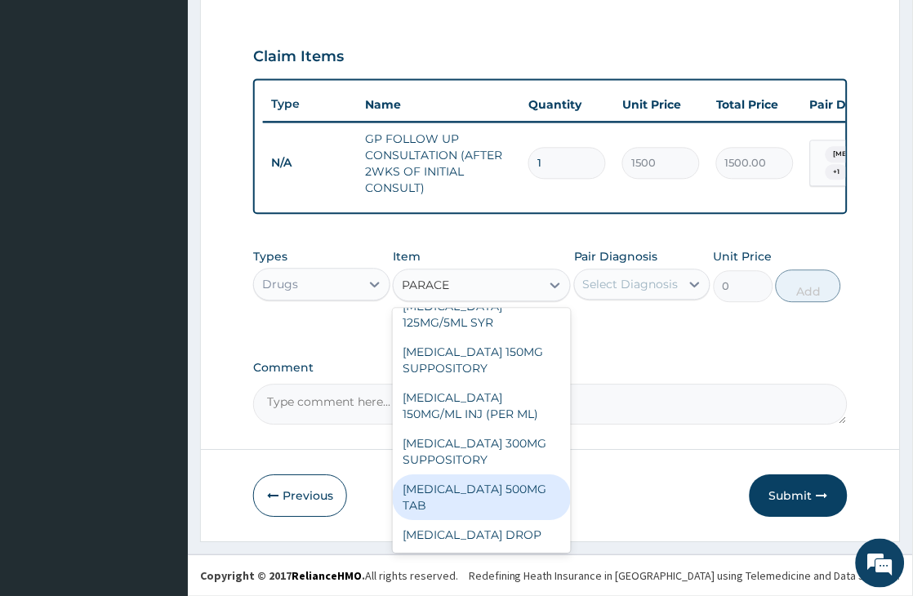
click at [475, 501] on div "PARACETAMOL 500MG TAB" at bounding box center [482, 498] width 178 height 46
type input "25"
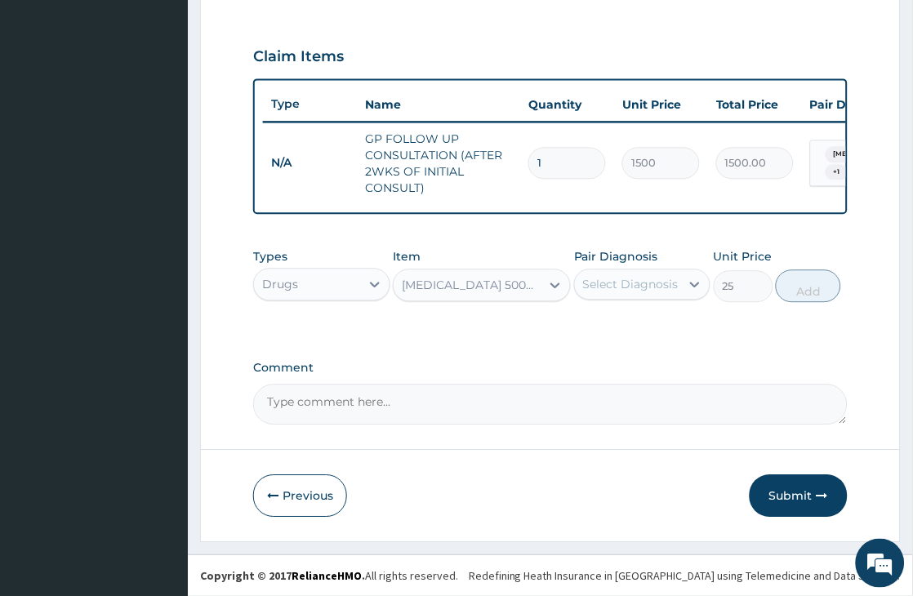
click at [618, 288] on div "Select Diagnosis" at bounding box center [631, 284] width 96 height 16
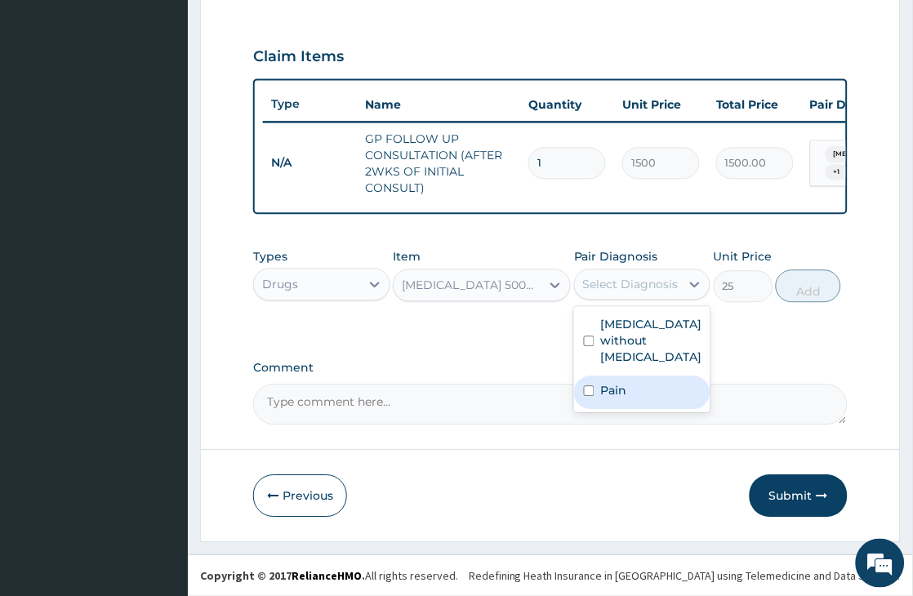
click at [607, 382] on label "Pain" at bounding box center [614, 390] width 26 height 16
checkbox input "true"
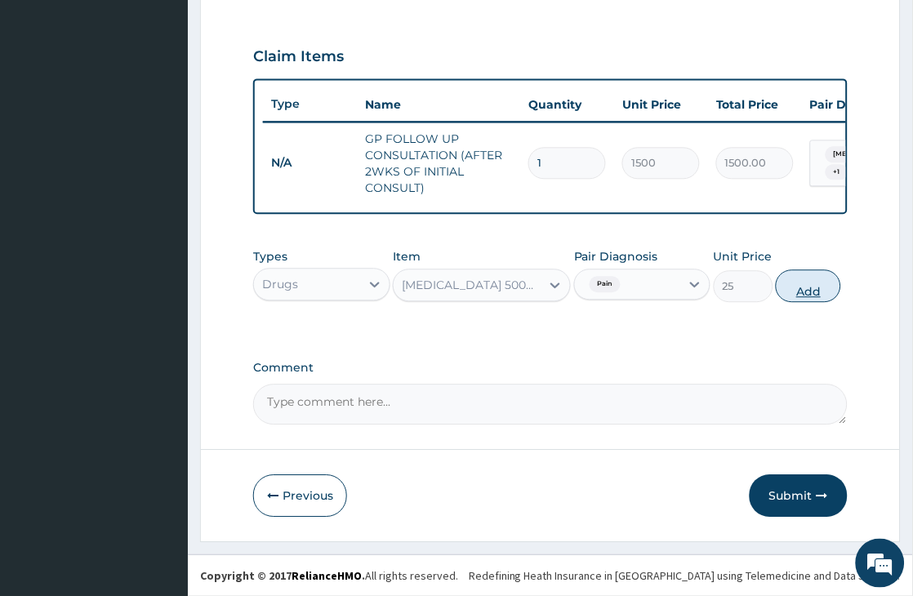
click at [828, 292] on button "Add" at bounding box center [808, 286] width 65 height 33
type input "0"
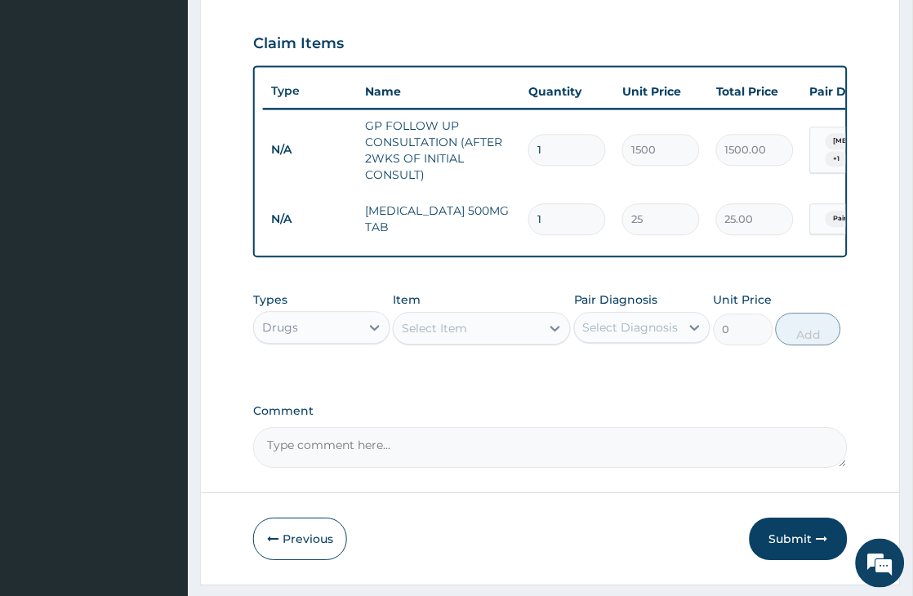
type input "18"
type input "450.00"
type input "18"
click at [495, 341] on div "Select Item" at bounding box center [467, 328] width 147 height 26
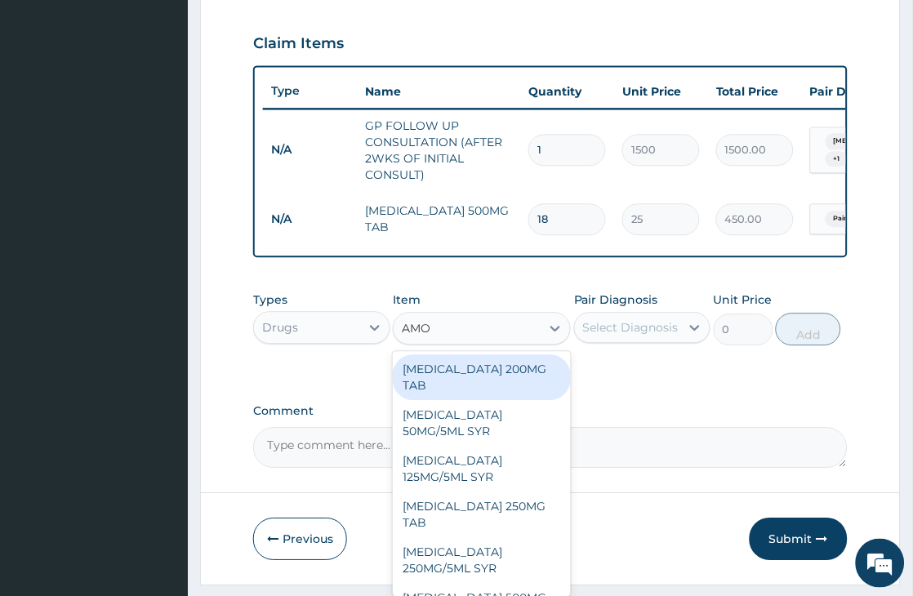
type input "AMOX"
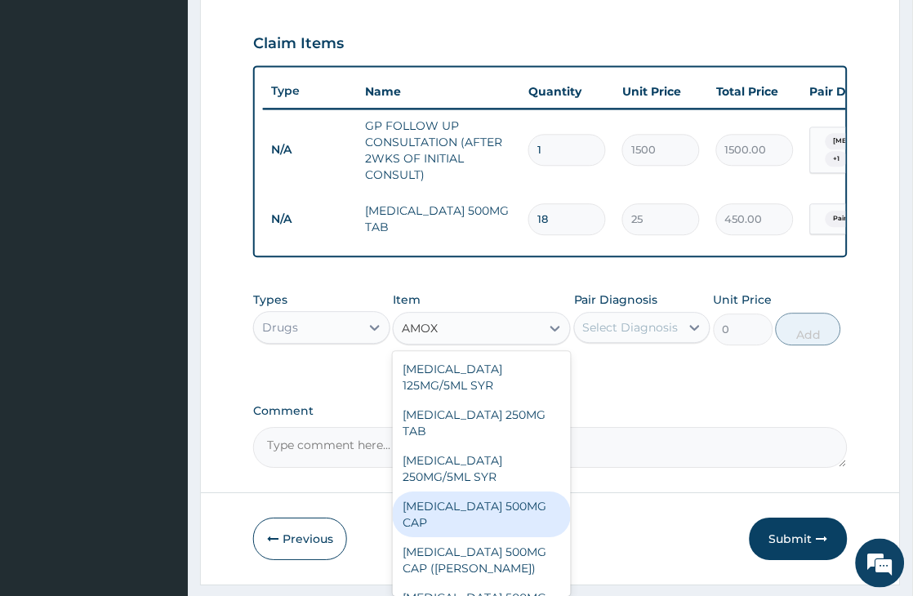
click at [474, 525] on div "AMOXYCILLIN 500MG CAP" at bounding box center [482, 515] width 178 height 46
type input "200"
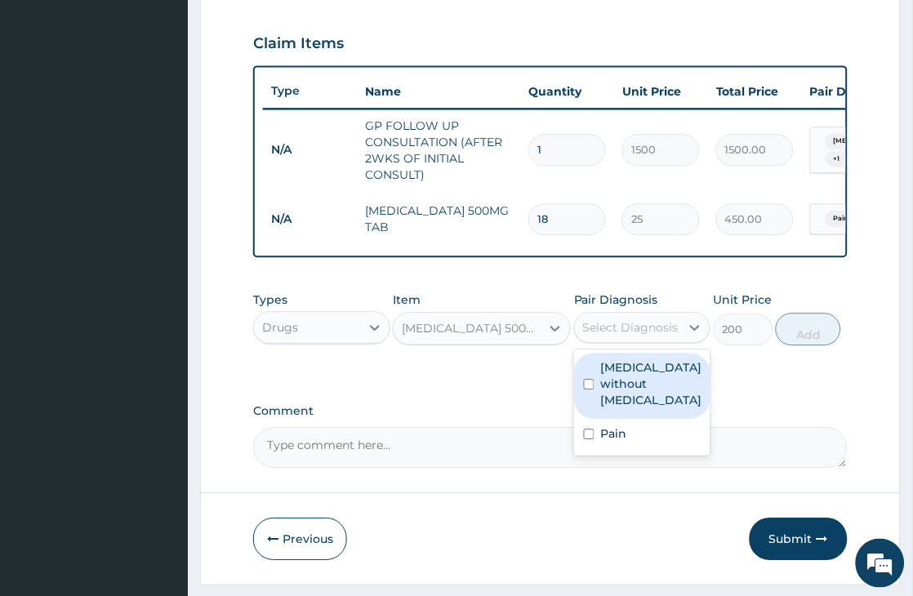
click at [647, 336] on div "Select Diagnosis" at bounding box center [631, 327] width 96 height 16
click at [616, 382] on label "Sepsis without septic shock" at bounding box center [651, 383] width 101 height 49
checkbox input "true"
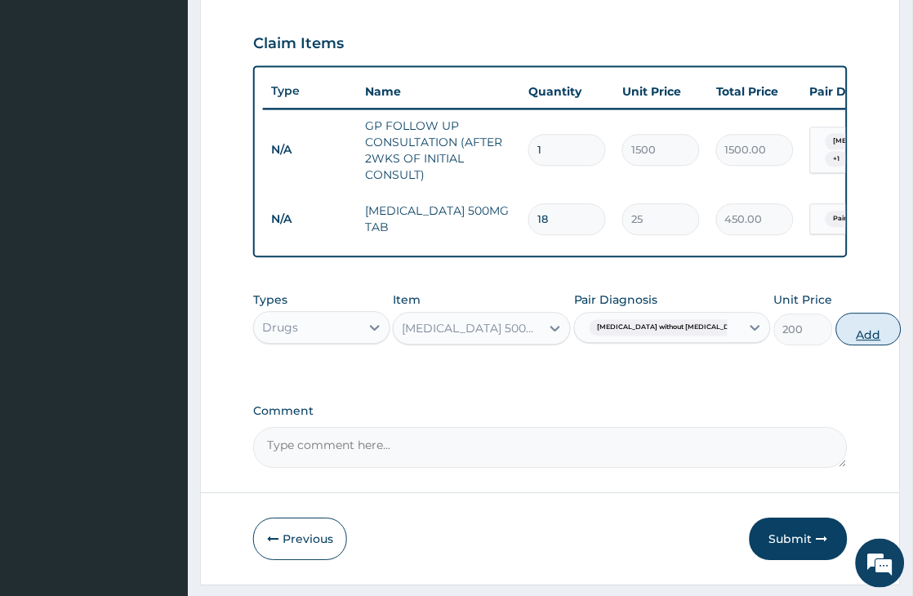
click at [837, 346] on button "Add" at bounding box center [869, 329] width 65 height 33
type input "0"
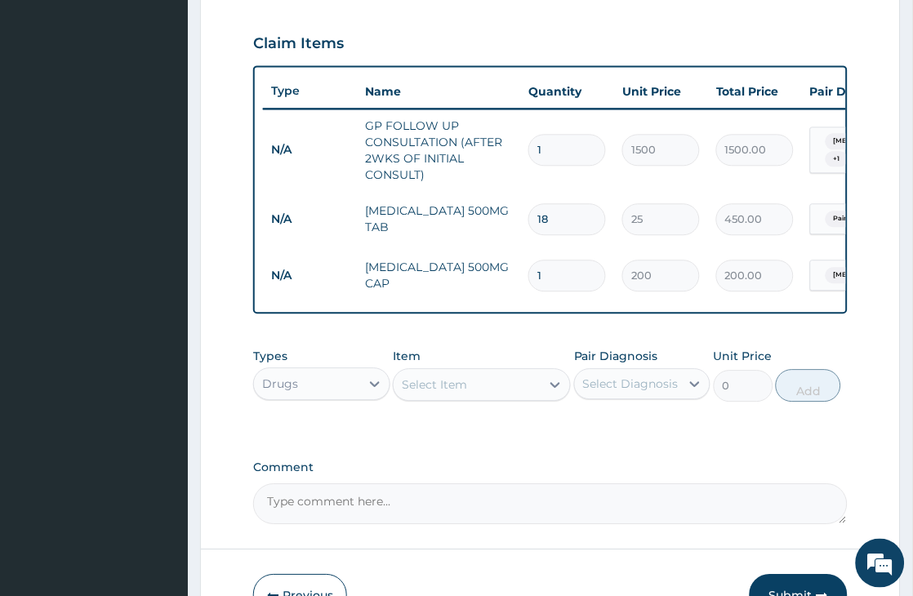
type input "15"
type input "3000.00"
type input "14"
type input "2800.00"
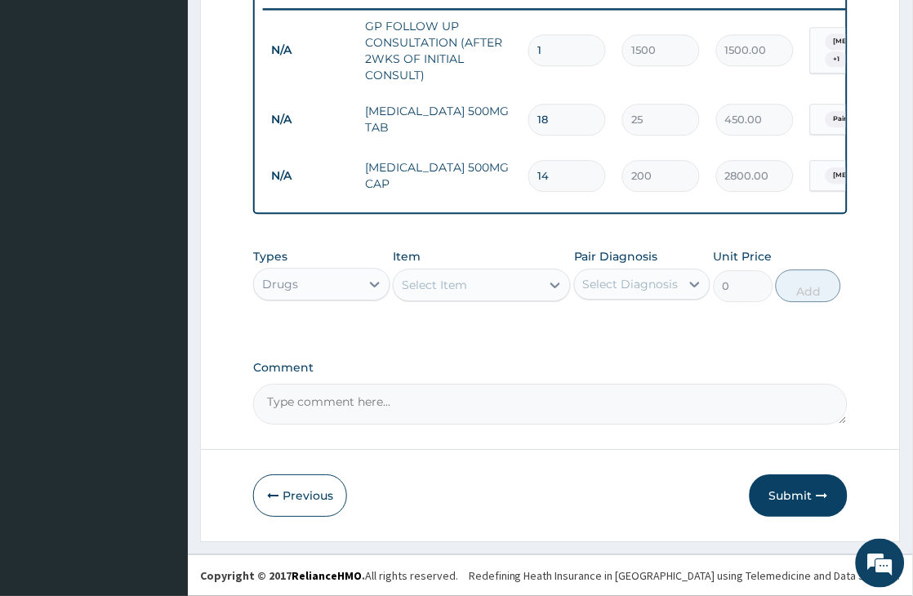
scroll to position [656, 0]
type input "14"
click at [789, 496] on button "Submit" at bounding box center [799, 496] width 98 height 42
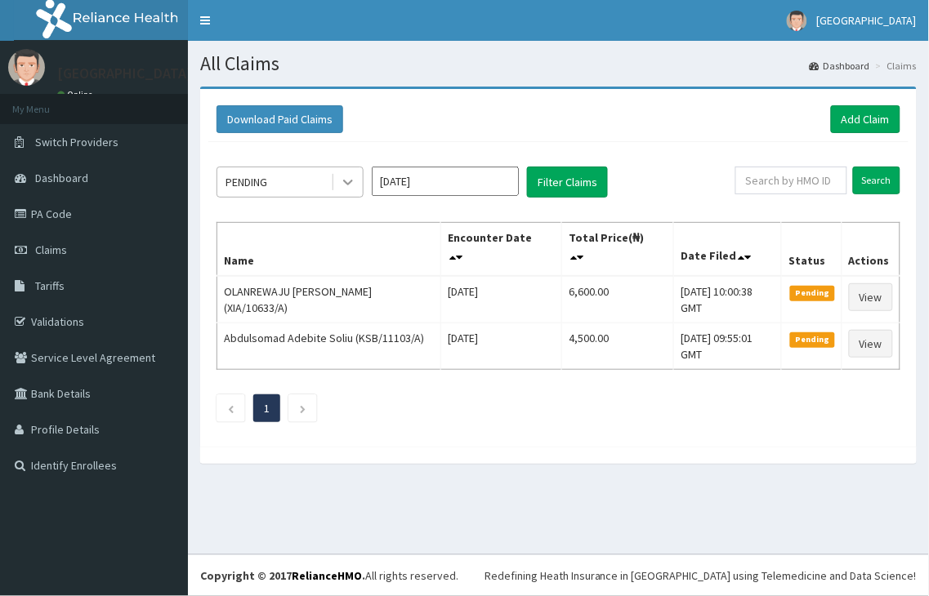
click at [354, 184] on icon at bounding box center [348, 182] width 16 height 16
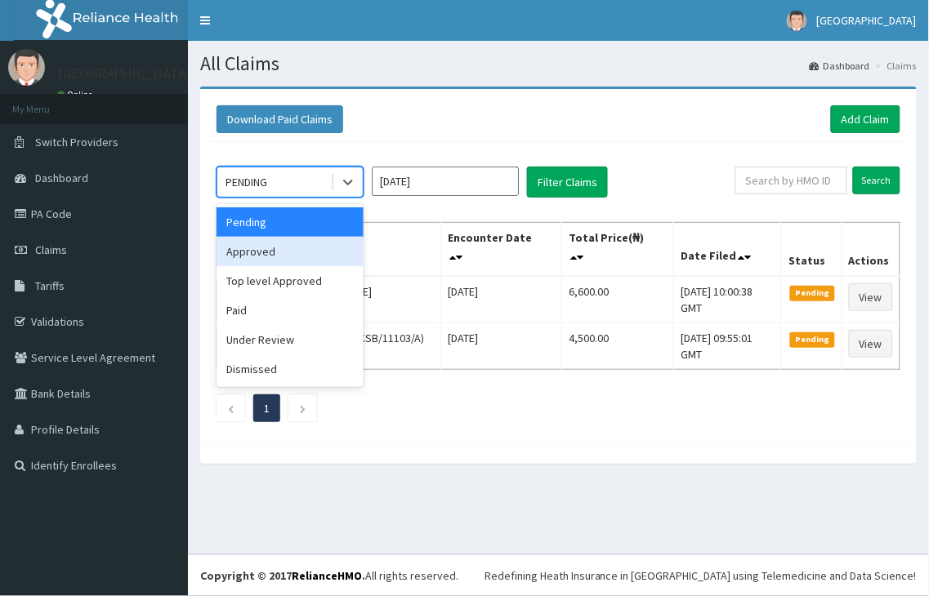
click at [257, 248] on div "Approved" at bounding box center [290, 251] width 147 height 29
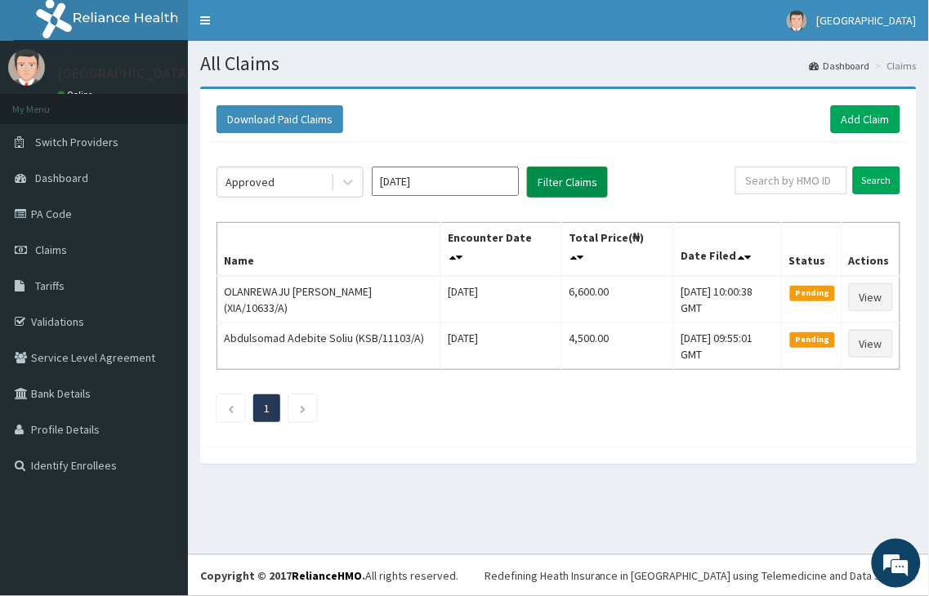
click at [558, 181] on button "Filter Claims" at bounding box center [567, 182] width 81 height 31
